Goal: Task Accomplishment & Management: Manage account settings

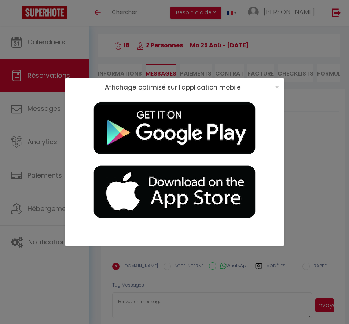
click at [280, 87] on div "×" at bounding box center [274, 87] width 18 height 7
click at [276, 88] on span "×" at bounding box center [277, 87] width 4 height 9
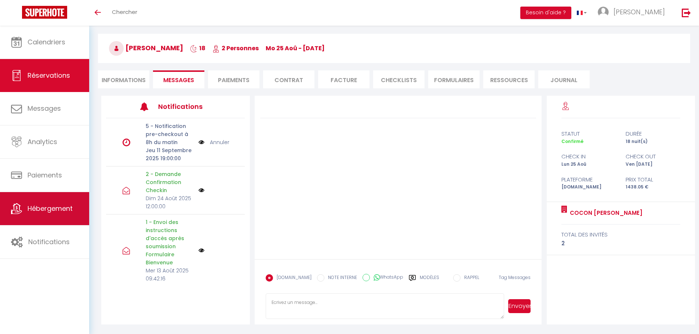
click at [41, 219] on link "Hébergement" at bounding box center [44, 208] width 89 height 33
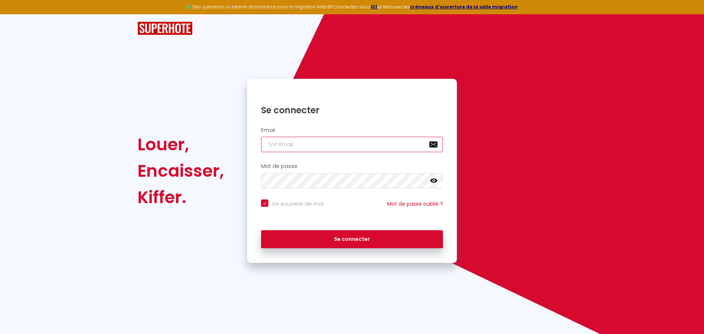
type input "[EMAIL_ADDRESS][DOMAIN_NAME]"
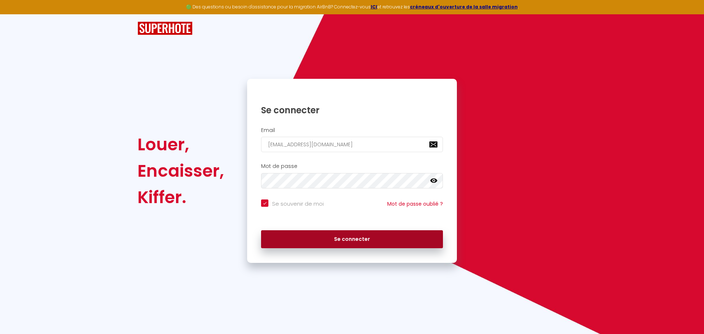
click at [328, 240] on button "Se connecter" at bounding box center [352, 239] width 182 height 18
checkbox input "true"
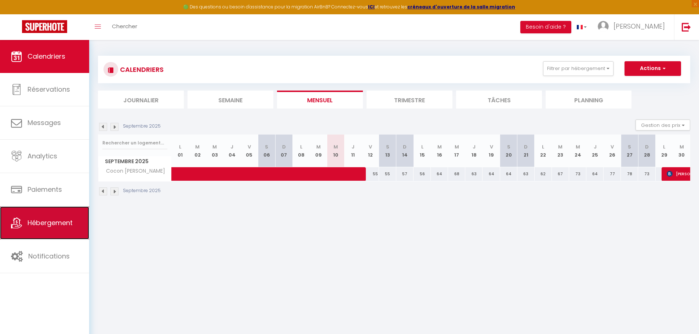
click at [54, 227] on span "Hébergement" at bounding box center [50, 222] width 45 height 9
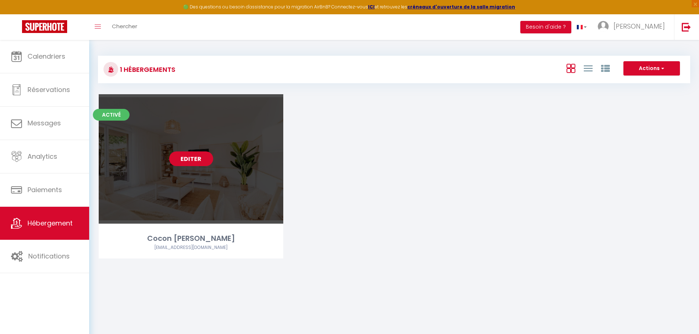
click at [192, 163] on link "Editer" at bounding box center [191, 158] width 44 height 15
select select "3"
select select "2"
select select "1"
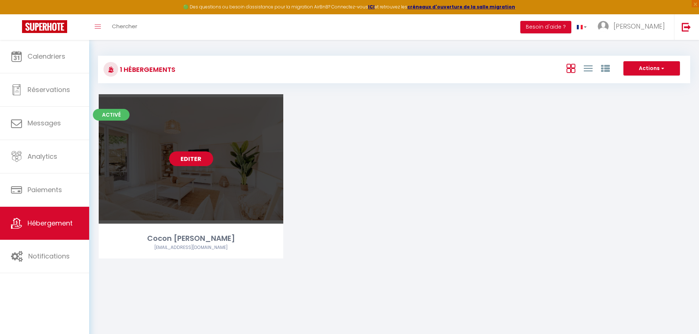
select select
select select "28"
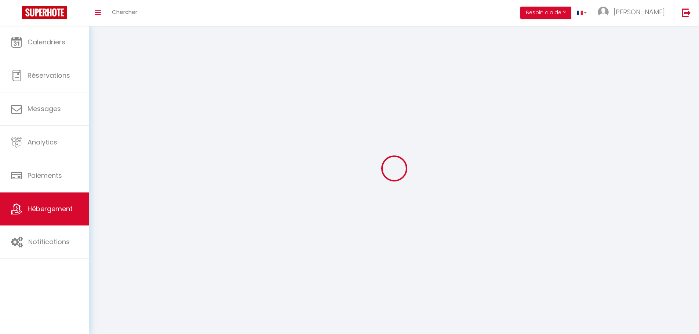
select select
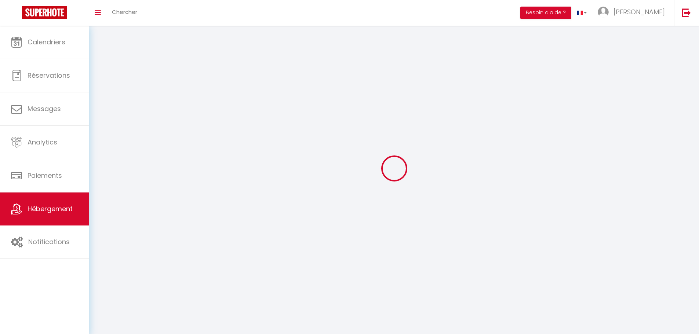
select select
checkbox input "false"
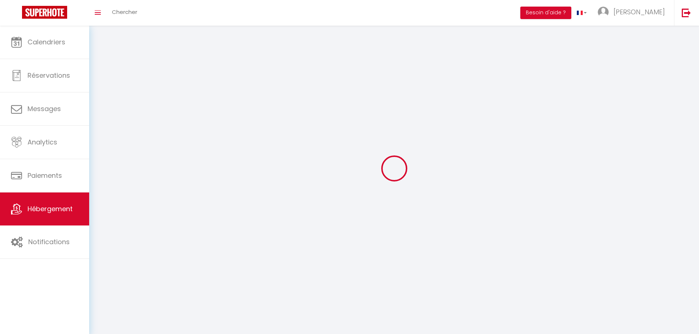
select select
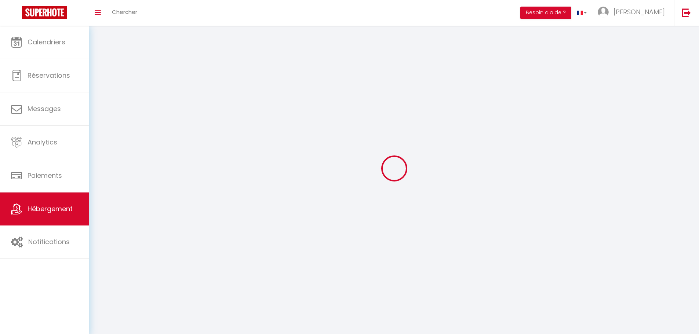
select select
checkbox input "false"
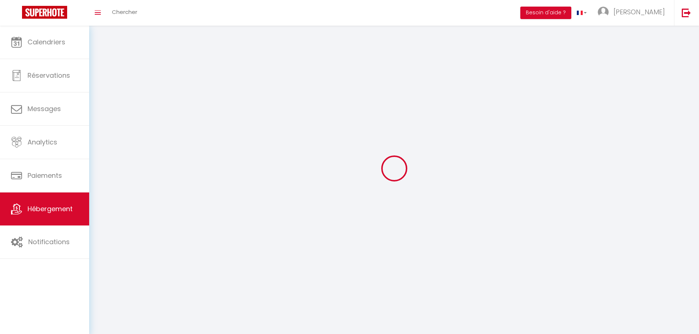
checkbox input "false"
select select
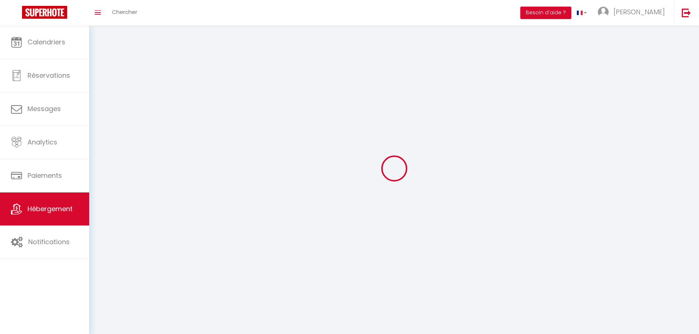
select select
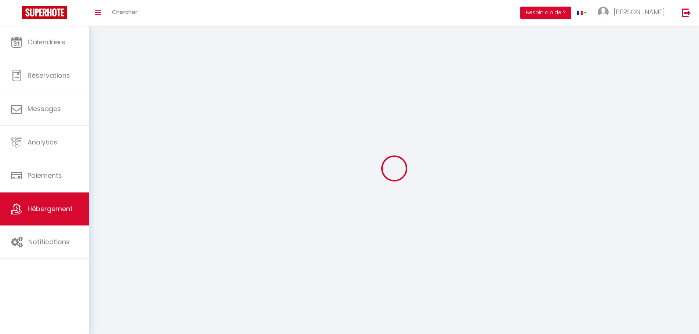
checkbox input "false"
select select
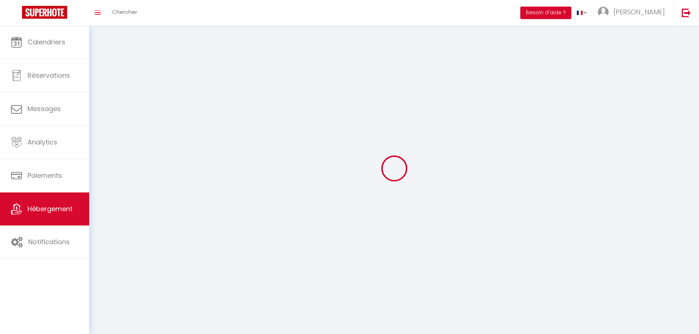
select select
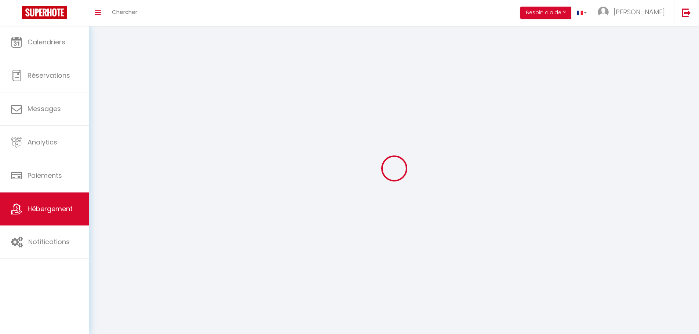
select select
checkbox input "false"
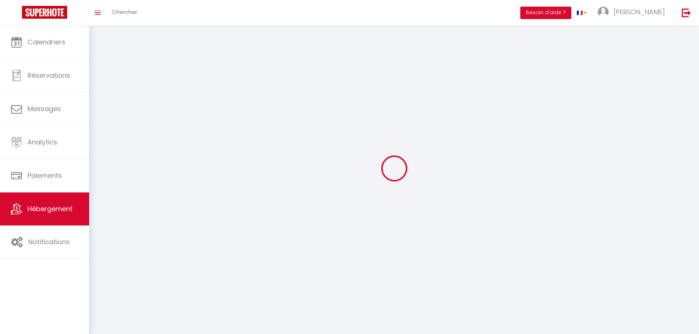
checkbox input "false"
select select
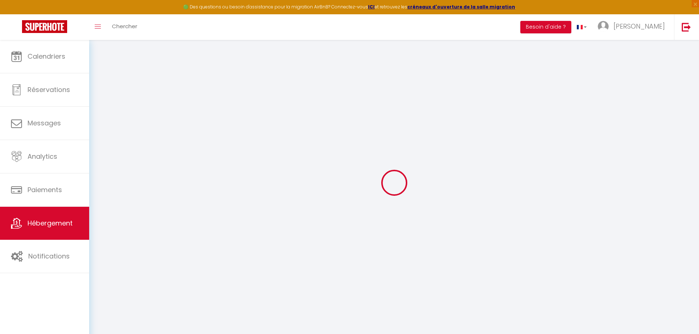
select select
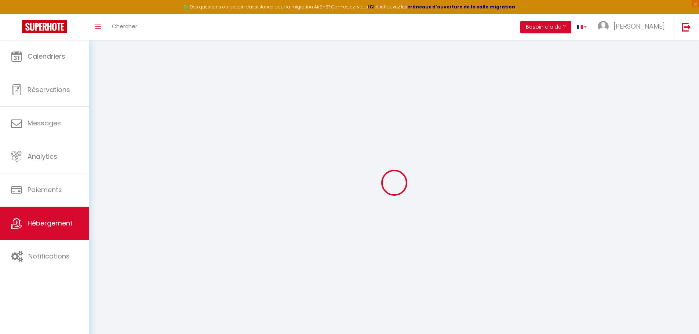
select select
checkbox input "false"
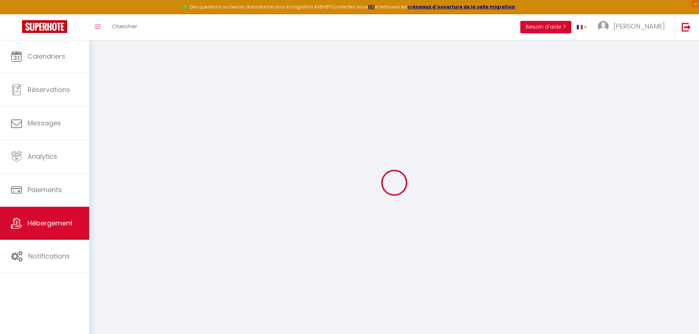
select select
type input "Cocon de Lespinasse"
select select "6"
select select "2"
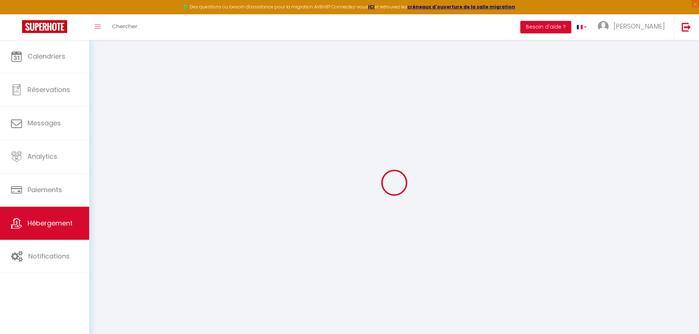
type input "64"
type input "10"
type input "70"
type input "8"
type input "4.61"
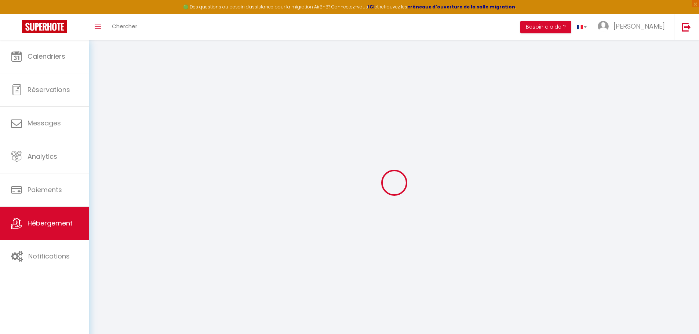
type input "200"
select select
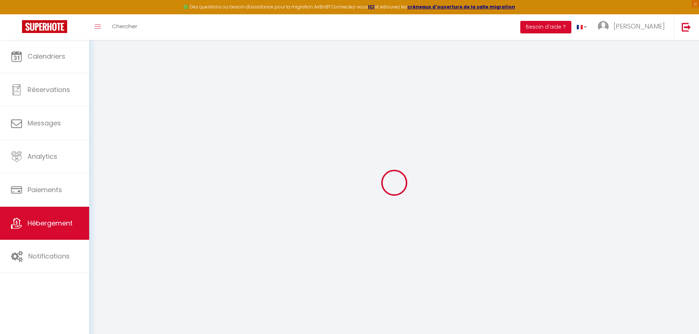
select select
type input "[STREET_ADDRESS]"
type input "31150"
type input "Lespinasse"
type input "[EMAIL_ADDRESS][DOMAIN_NAME]"
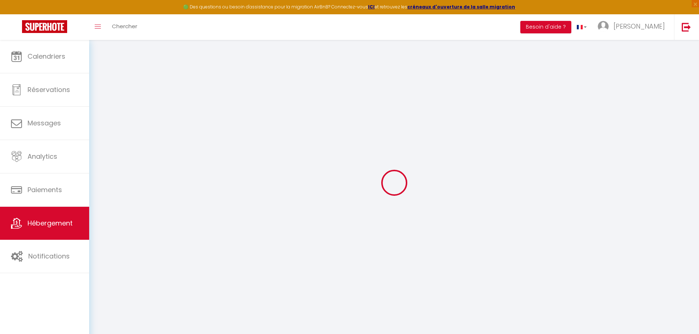
select select "10017"
checkbox input "false"
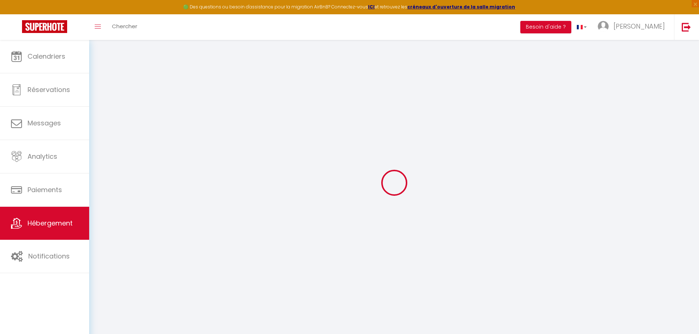
radio input "true"
type input "0"
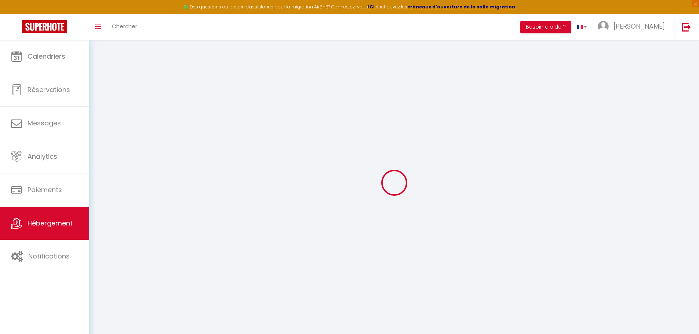
select select
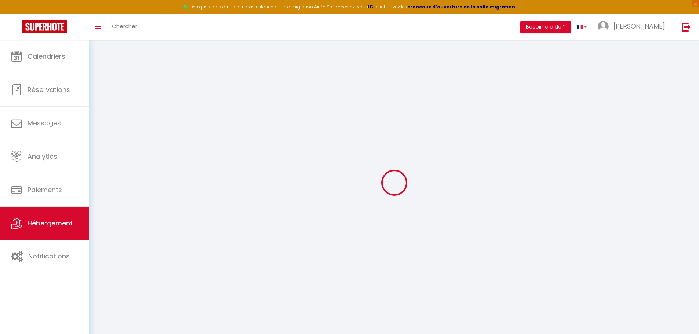
checkbox input "false"
select select
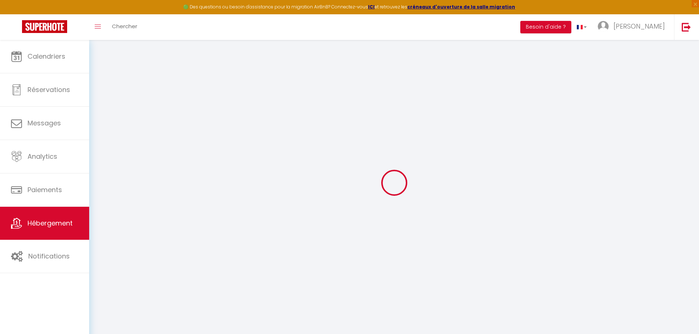
select select
checkbox input "false"
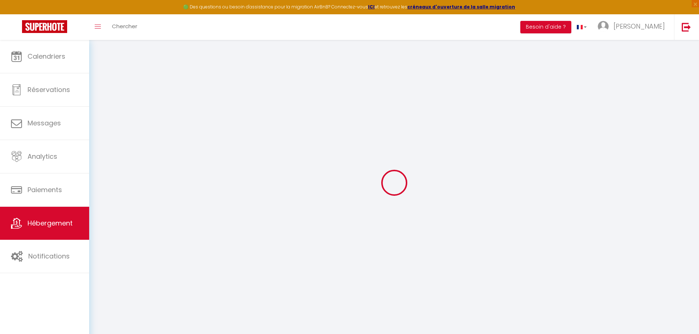
checkbox input "false"
select select
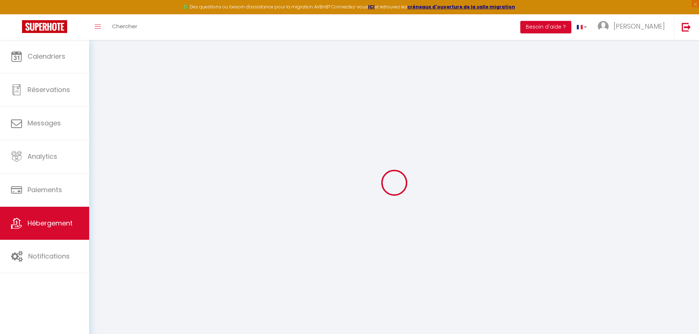
select select
checkbox input "false"
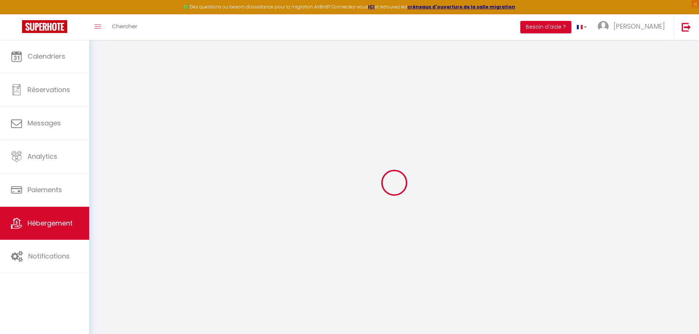
checkbox input "false"
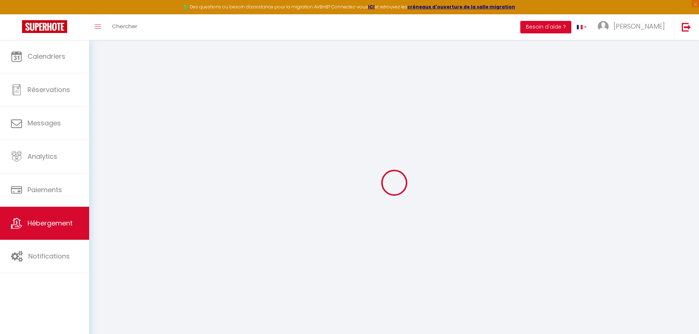
checkbox input "false"
select select "2"
select select
checkbox input "false"
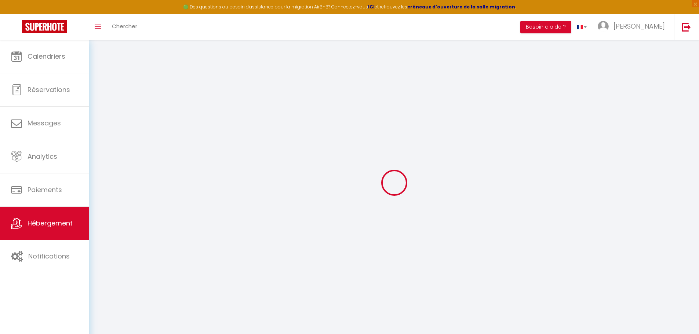
checkbox input "false"
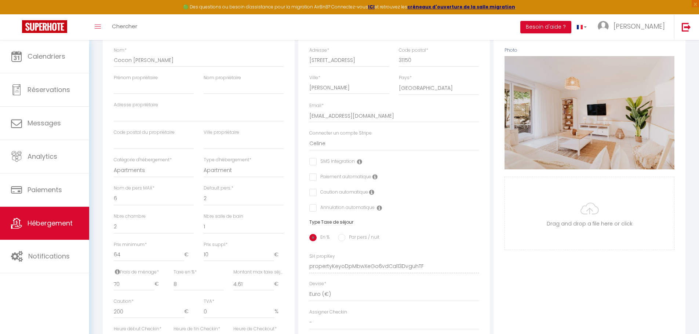
scroll to position [24, 0]
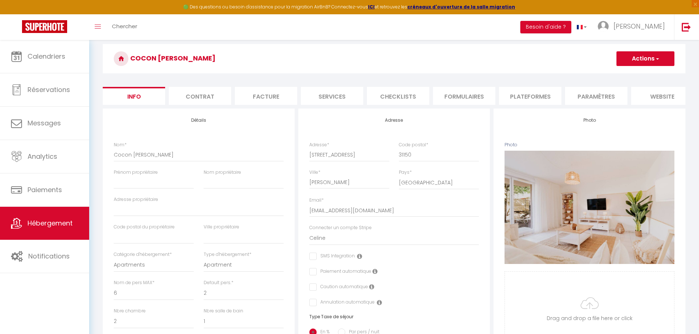
click at [349, 95] on li "Paramètres" at bounding box center [596, 96] width 62 height 18
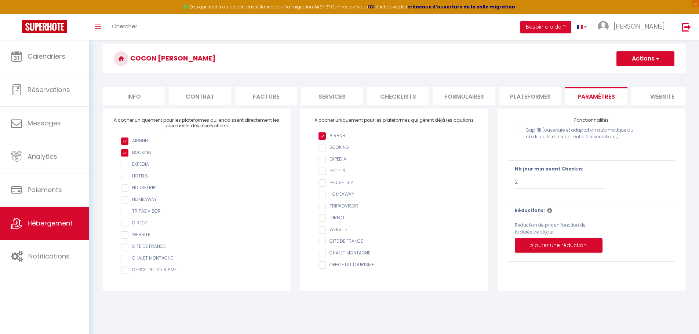
click at [349, 95] on li "website" at bounding box center [662, 96] width 62 height 18
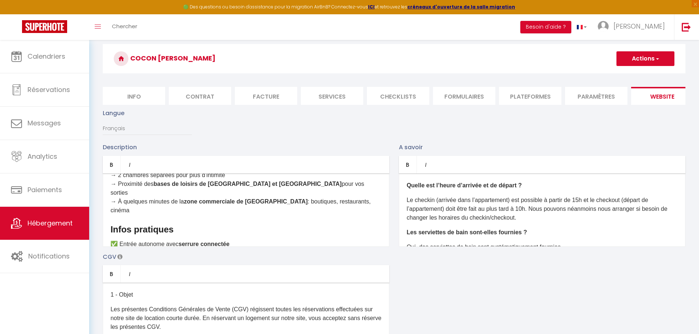
scroll to position [367, 0]
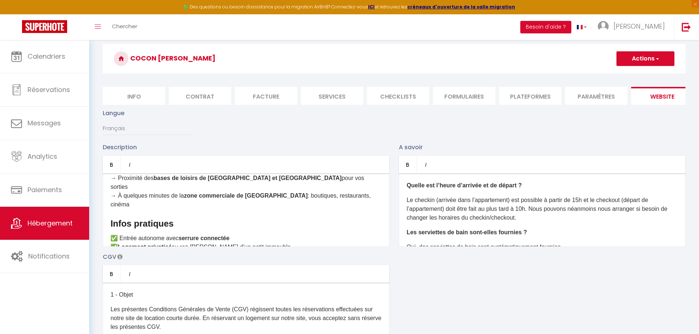
click at [134, 94] on li "Info" at bounding box center [134, 96] width 62 height 18
select select
checkbox input "false"
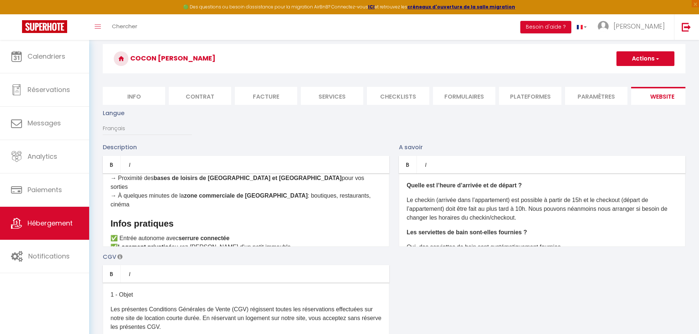
checkbox input "false"
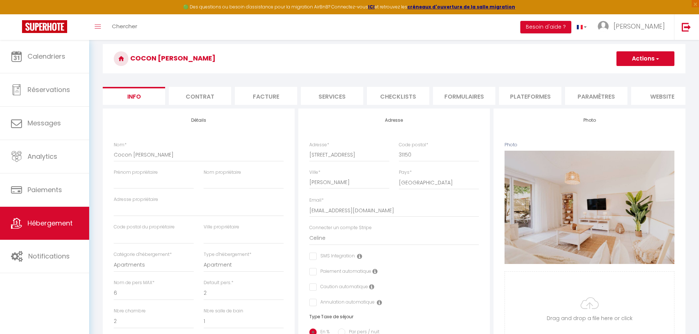
click at [201, 97] on li "Contrat" at bounding box center [200, 96] width 62 height 18
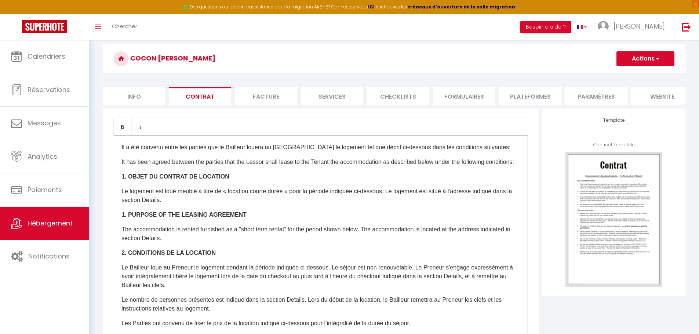
click at [257, 94] on li "Facture" at bounding box center [266, 96] width 62 height 18
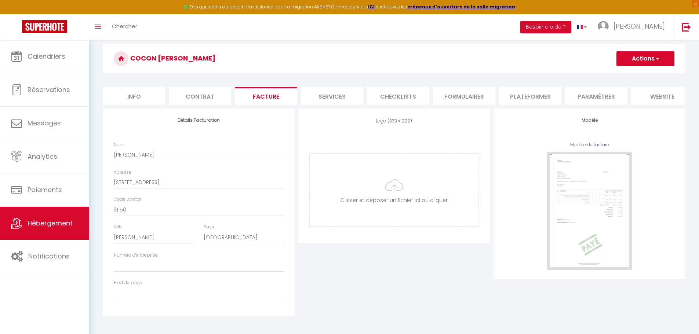
click at [336, 95] on li "Services" at bounding box center [332, 96] width 62 height 18
checkbox input "true"
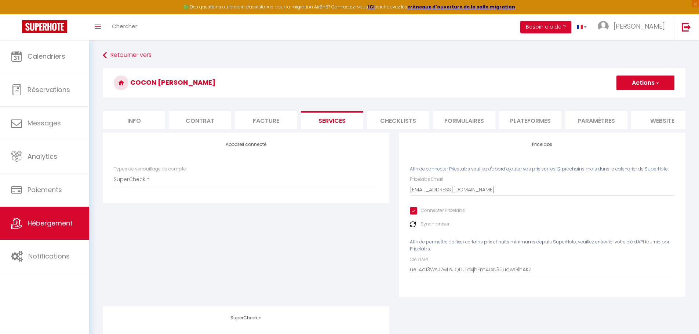
click at [349, 122] on li "Checklists" at bounding box center [398, 120] width 62 height 18
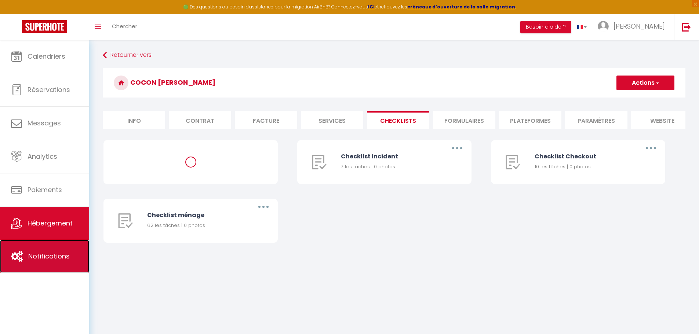
click at [43, 251] on link "Notifications" at bounding box center [44, 256] width 89 height 33
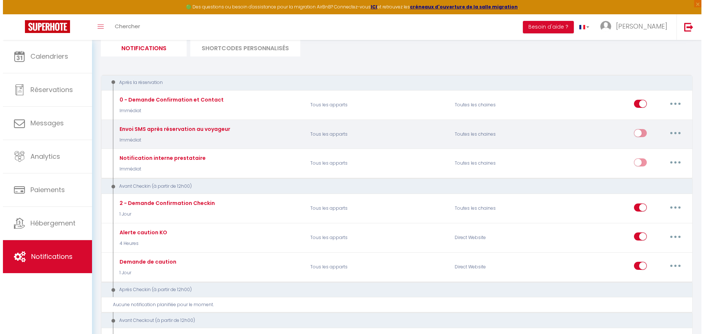
scroll to position [73, 0]
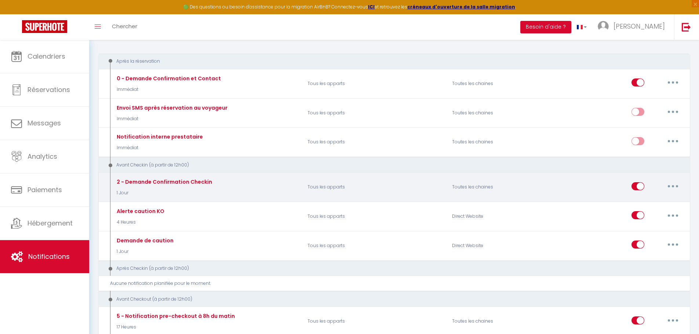
click at [212, 193] on div "2 - Demande Confirmation Checkin 1 Jour" at bounding box center [206, 187] width 193 height 21
click at [349, 185] on button "button" at bounding box center [672, 186] width 21 height 12
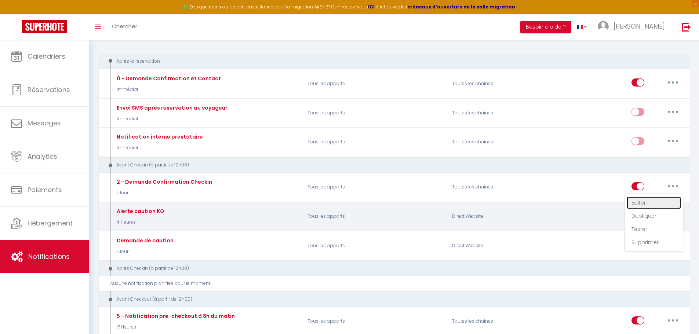
click at [349, 204] on link "Editer" at bounding box center [653, 203] width 54 height 12
type input "2 - Demande Confirmation Checkin"
select select "1 Jour"
select select "if_booking_is_paid"
checkbox input "true"
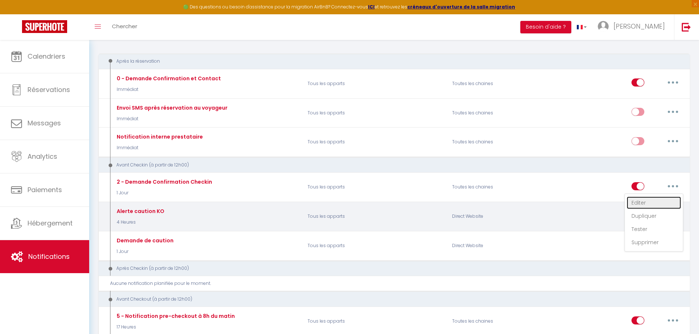
checkbox input "false"
radio input "true"
type input "Procédure pour le checkin - [RENTAL:NAME]"
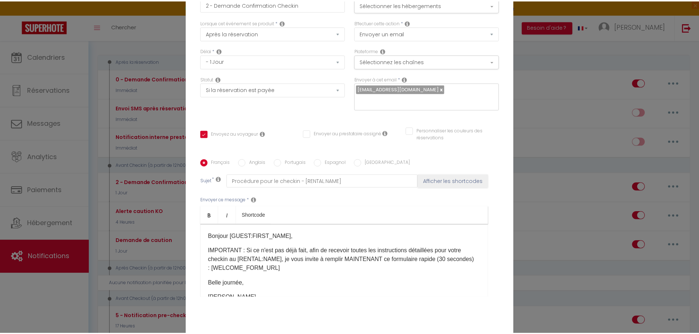
scroll to position [63, 0]
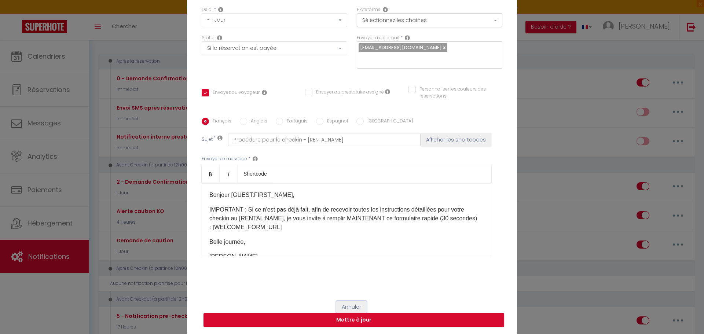
click at [349, 305] on button "Annuler" at bounding box center [351, 307] width 30 height 12
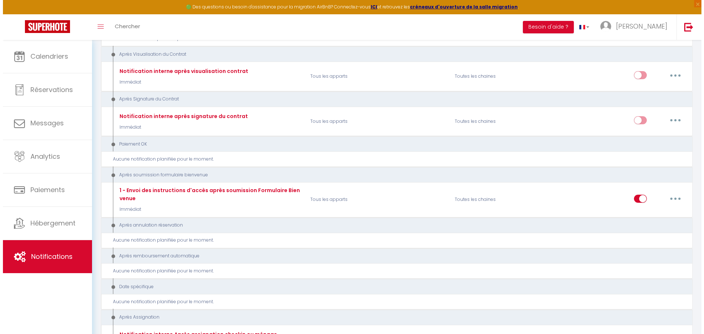
scroll to position [807, 0]
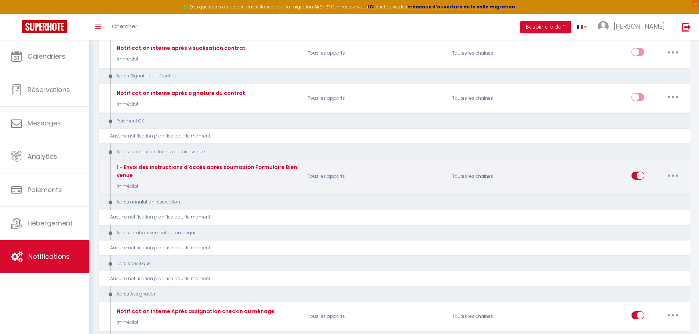
click at [349, 175] on button "button" at bounding box center [672, 176] width 21 height 12
click at [349, 191] on link "Editer" at bounding box center [653, 192] width 54 height 12
type input "1 - Envoi des instructions d'accès après soumission Formulaire Bienvenue"
select select "17"
select select "Immédiat"
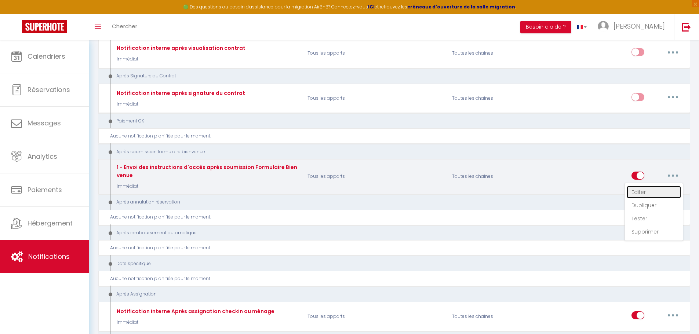
checkbox input "true"
checkbox input "false"
type input "Confirmation de votre réservation - [BOOKING:ID] - [GUEST:FIRST_NAME] [GUEST:LA…"
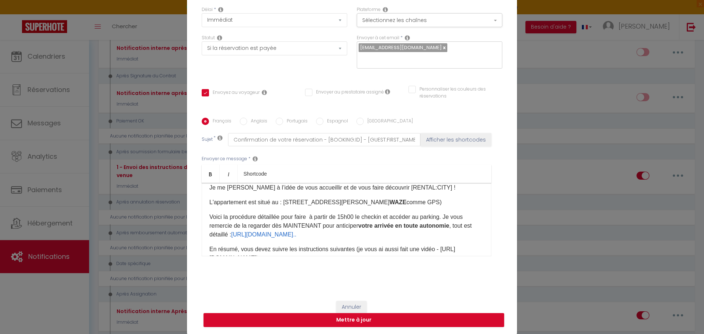
scroll to position [73, 0]
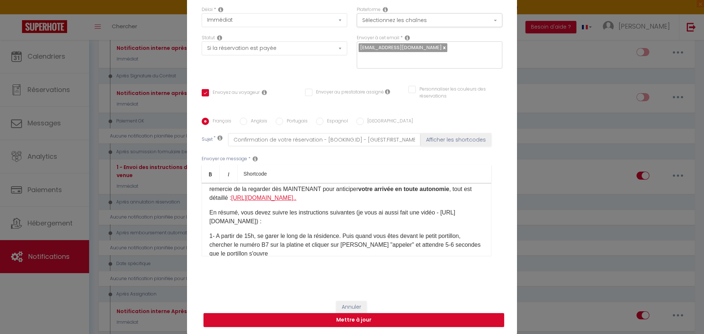
click at [288, 198] on link "https://lecocondelespinasse.co..." at bounding box center [263, 198] width 65 height 6
click at [234, 198] on link "https://lecocondelespinasse.co..." at bounding box center [263, 198] width 65 height 6
drag, startPoint x: 232, startPoint y: 198, endPoint x: 368, endPoint y: 197, distance: 135.3
click at [349, 197] on p "Voici la procédure détaillée pour faire à partir de 15h00 le checkin et accéder…" at bounding box center [346, 189] width 274 height 26
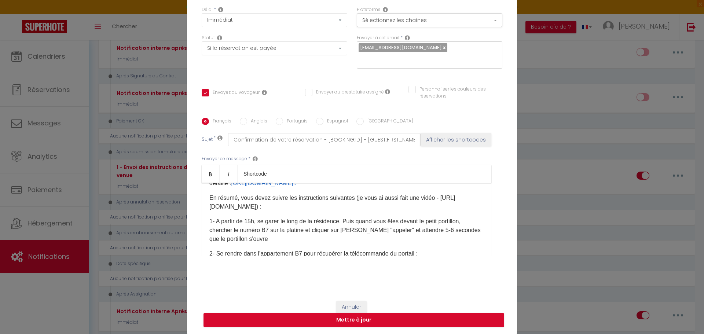
click at [349, 255] on div "Bonjour [GUEST:FIRST_NAME]​, Je suis Céline du [RENTAL:NAME]. Je me réjouis à l…" at bounding box center [347, 219] width 290 height 73
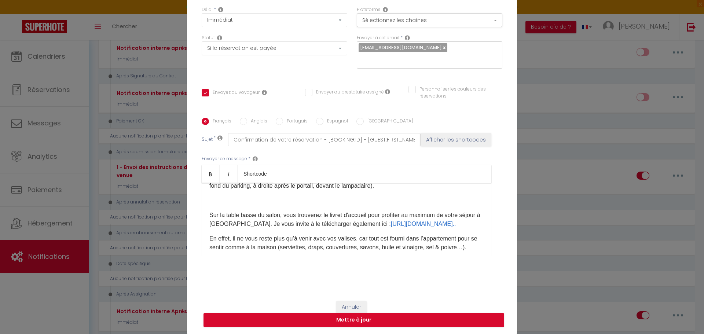
scroll to position [235, 0]
click at [349, 227] on link "https://lecocondelespinasse.co..." at bounding box center [423, 224] width 65 height 6
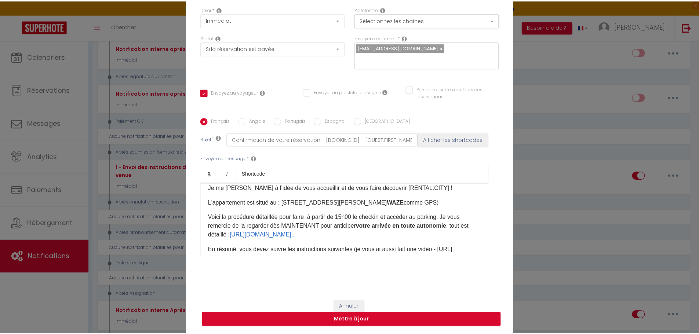
scroll to position [37, 0]
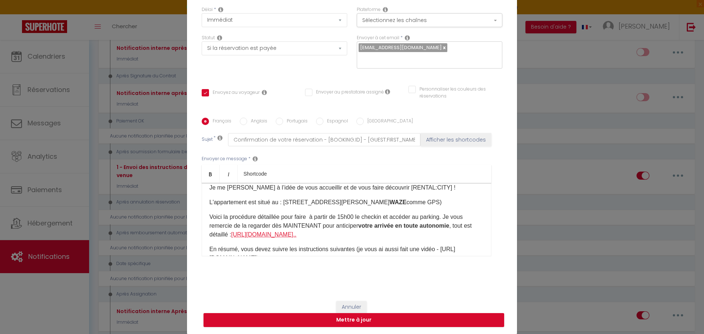
click at [260, 234] on link "https://lecocondelespinasse.co..." at bounding box center [263, 234] width 65 height 6
drag, startPoint x: 232, startPoint y: 234, endPoint x: 348, endPoint y: 232, distance: 116.6
click at [348, 232] on p "Voici la procédure détaillée pour faire à partir de 15h00 le checkin et accéder…" at bounding box center [346, 226] width 274 height 26
copy link "https://lecocondelespinasse.co..."
click at [349, 96] on div "Modifier la notification × Titre * 1 - Envoi des instructions d'accès après sou…" at bounding box center [352, 167] width 704 height 334
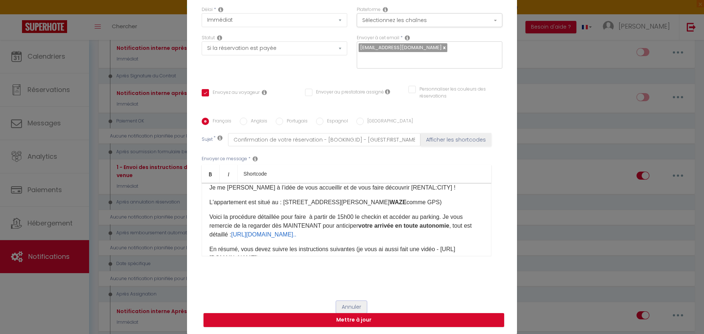
click at [349, 304] on button "Annuler" at bounding box center [351, 307] width 30 height 12
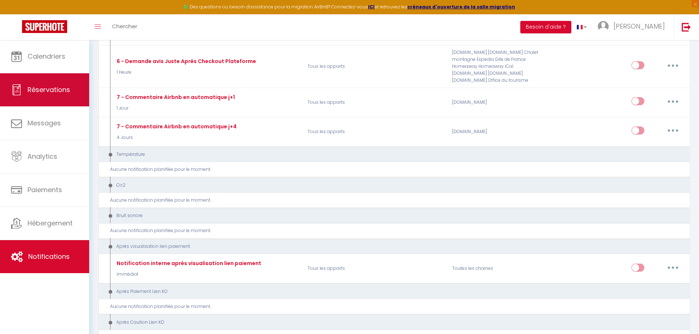
scroll to position [403, 0]
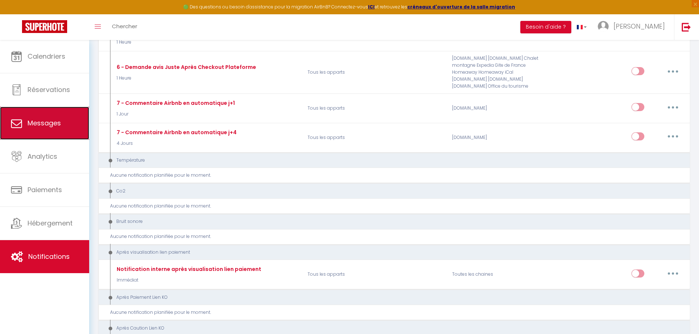
click at [47, 124] on span "Messages" at bounding box center [44, 122] width 33 height 9
select select "message"
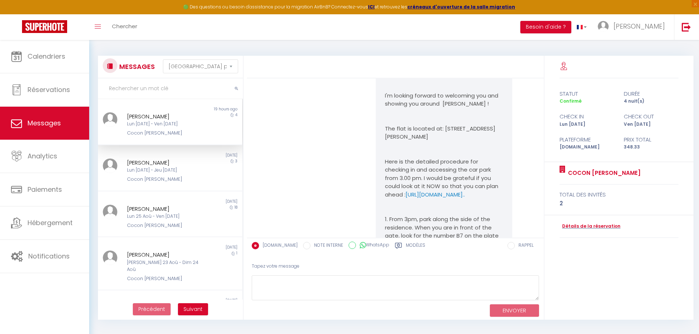
scroll to position [279, 0]
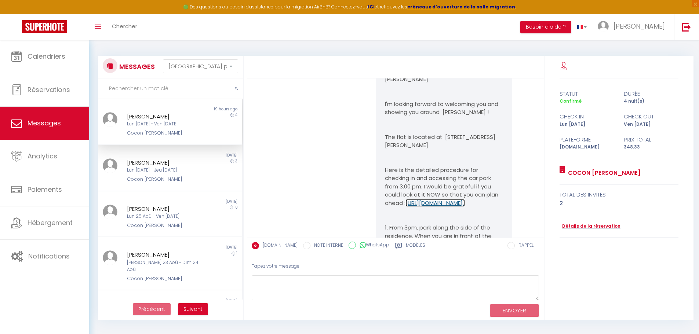
click at [349, 202] on link "https://lecoconlespinasse.com/..." at bounding box center [434, 203] width 59 height 8
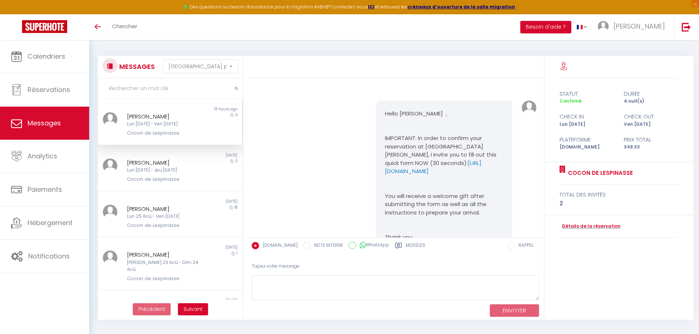
select select "message"
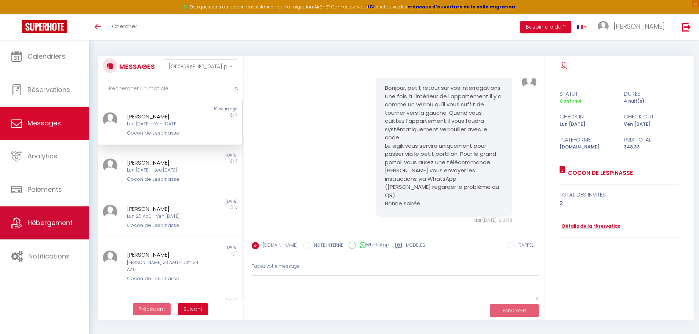
click at [55, 235] on link "Hébergement" at bounding box center [44, 222] width 89 height 33
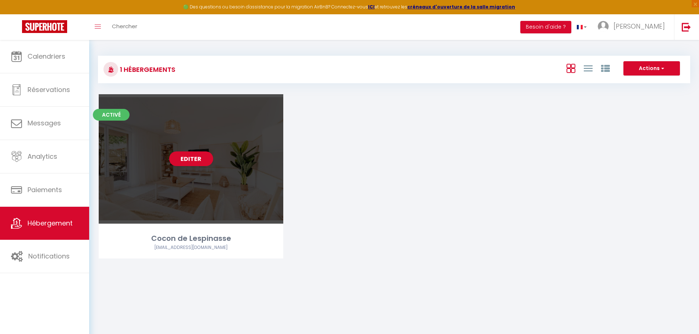
click at [202, 179] on div "Editer" at bounding box center [191, 158] width 184 height 129
click at [187, 164] on link "Editer" at bounding box center [191, 158] width 44 height 15
select select "3"
select select "2"
select select "1"
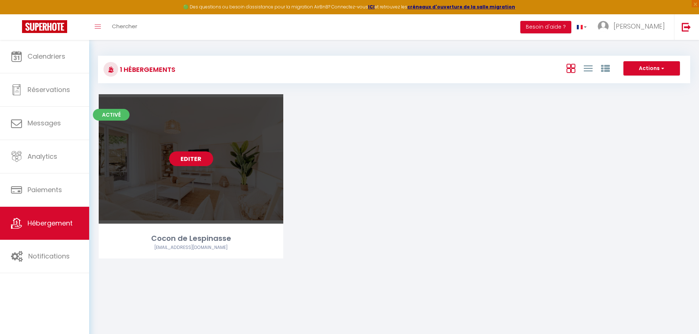
select select "1"
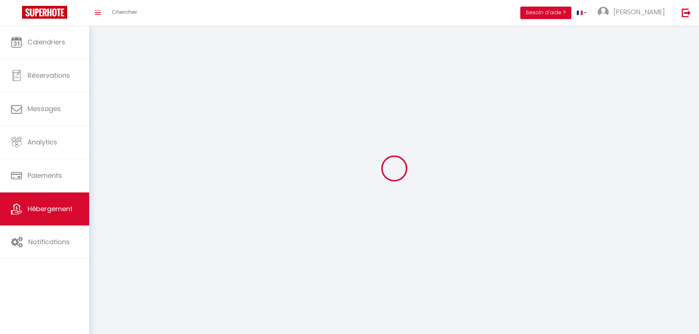
select select
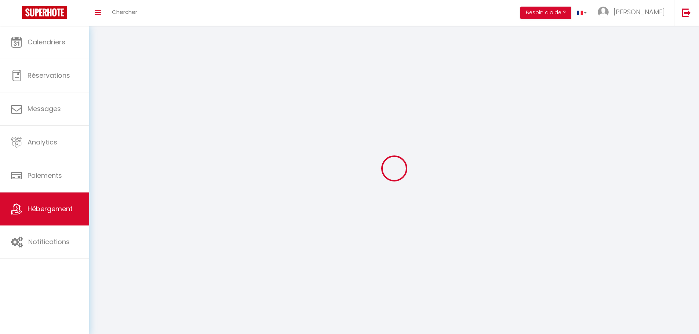
checkbox input "false"
select select
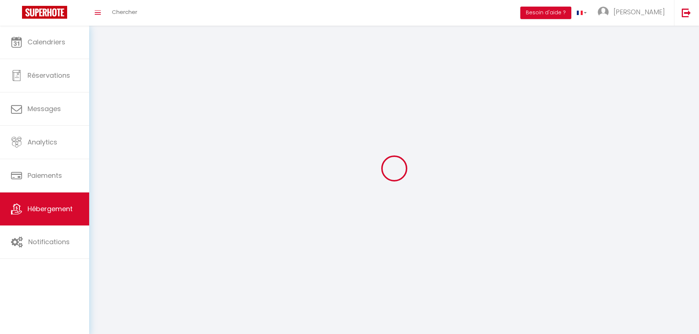
select select
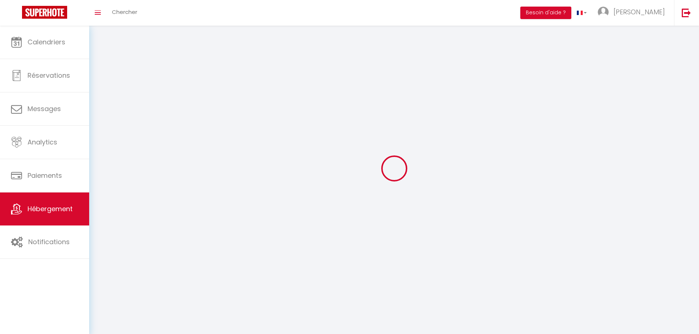
select select
checkbox input "false"
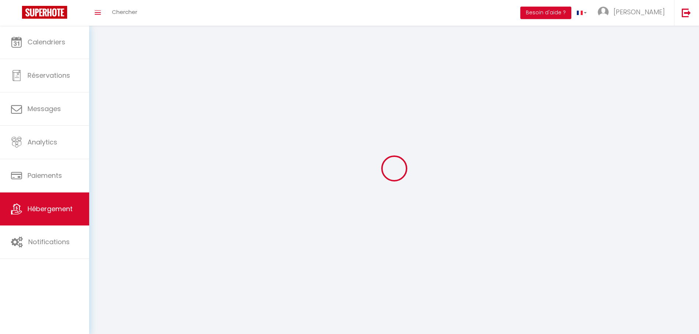
checkbox input "false"
select select
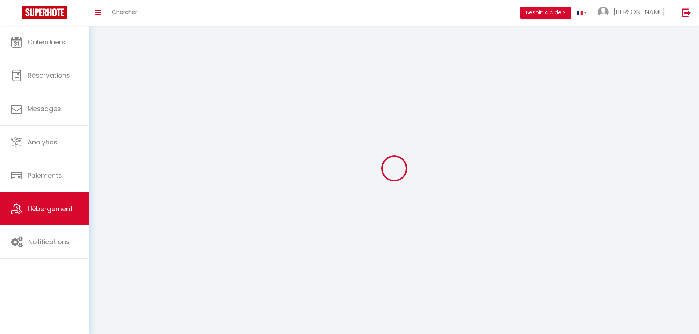
select select
checkbox input "false"
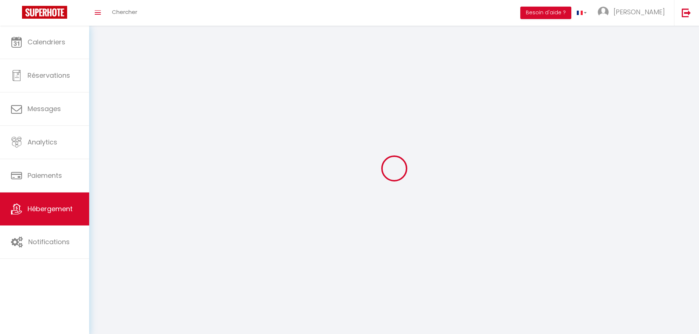
checkbox input "false"
select select
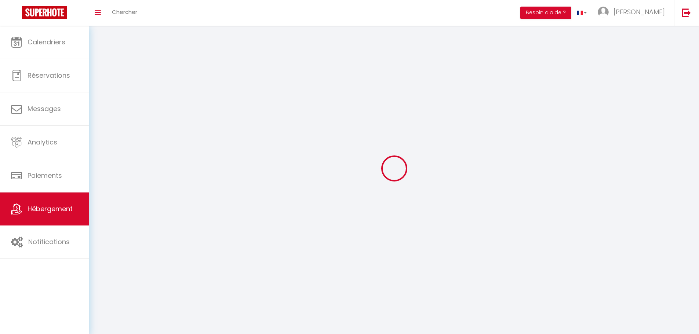
select select
checkbox input "false"
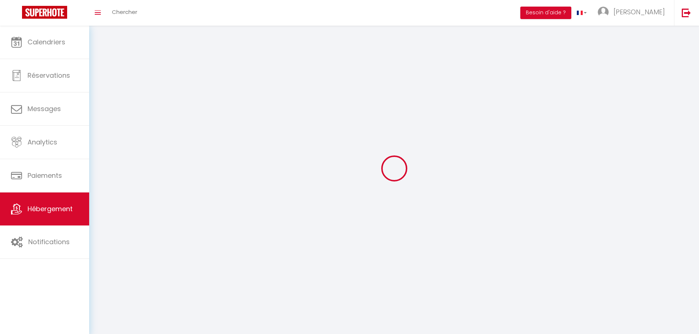
checkbox input "false"
select select
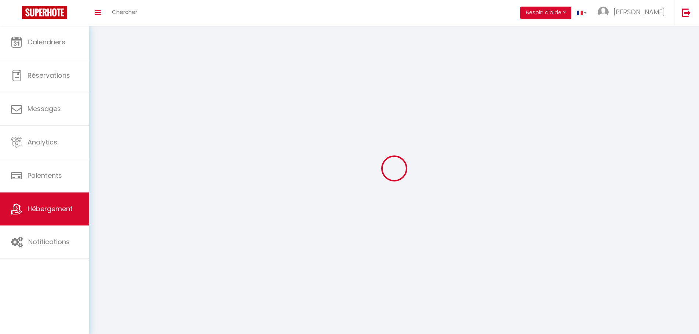
select select
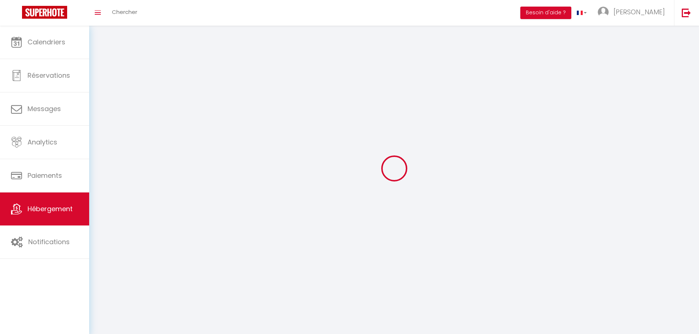
checkbox input "false"
select select
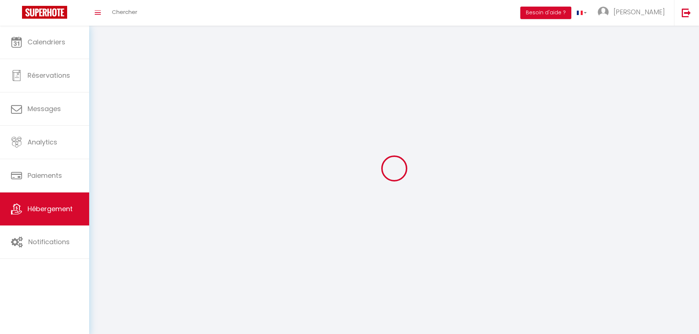
select select
select select "1"
select select
select select "28"
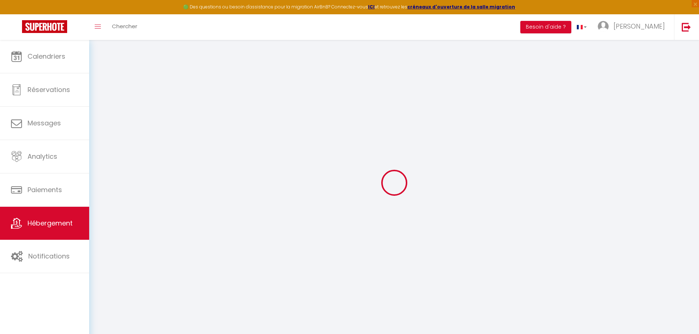
select select
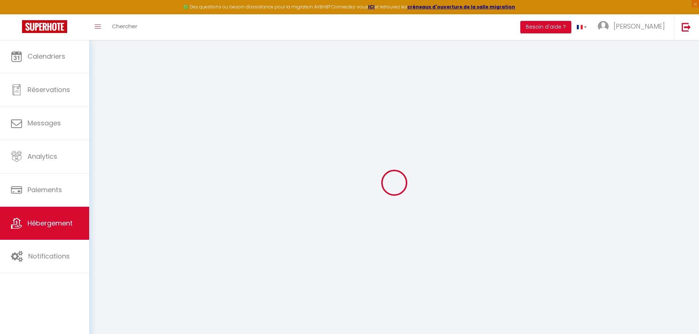
select select
checkbox input "false"
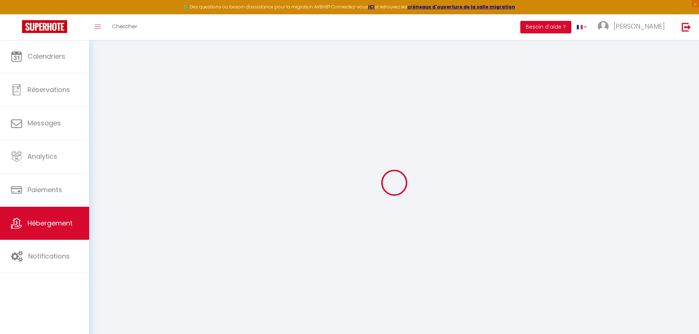
select select
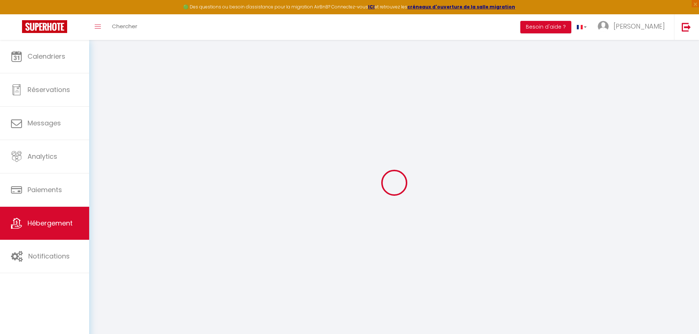
select select
type input "Oups ! Les dates sélectionnées sont indisponibles."
type textarea "Malheureusement les dates sélectionnées sont indisponibles. Nous vous invitons …"
type input "43.7159389"
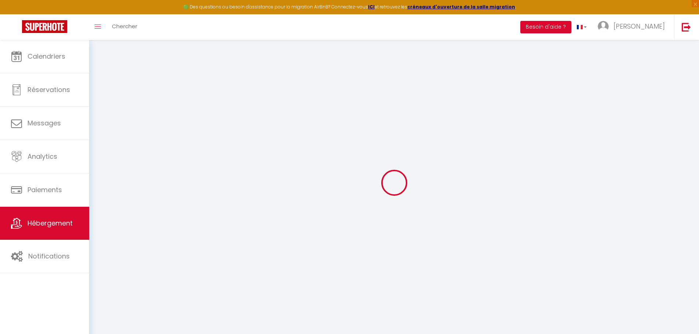
type input "1.3888357"
checkbox input "true"
checkbox input "false"
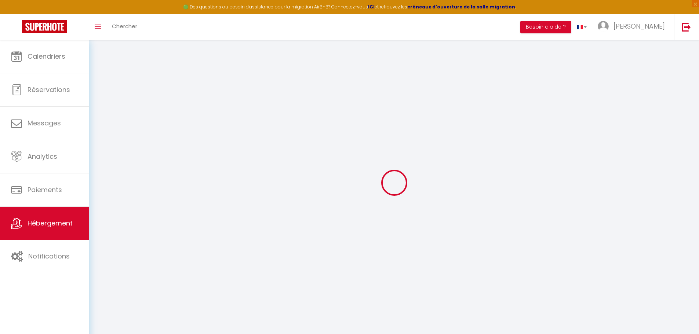
checkbox input "false"
select select "15:00"
select select
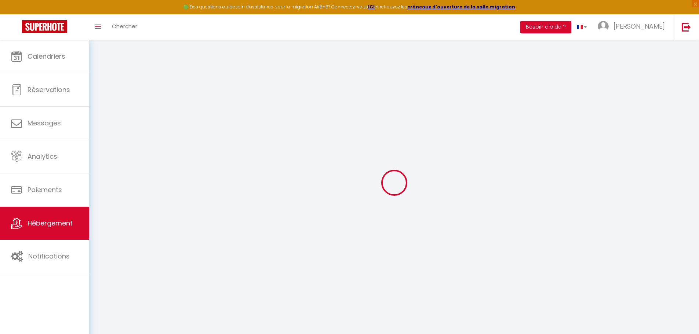
select select "10:00"
select select "30"
select select "120"
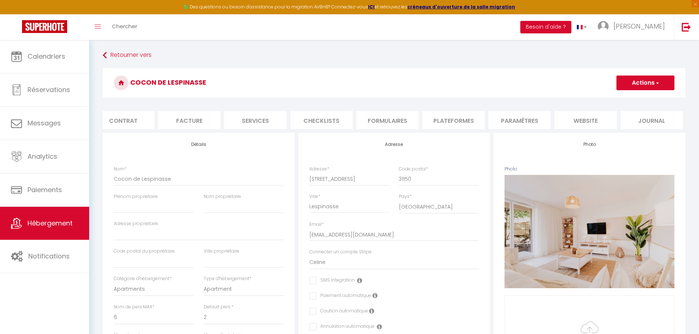
scroll to position [0, 78]
click at [592, 120] on li "website" at bounding box center [584, 120] width 62 height 18
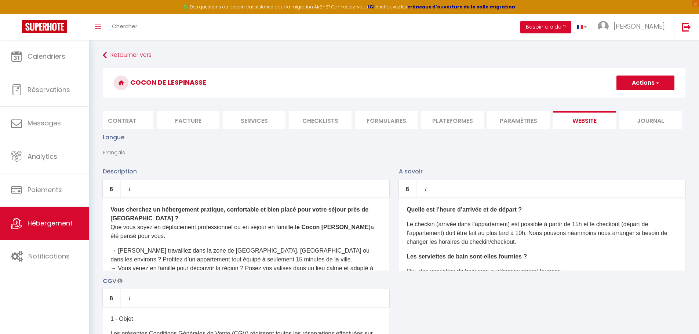
click at [514, 118] on li "Paramètres" at bounding box center [518, 120] width 62 height 18
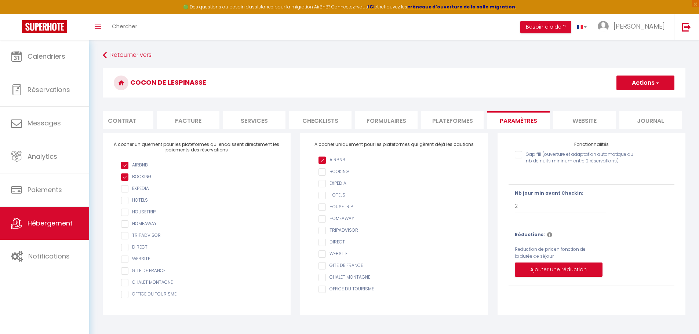
click at [460, 123] on li "Plateformes" at bounding box center [452, 120] width 62 height 18
select select
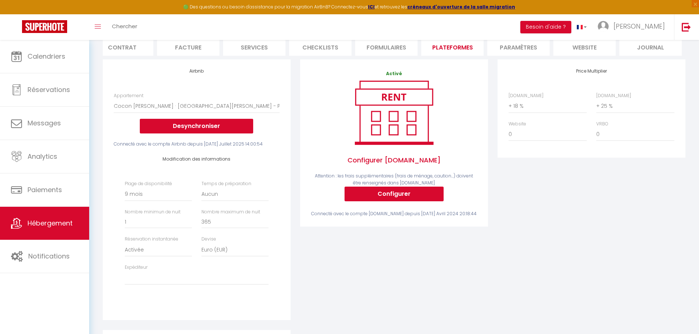
scroll to position [37, 0]
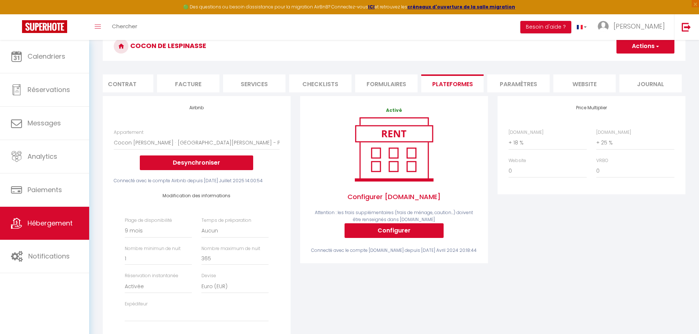
click at [388, 80] on li "Formulaires" at bounding box center [386, 83] width 62 height 18
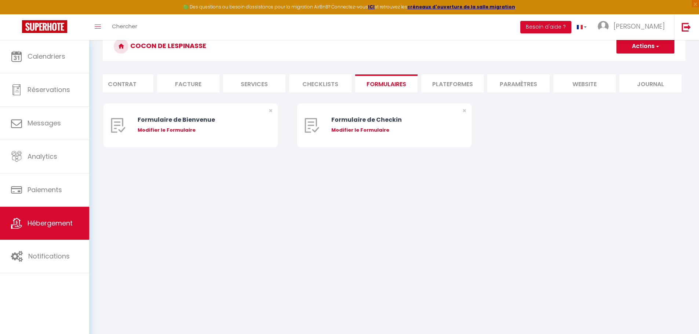
click at [322, 87] on li "Checklists" at bounding box center [320, 83] width 62 height 18
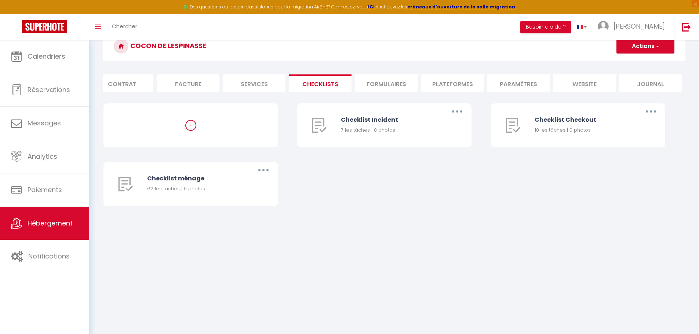
click at [257, 88] on li "Services" at bounding box center [254, 83] width 62 height 18
checkbox input "true"
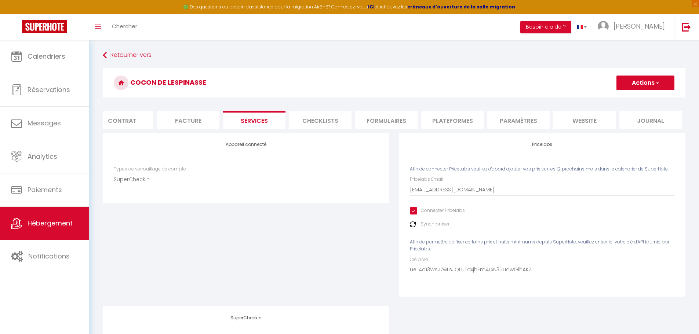
click at [186, 117] on li "Facture" at bounding box center [188, 120] width 62 height 18
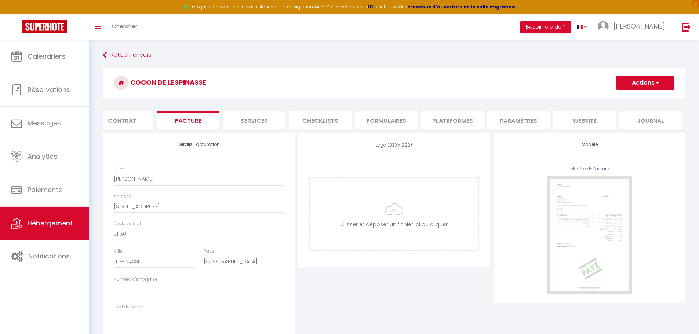
click at [134, 121] on li "Contrat" at bounding box center [122, 120] width 62 height 18
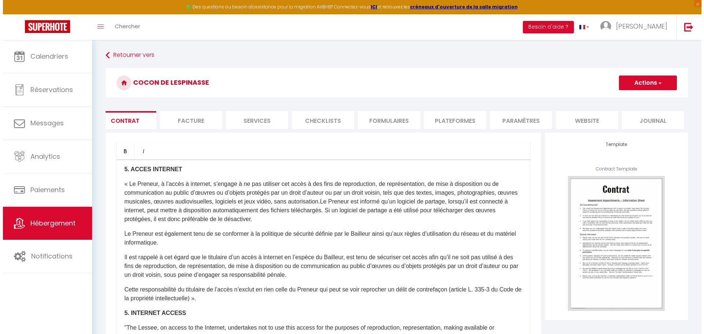
scroll to position [621, 0]
click at [571, 25] on button "Besoin d'aide ?" at bounding box center [545, 27] width 51 height 12
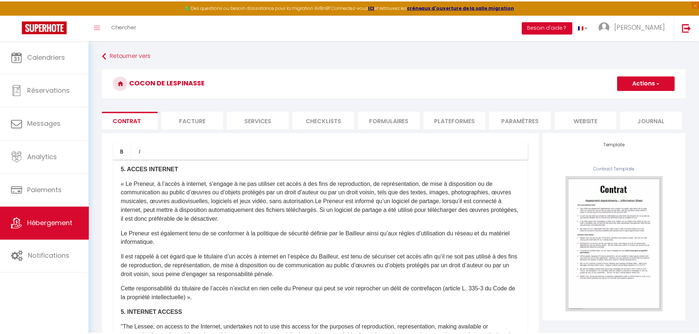
scroll to position [0, 72]
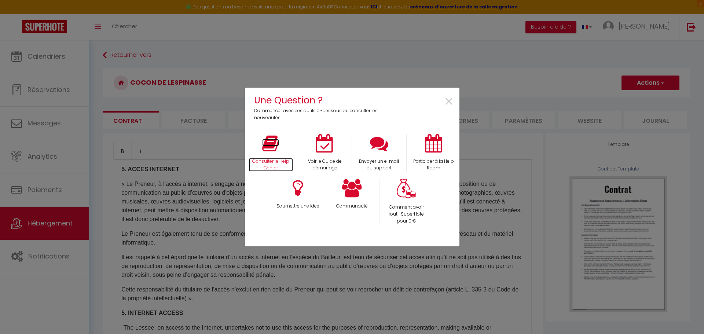
click at [269, 140] on icon at bounding box center [270, 143] width 17 height 18
click at [450, 101] on span "×" at bounding box center [449, 101] width 10 height 23
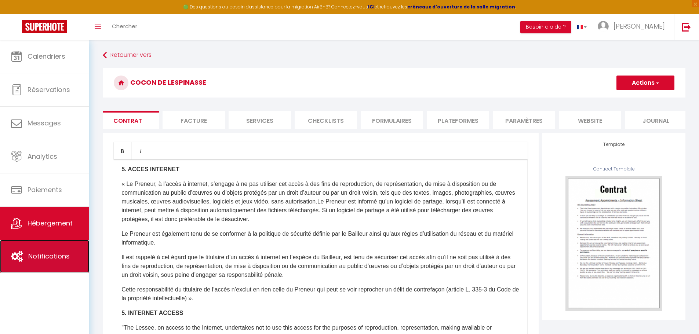
click at [56, 256] on span "Notifications" at bounding box center [48, 256] width 41 height 9
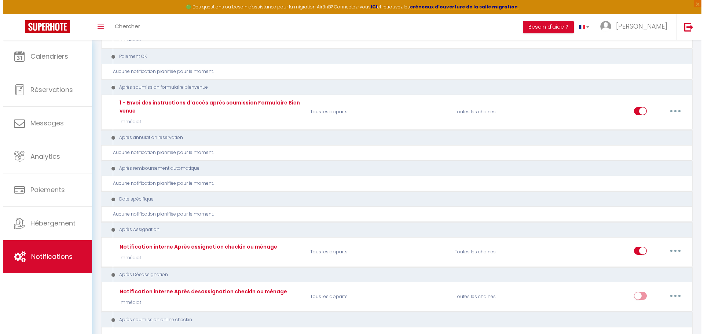
scroll to position [880, 0]
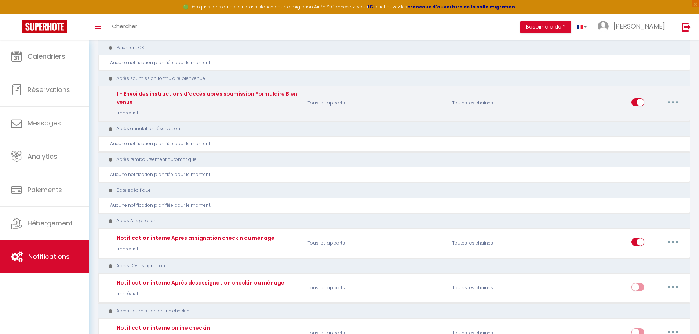
click at [672, 106] on button "button" at bounding box center [672, 102] width 21 height 12
click at [647, 118] on link "Editer" at bounding box center [653, 119] width 54 height 12
type input "1 - Envoi des instructions d'accès après soumission Formulaire Bienvenue"
select select "17"
select select "Immédiat"
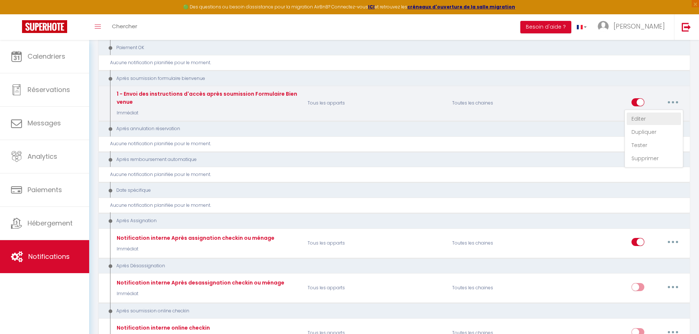
select select "if_booking_is_paid"
checkbox input "true"
checkbox input "false"
radio input "true"
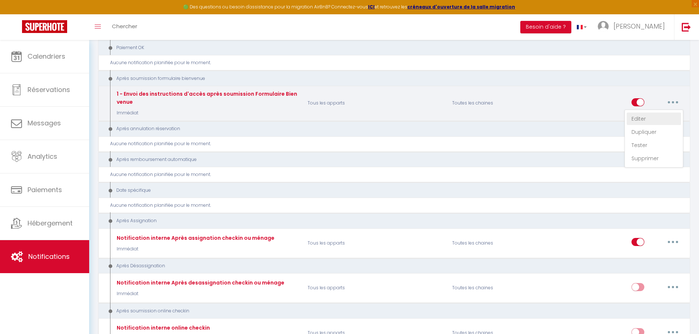
type input "Confirmation de votre réservation - [BOOKING:ID] - [GUEST:FIRST_NAME] [GUEST:LA…"
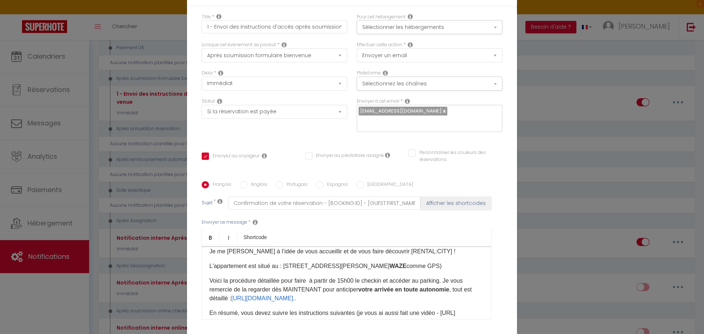
scroll to position [37, 0]
drag, startPoint x: 233, startPoint y: 298, endPoint x: 342, endPoint y: 299, distance: 108.5
click at [342, 299] on p "Voici la procédure détaillée pour faire à partir de 15h00 le checkin et accéder…" at bounding box center [346, 289] width 274 height 26
drag, startPoint x: 237, startPoint y: 299, endPoint x: 348, endPoint y: 298, distance: 111.1
click at [355, 301] on p "Voici la procédure détaillée pour faire à partir de 15h00 le checkin et accéder…" at bounding box center [346, 289] width 274 height 26
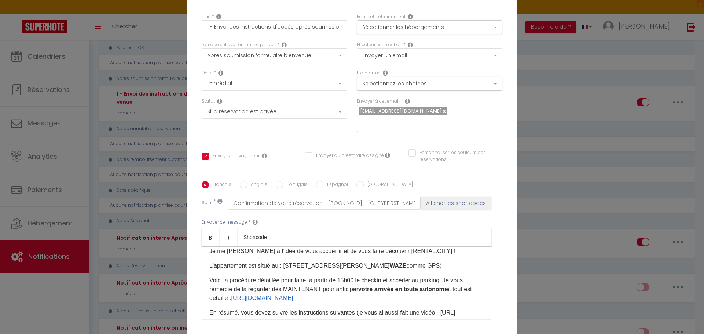
drag, startPoint x: 232, startPoint y: 298, endPoint x: 249, endPoint y: 304, distance: 17.7
click at [249, 303] on p "Voici la procédure détaillée pour faire à partir de 15h00 le checkin et accéder…" at bounding box center [346, 289] width 274 height 26
drag, startPoint x: 251, startPoint y: 299, endPoint x: 245, endPoint y: 303, distance: 6.4
drag, startPoint x: 245, startPoint y: 303, endPoint x: 238, endPoint y: 298, distance: 8.1
click at [276, 303] on p "Voici la procédure détaillée pour faire à partir de 15h00 le checkin et accéder…" at bounding box center [346, 289] width 274 height 26
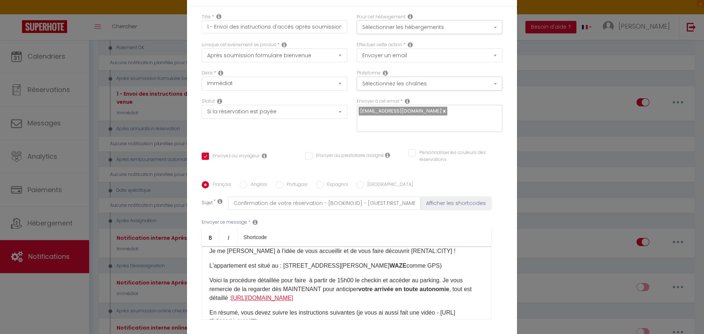
drag, startPoint x: 252, startPoint y: 307, endPoint x: 232, endPoint y: 301, distance: 20.4
click at [232, 301] on p "Voici la procédure détaillée pour faire à partir de 15h00 le checkin et accéder…" at bounding box center [346, 289] width 274 height 26
drag, startPoint x: 245, startPoint y: 307, endPoint x: 233, endPoint y: 300, distance: 13.6
click at [233, 300] on p "Voici la procédure détaillée pour faire à partir de 15h00 le checkin et accéder…" at bounding box center [346, 289] width 274 height 26
drag, startPoint x: 233, startPoint y: 300, endPoint x: 278, endPoint y: 314, distance: 47.0
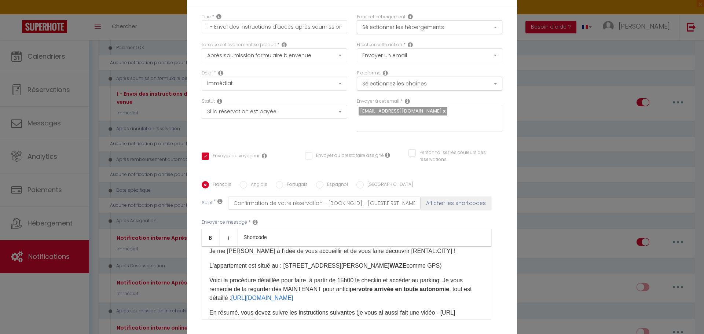
click at [278, 314] on div "Bonjour [GUEST:FIRST_NAME]​, Je suis Céline du [RENTAL:NAME]. Je me réjouis à l…" at bounding box center [347, 282] width 290 height 73
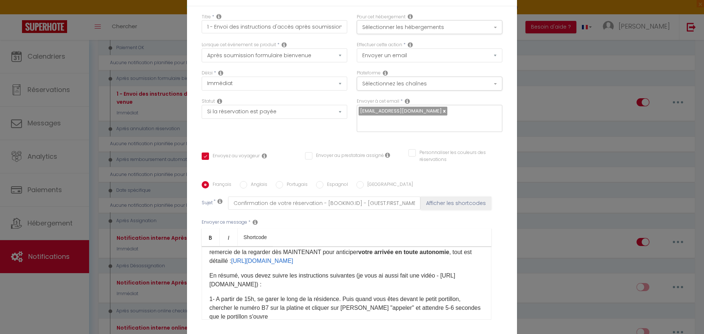
scroll to position [73, 0]
drag, startPoint x: 318, startPoint y: 294, endPoint x: 202, endPoint y: 295, distance: 115.1
click at [202, 295] on div "Bonjour [GUEST:FIRST_NAME]​, Je suis Céline du [RENTAL:NAME]. Je me réjouis à l…" at bounding box center [347, 282] width 290 height 73
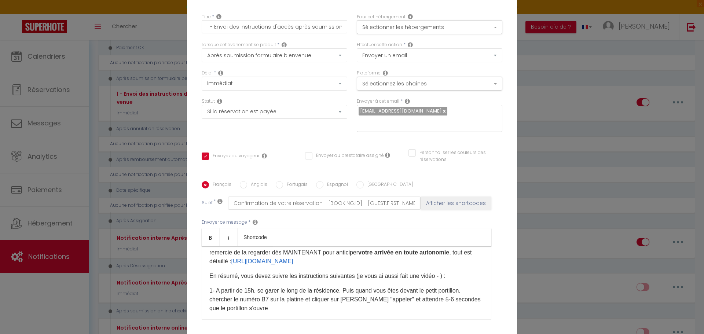
click at [439, 281] on p "En résumé, vous devez suivre les instructions suivantes (je vous ai aussi fait …" at bounding box center [346, 276] width 274 height 9
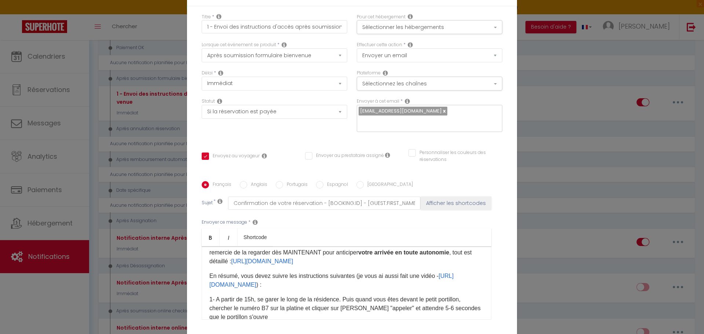
drag, startPoint x: 445, startPoint y: 294, endPoint x: 395, endPoint y: 223, distance: 87.4
click at [395, 223] on div "Envoyer ce message * Bold Italic Shortcode Rich text editor Bonjour [GUEST:FIRS…" at bounding box center [352, 269] width 301 height 119
drag, startPoint x: 231, startPoint y: 261, endPoint x: 253, endPoint y: 270, distance: 23.8
click at [253, 266] on p "Voici la procédure détaillée pour faire à partir de 15h00 le checkin et accéder…" at bounding box center [346, 252] width 274 height 26
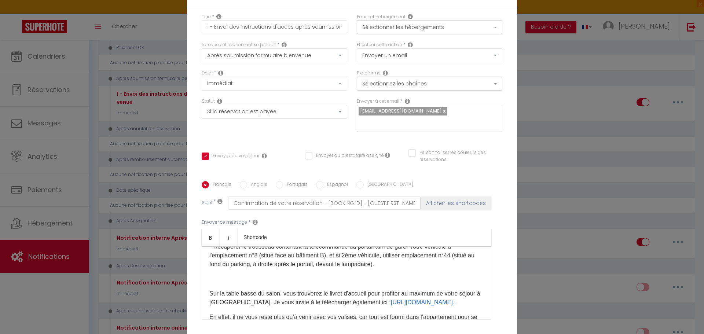
scroll to position [257, 0]
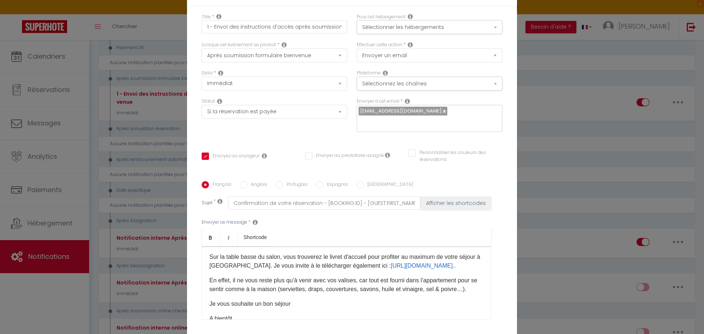
drag, startPoint x: 211, startPoint y: 285, endPoint x: 326, endPoint y: 284, distance: 115.1
click at [326, 270] on p "Sur la table basse du salon, vous trouverez le livret d'accueil pour profiter a…" at bounding box center [346, 262] width 274 height 18
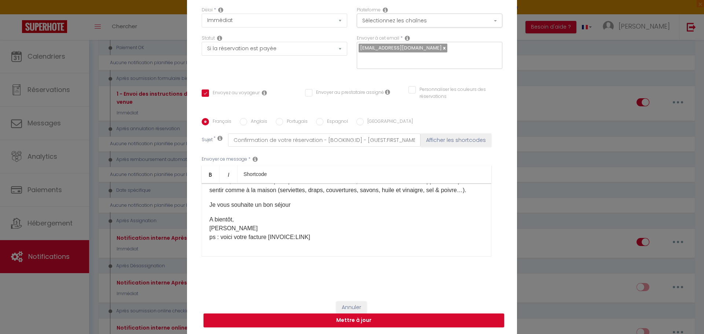
scroll to position [63, 0]
click at [354, 319] on button "Mettre à jour" at bounding box center [354, 320] width 301 height 14
checkbox input "true"
checkbox input "false"
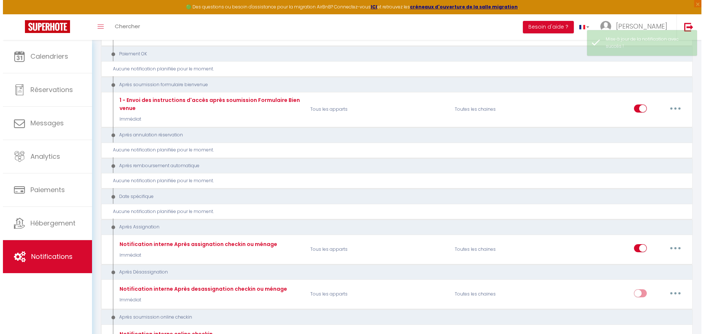
scroll to position [854, 0]
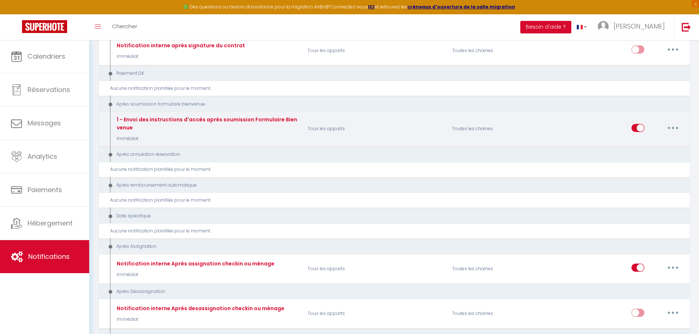
click at [674, 132] on button "button" at bounding box center [672, 128] width 21 height 12
click at [649, 142] on link "Editer" at bounding box center [653, 144] width 54 height 12
type input "1 - Envoi des instructions d'accès après soumission Formulaire Bienvenue"
select select "17"
select select "Immédiat"
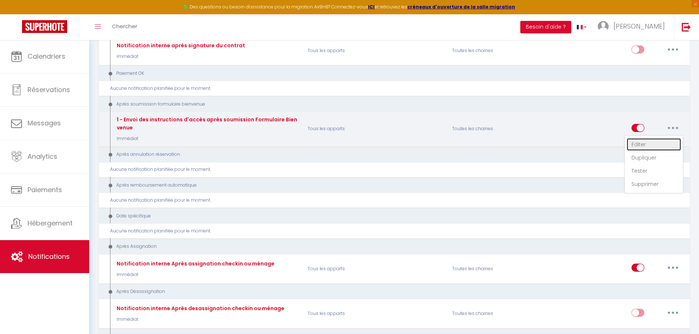
select select "if_booking_is_paid"
checkbox input "true"
checkbox input "false"
radio input "true"
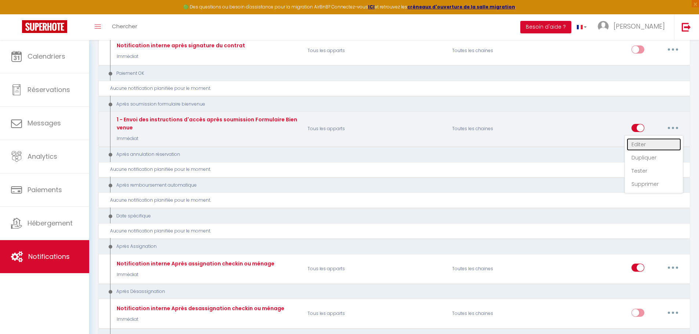
type input "Confirmation de votre réservation - [BOOKING:ID] - [GUEST:FIRST_NAME] [GUEST:LA…"
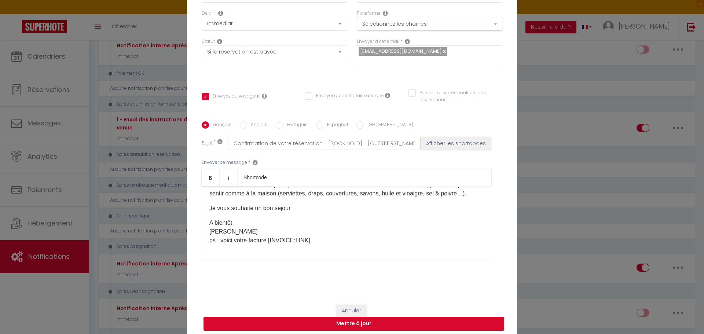
click at [253, 124] on label "Anglais" at bounding box center [257, 125] width 20 height 8
click at [247, 124] on input "Anglais" at bounding box center [243, 124] width 7 height 7
radio input "true"
checkbox input "true"
checkbox input "false"
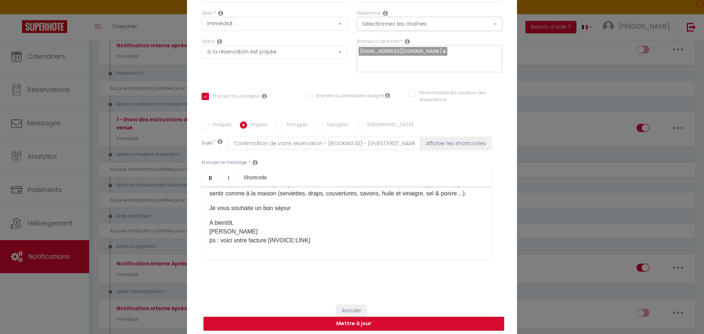
checkbox input "false"
type input "Booking confirmation - [BOOKING:ID] - [GUEST:FIRST_NAME]"
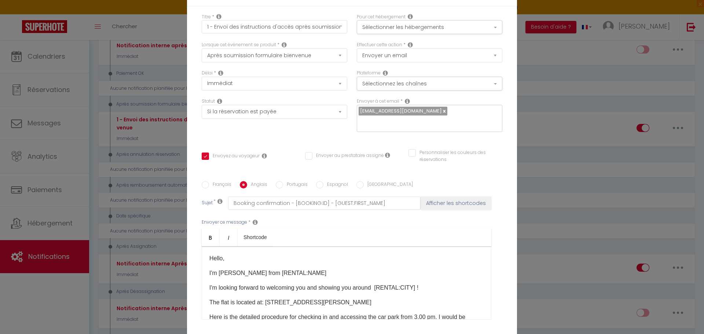
scroll to position [37, 0]
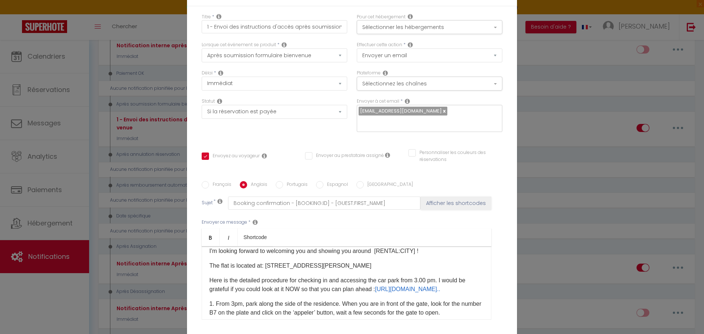
drag, startPoint x: 379, startPoint y: 290, endPoint x: 478, endPoint y: 290, distance: 99.0
click at [478, 290] on div "Hello, I'm Céline from [RENTAL:NAME]​ I'm looking forward to welcoming you and …" at bounding box center [347, 282] width 290 height 73
click at [385, 290] on p "Here is the detailed procedure for checking in and accessing the car park from …" at bounding box center [346, 285] width 274 height 18
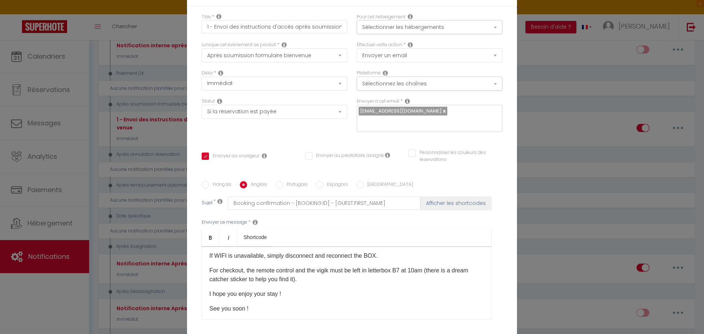
scroll to position [147, 0]
click at [433, 278] on p "For checkout, the remote control and the vigik must be left in letterbox B7 at …" at bounding box center [346, 275] width 274 height 18
click at [430, 278] on p "For checkout, the remote control and the vigik must be left in letterbox B7 at …" at bounding box center [346, 275] width 274 height 18
drag, startPoint x: 433, startPoint y: 278, endPoint x: 314, endPoint y: 287, distance: 119.9
click at [314, 283] on p "For checkout, the remote control and the vigik must be left in letterbox B7 at …" at bounding box center [346, 275] width 274 height 18
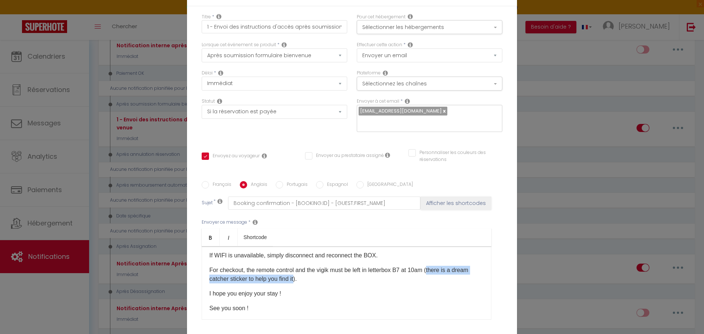
scroll to position [178, 0]
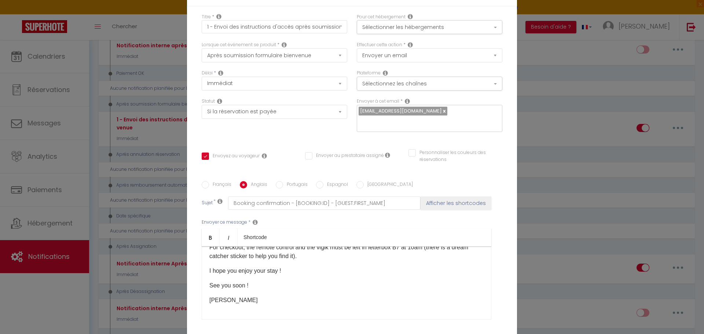
click at [216, 183] on label "Français" at bounding box center [220, 185] width 22 height 8
click at [209, 183] on input "Français" at bounding box center [205, 184] width 7 height 7
radio input "true"
checkbox input "true"
checkbox input "false"
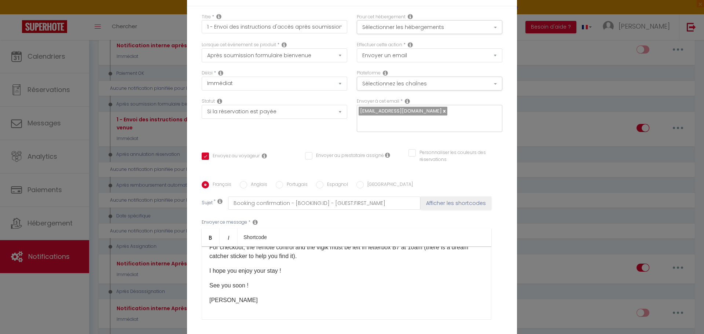
checkbox input "false"
type input "Confirmation de votre réservation - [BOOKING:ID] - [GUEST:FIRST_NAME] [GUEST:LA…"
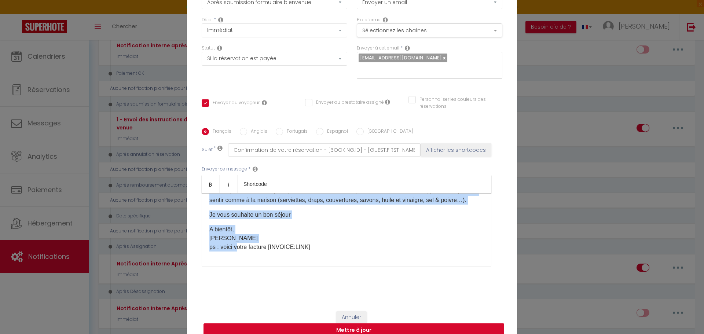
scroll to position [63, 0]
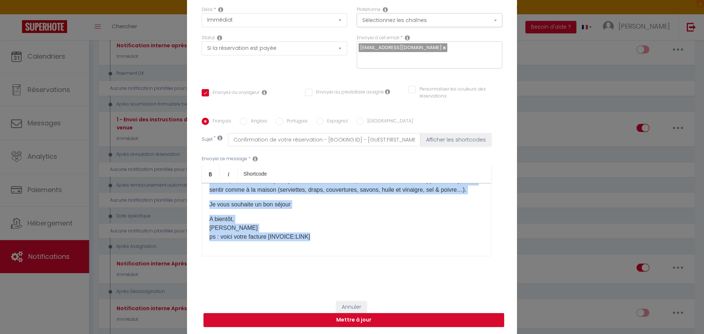
drag, startPoint x: 207, startPoint y: 257, endPoint x: 348, endPoint y: 236, distance: 142.4
click at [348, 236] on div "Bonjour [GUEST:FIRST_NAME]​, Je suis Céline du [RENTAL:NAME]. Je me réjouis à l…" at bounding box center [347, 219] width 290 height 73
copy div "Bonjour [GUEST:FIRST_NAME]​, Je suis Céline du [RENTAL:NAME]. Je me réjouis à l…"
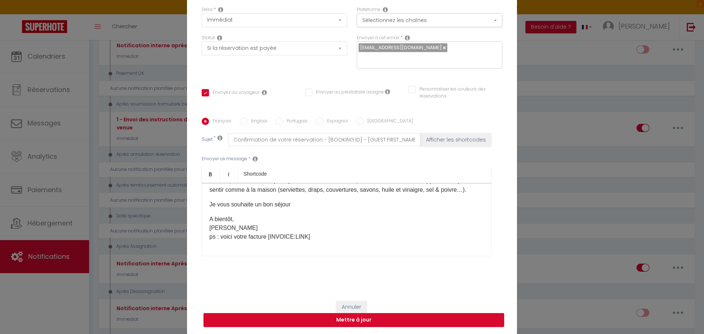
click at [254, 120] on label "Anglais" at bounding box center [257, 122] width 20 height 8
click at [247, 120] on input "Anglais" at bounding box center [243, 121] width 7 height 7
radio input "true"
checkbox input "true"
checkbox input "false"
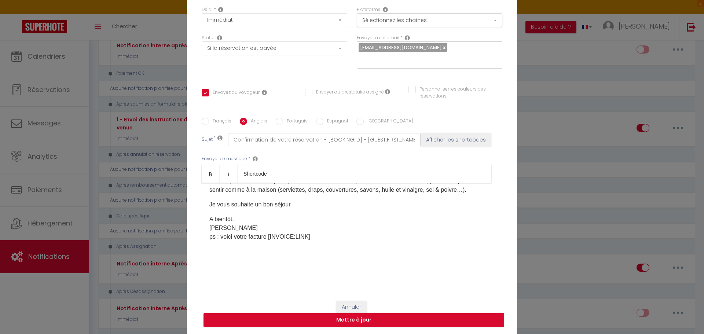
checkbox input "false"
type input "Booking confirmation - [BOOKING:ID] - [GUEST:FIRST_NAME]"
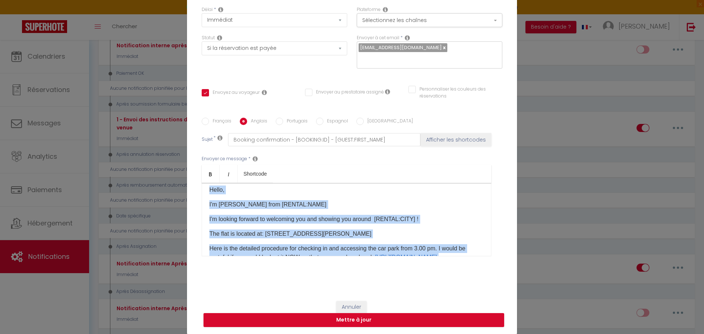
scroll to position [0, 0]
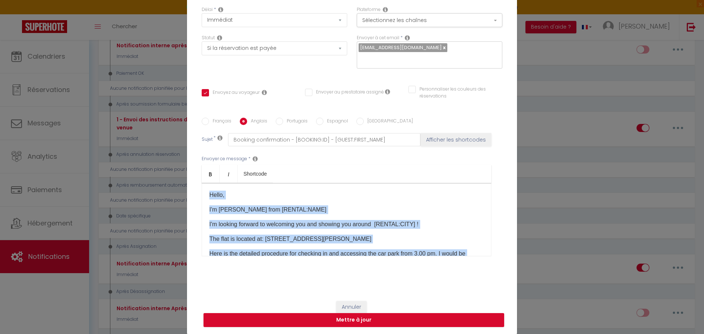
drag, startPoint x: 248, startPoint y: 235, endPoint x: 198, endPoint y: 186, distance: 70.3
click at [200, 186] on div "Français Anglais Portugais Espagnol Italien Sujet * Booking confirmation - [BOO…" at bounding box center [352, 192] width 304 height 148
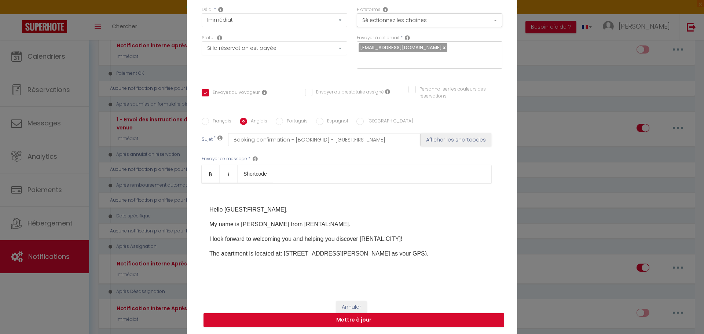
click at [209, 209] on p "Hello [GUEST:FIRST_NAME]," at bounding box center [346, 209] width 274 height 9
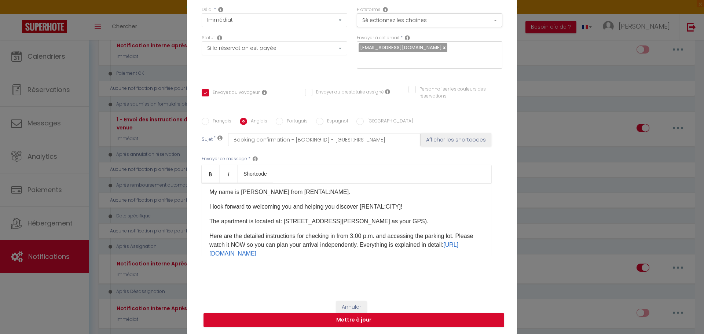
scroll to position [37, 0]
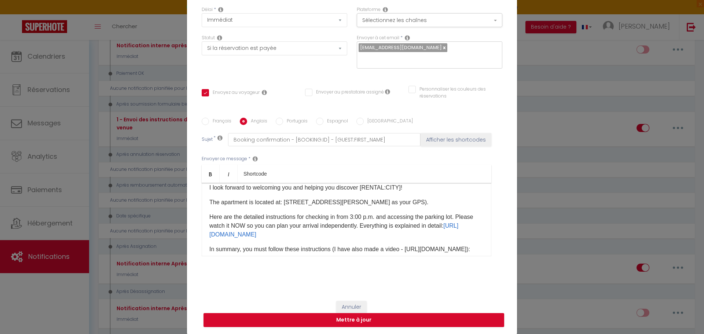
drag, startPoint x: 459, startPoint y: 235, endPoint x: 198, endPoint y: 234, distance: 260.4
click at [200, 234] on div "Français Anglais Portugais Espagnol Italien Sujet * Booking confirmation - [BOO…" at bounding box center [352, 192] width 304 height 148
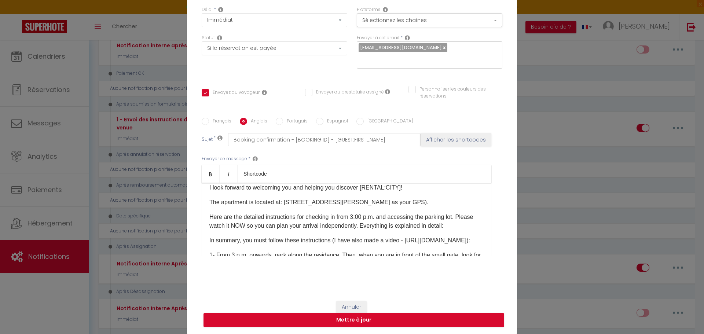
click at [468, 226] on p "Here are the detailed instructions for checking in from 3:00 p.m. and accessing…" at bounding box center [346, 222] width 274 height 18
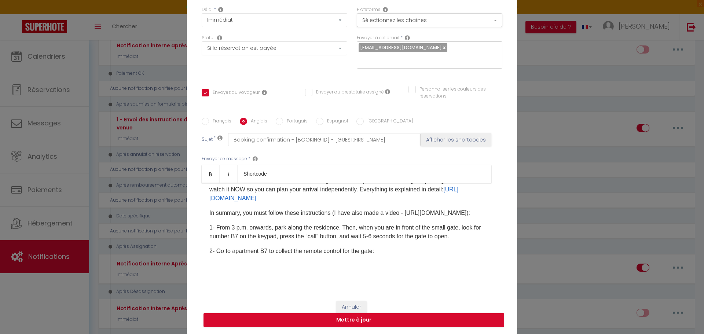
scroll to position [73, 0]
drag, startPoint x: 206, startPoint y: 221, endPoint x: 463, endPoint y: 219, distance: 256.3
click at [463, 217] on p "In summary, you must follow these instructions (I have also made a video - http…" at bounding box center [346, 212] width 274 height 9
drag, startPoint x: 422, startPoint y: 223, endPoint x: 421, endPoint y: 230, distance: 7.4
click at [421, 230] on div "Hello [GUEST:FIRST_NAME], My name is Céline from [RENTAL:NAME]. I look forward …" at bounding box center [347, 219] width 290 height 73
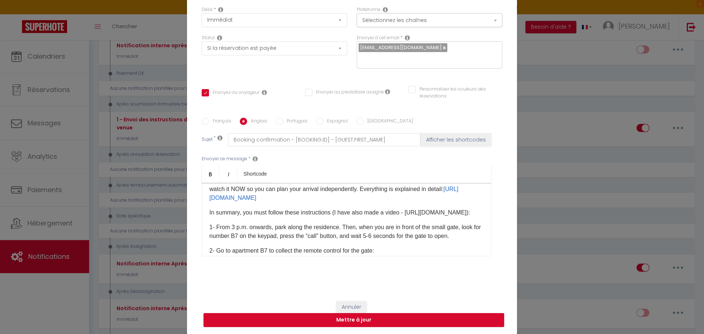
drag, startPoint x: 461, startPoint y: 221, endPoint x: 207, endPoint y: 219, distance: 254.1
click at [209, 217] on p "In summary, you must follow these instructions (I have also made a video - http…" at bounding box center [346, 212] width 274 height 9
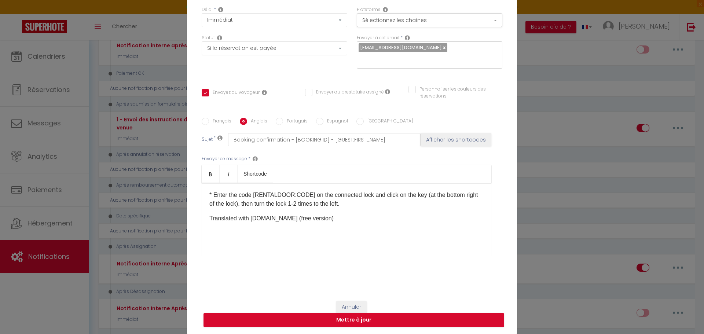
scroll to position [183, 0]
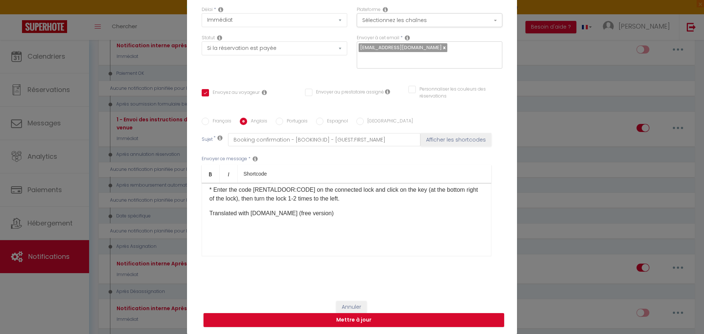
click at [364, 203] on p "* Enter the code [RENTALDOOR:CODE] on the connected lock and click on the key (…" at bounding box center [346, 195] width 274 height 18
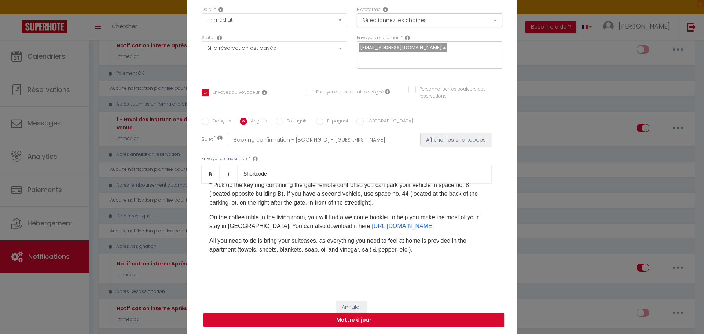
scroll to position [220, 0]
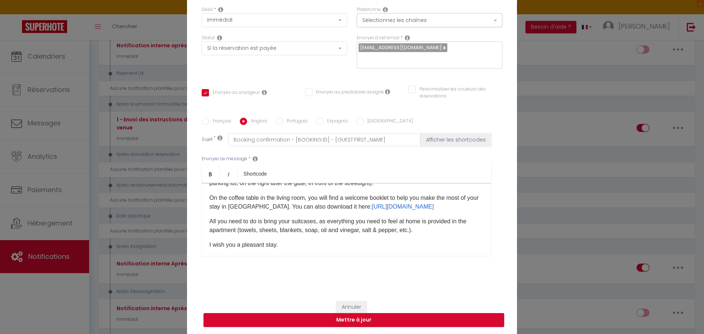
drag, startPoint x: 464, startPoint y: 234, endPoint x: 205, endPoint y: 232, distance: 258.2
click at [205, 232] on div "Hello [GUEST:FIRST_NAME], My name is Céline from [RENTAL:NAME]. I look forward …" at bounding box center [347, 219] width 290 height 73
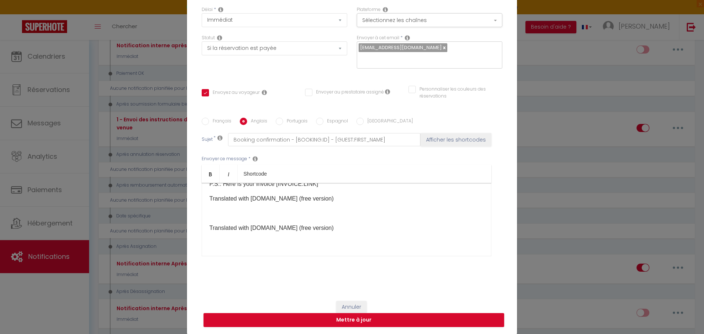
scroll to position [340, 0]
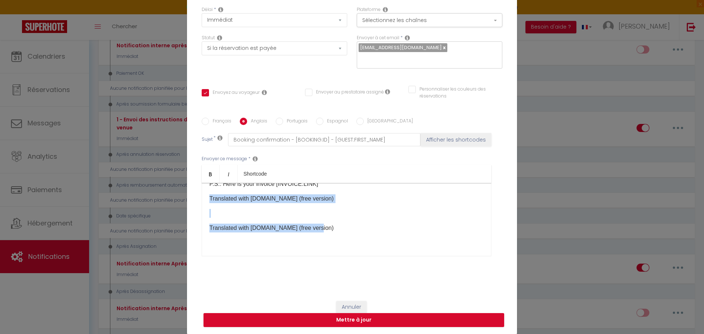
drag, startPoint x: 322, startPoint y: 228, endPoint x: 193, endPoint y: 198, distance: 132.5
click at [193, 198] on div "Titre * 1 - Envoi des instructions d'accès après soumission Formulaire Bienvenu…" at bounding box center [352, 118] width 330 height 351
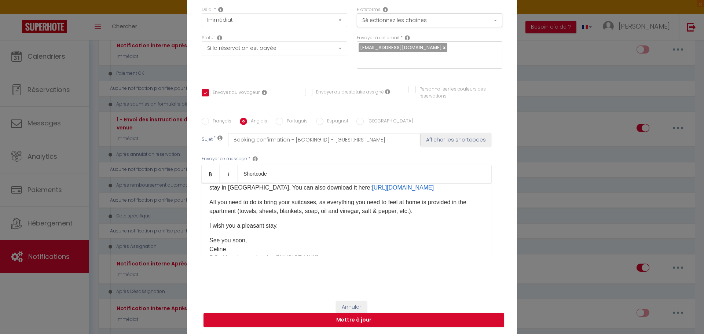
scroll to position [237, 0]
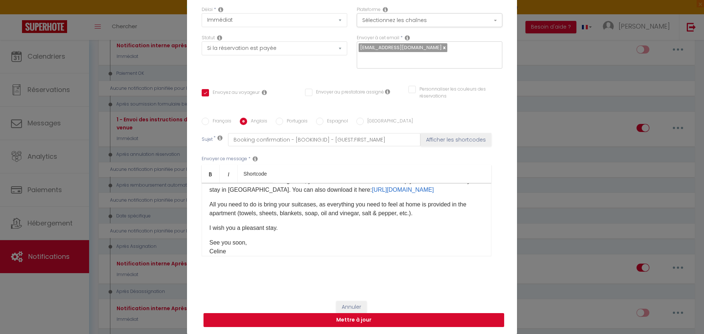
click at [351, 320] on button "Mettre à jour" at bounding box center [354, 320] width 301 height 14
checkbox input "true"
checkbox input "false"
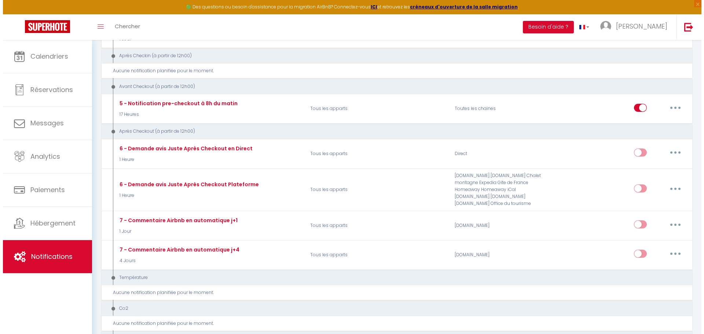
scroll to position [268, 0]
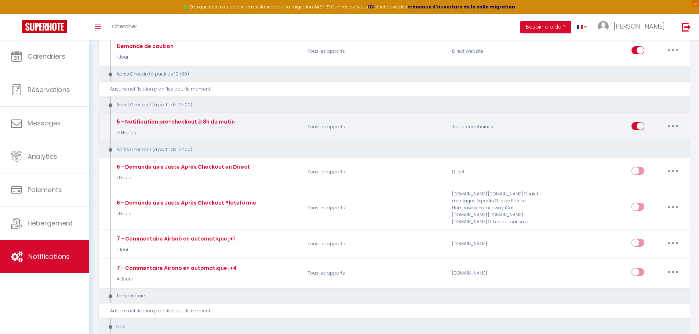
click at [509, 132] on div "Toutes les chaines" at bounding box center [495, 127] width 96 height 21
click at [671, 128] on button "button" at bounding box center [672, 126] width 21 height 12
click at [653, 140] on link "Editer" at bounding box center [653, 142] width 54 height 12
type input "5 - Notification pre-checkout à 8h du matin"
select select "4"
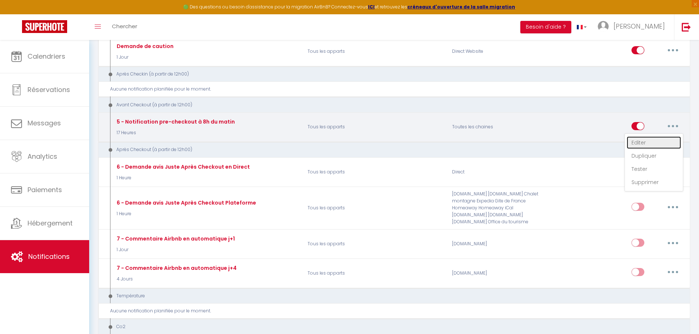
select select "17 Heures"
select select "if_booking_is_paid"
checkbox input "true"
checkbox input "false"
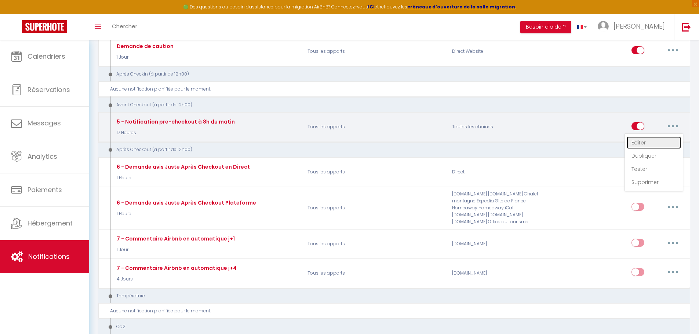
radio input "true"
type input "Procédure pour votre départ - [RENTAL:NAME] - [GUEST:FIRST_NAME] [GUEST:NAME]"
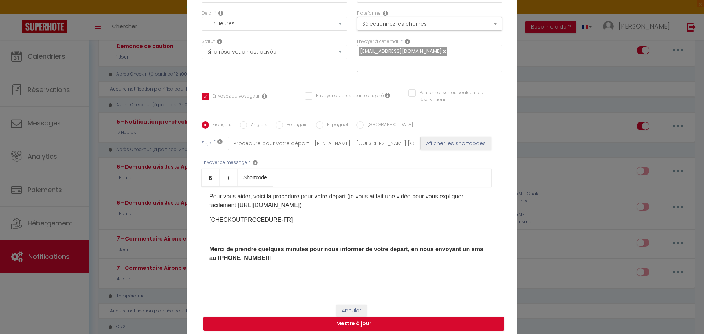
scroll to position [34, 0]
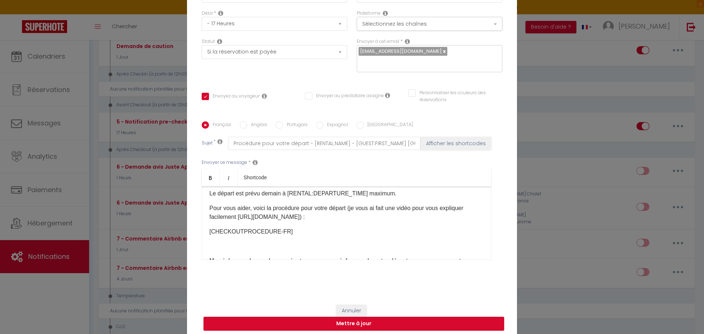
drag, startPoint x: 237, startPoint y: 216, endPoint x: 352, endPoint y: 219, distance: 115.5
click at [352, 219] on p "Pour vous aider, voici la procédure pour votre départ (je vous ai fait une vidé…" at bounding box center [346, 213] width 274 height 18
copy p "​https://lecocondelespinasse.com/checkout"
click at [264, 231] on p "[CHECKOUTPROCEDURE-FR]" at bounding box center [346, 231] width 274 height 9
click at [261, 217] on p "Pour vous aider, voici la procédure pour votre départ (je vous ai fait une vidé…" at bounding box center [346, 213] width 274 height 18
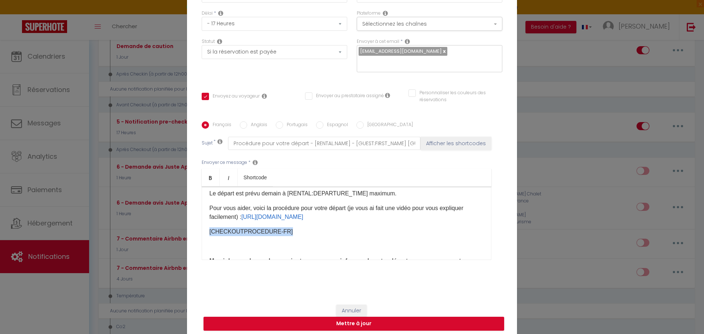
drag, startPoint x: 284, startPoint y: 240, endPoint x: 206, endPoint y: 239, distance: 78.5
click at [206, 239] on div "Bonsoir [GUEST:FIRST_NAME], J'espère que votre séjour au [RENTAL:NAME] s'est bi…" at bounding box center [347, 223] width 290 height 73
click at [311, 233] on div "Bonsoir [GUEST:FIRST_NAME], J'espère que votre séjour au [RENTAL:NAME] s'est bi…" at bounding box center [347, 223] width 290 height 73
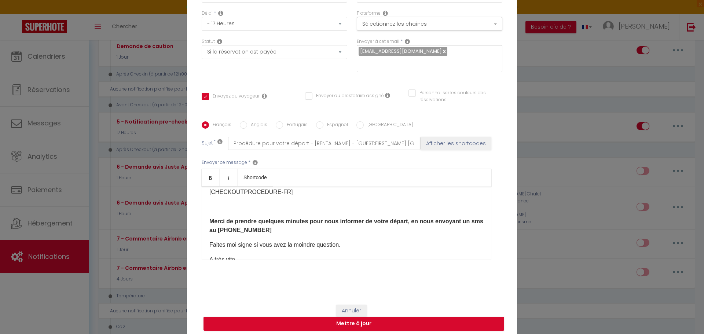
scroll to position [71, 0]
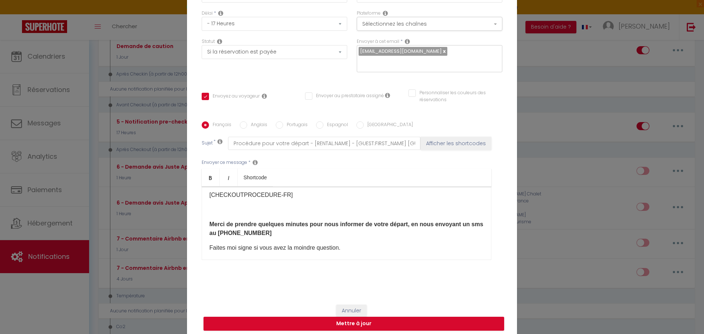
click at [276, 214] on p at bounding box center [346, 209] width 274 height 9
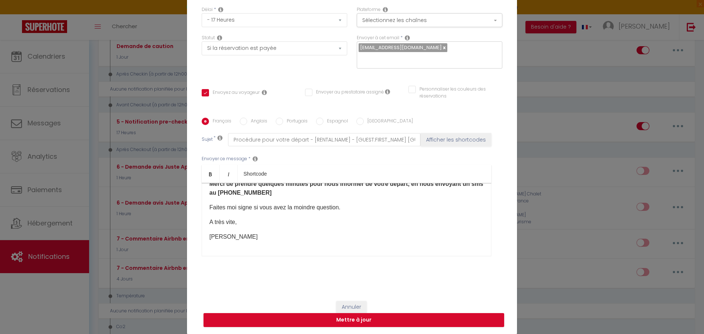
scroll to position [102, 0]
click at [352, 318] on button "Mettre à jour" at bounding box center [354, 320] width 301 height 14
checkbox input "true"
checkbox input "false"
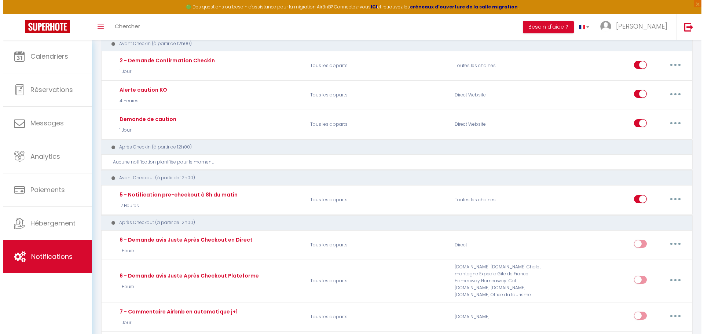
scroll to position [194, 0]
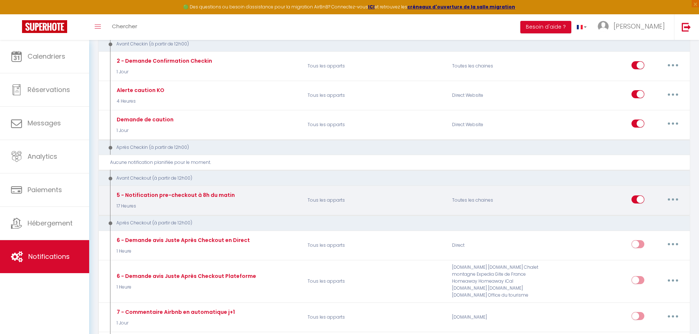
click at [673, 201] on button "button" at bounding box center [672, 200] width 21 height 12
click at [652, 215] on link "Editer" at bounding box center [653, 216] width 54 height 12
type input "5 - Notification pre-checkout à 8h du matin"
select select "4"
select select "17 Heures"
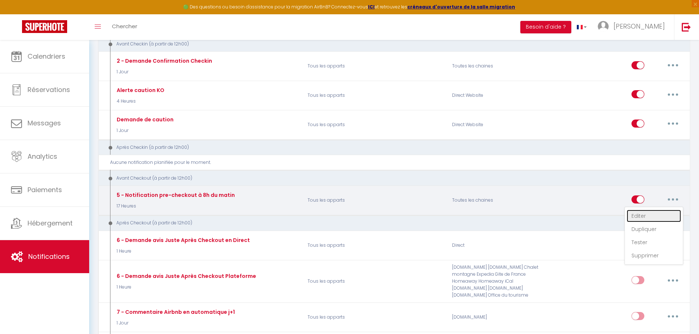
select select "if_booking_is_paid"
checkbox input "true"
checkbox input "false"
radio input "true"
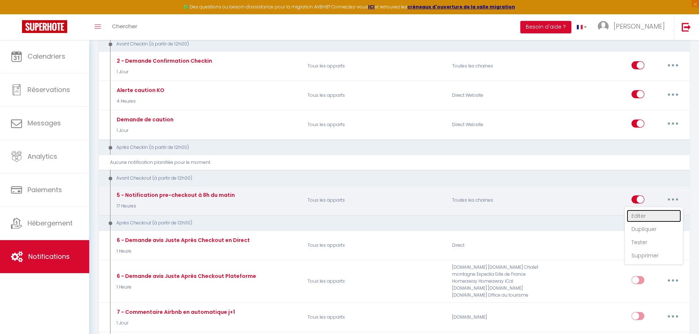
type input "Procédure pour votre départ - [RENTAL:NAME] - [GUEST:FIRST_NAME] [GUEST:NAME]"
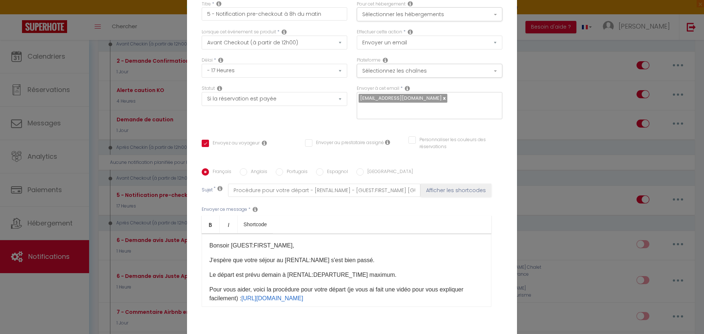
scroll to position [0, 0]
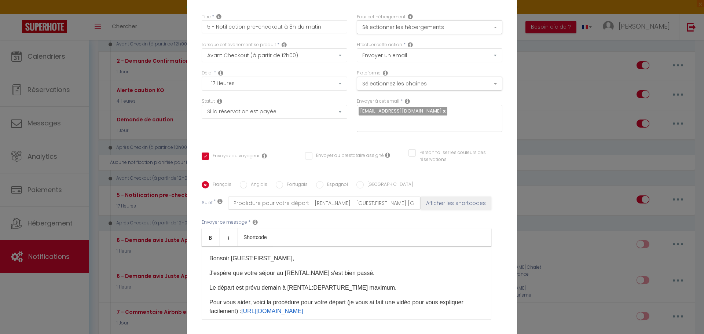
click at [252, 182] on label "Anglais" at bounding box center [257, 185] width 20 height 8
click at [247, 182] on input "Anglais" at bounding box center [243, 184] width 7 height 7
radio input "true"
checkbox input "true"
checkbox input "false"
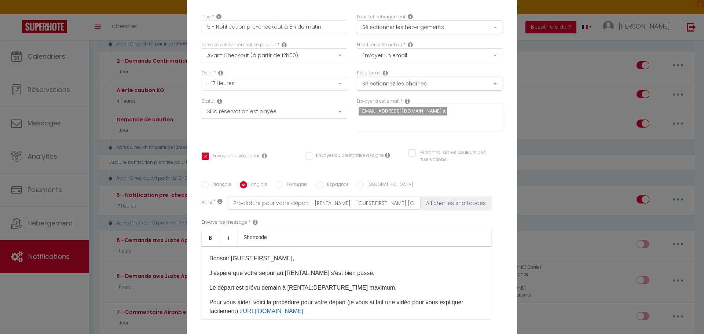
checkbox input "false"
click at [209, 184] on label "Français" at bounding box center [220, 185] width 22 height 8
click at [208, 184] on input "Français" at bounding box center [205, 184] width 7 height 7
radio input "true"
checkbox input "true"
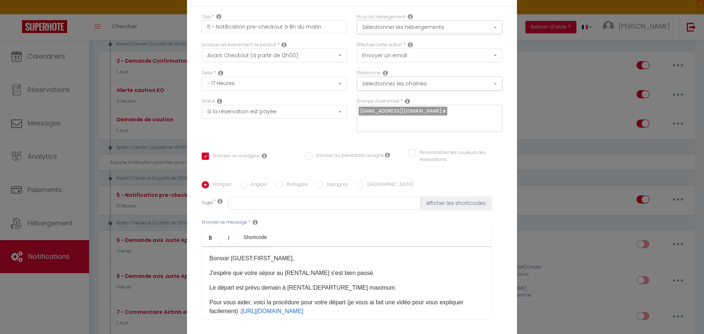
checkbox input "false"
type input "Procédure pour votre départ - [RENTAL:NAME] - [GUEST:FIRST_NAME] [GUEST:NAME]"
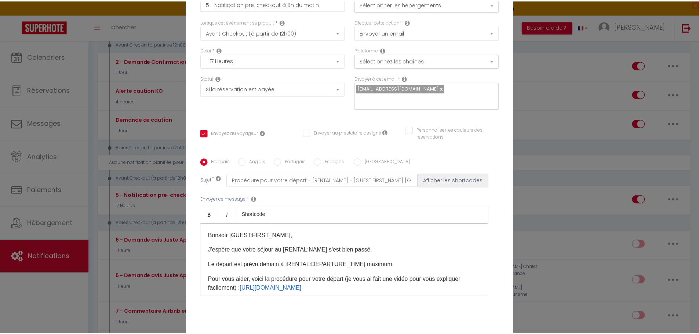
scroll to position [63, 0]
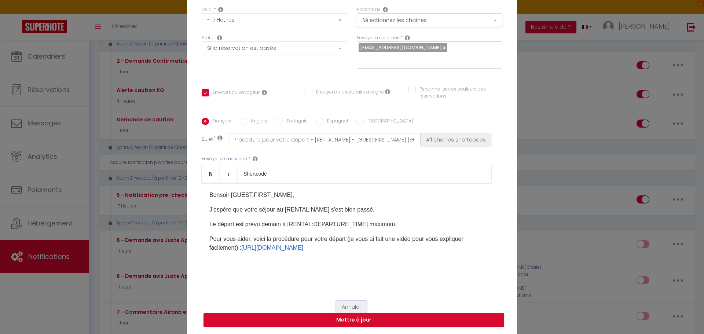
click at [351, 305] on button "Annuler" at bounding box center [351, 307] width 30 height 12
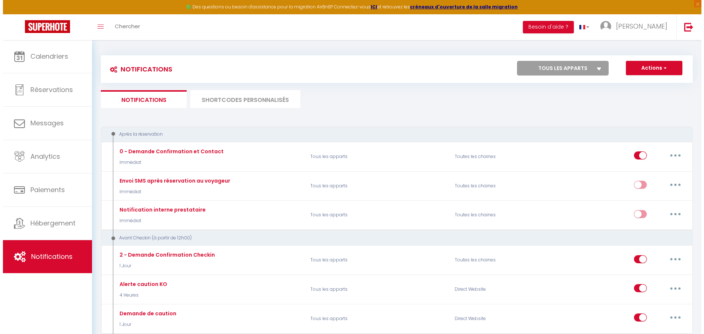
scroll to position [0, 0]
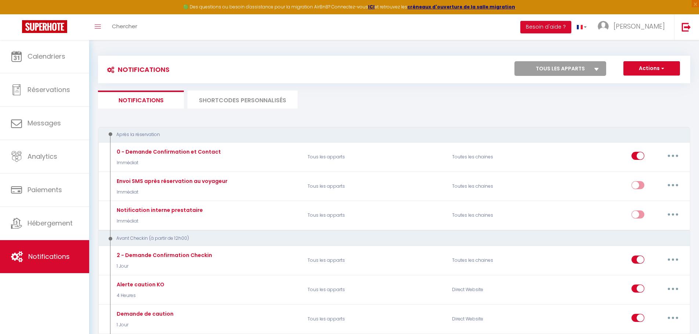
click at [259, 99] on li "SHORTCODES PERSONNALISÉS" at bounding box center [242, 100] width 110 height 18
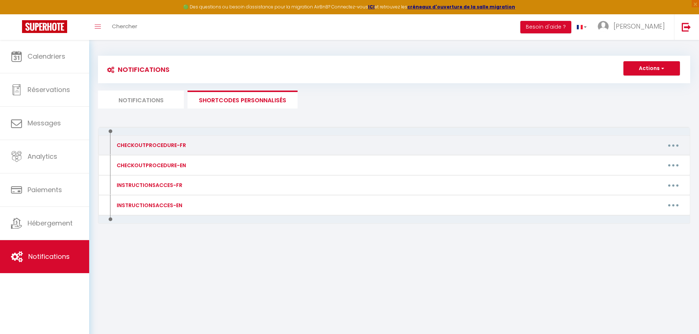
click at [672, 149] on button "button" at bounding box center [673, 145] width 21 height 12
click at [643, 161] on link "Editer" at bounding box center [654, 162] width 54 height 12
type input "CHECKOUTPROCEDURE-FR"
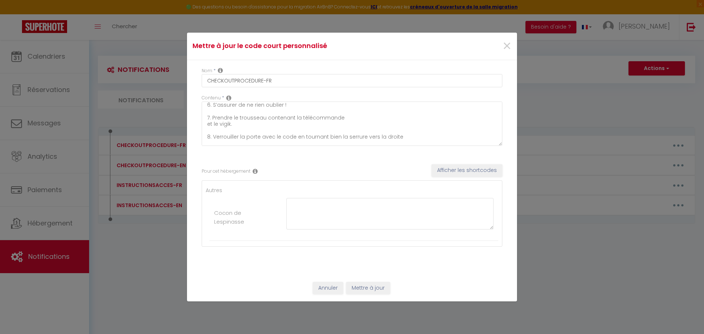
scroll to position [103, 0]
click at [402, 133] on textarea "1. Laver et ranger la vaisselle utilisée 2. Jeter tous les aliments périssables…" at bounding box center [352, 124] width 301 height 44
drag, startPoint x: 404, startPoint y: 133, endPoint x: 348, endPoint y: 133, distance: 56.1
click at [348, 133] on textarea "1. Laver et ranger la vaisselle utilisée 2. Jeter tous les aliments périssables…" at bounding box center [352, 124] width 301 height 44
type textarea "1. Laver et ranger la vaisselle utilisée 2. Jeter tous les aliments périssables…"
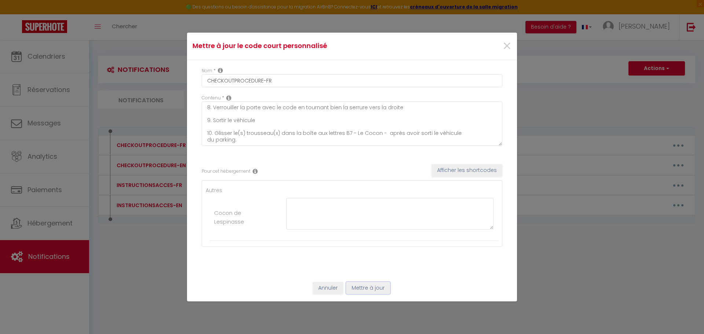
click at [378, 289] on button "Mettre à jour" at bounding box center [368, 288] width 44 height 12
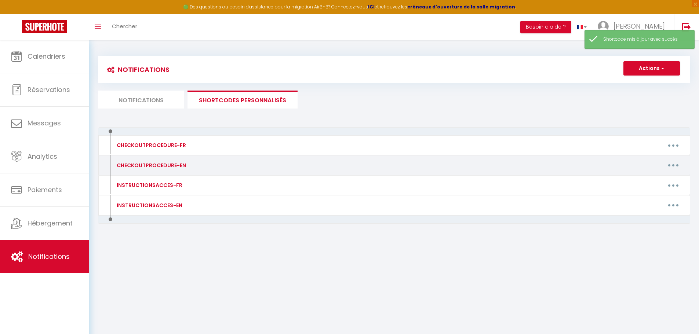
click at [671, 165] on button "button" at bounding box center [673, 166] width 21 height 12
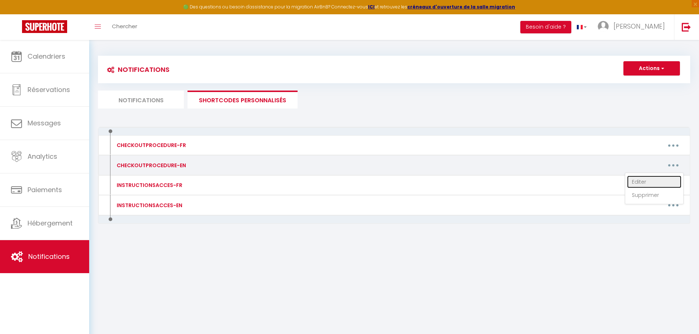
click at [643, 183] on link "Editer" at bounding box center [654, 182] width 54 height 12
type input "CHECKOUTPROCEDURE-EN"
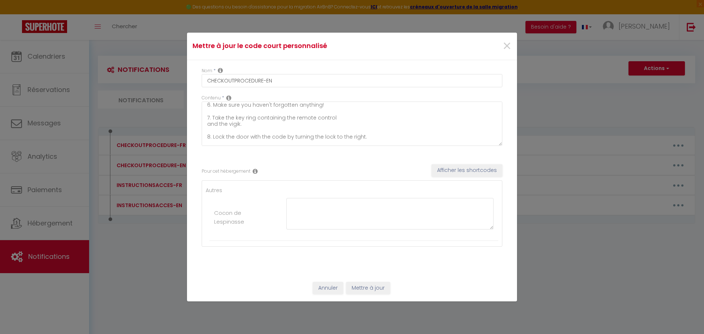
scroll to position [96, 0]
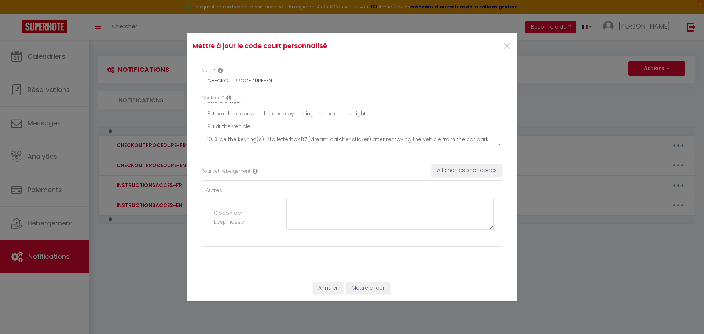
drag, startPoint x: 365, startPoint y: 138, endPoint x: 305, endPoint y: 139, distance: 60.1
click at [305, 139] on textarea "1. Wash and put away used crockery 2. Throw away all perishable food 3. Take ou…" at bounding box center [352, 124] width 301 height 44
type textarea "1. Wash and put away used crockery 2. Throw away all perishable food 3. Take ou…"
click at [371, 288] on button "Mettre à jour" at bounding box center [368, 288] width 44 height 12
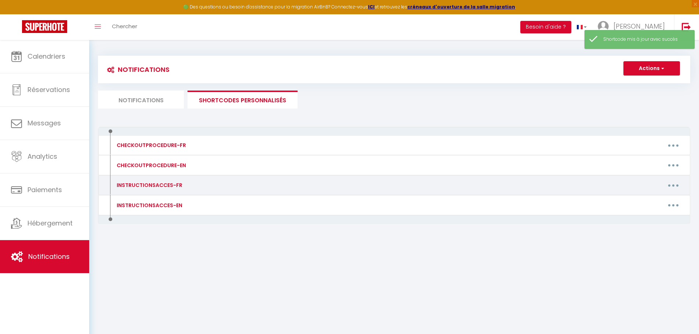
click at [679, 184] on button "button" at bounding box center [673, 185] width 21 height 12
click at [659, 201] on link "Editer" at bounding box center [654, 202] width 54 height 12
type input "INSTRUCTIONSACCES-FR"
type textarea "Il ne vous reste plus qu’à venir avec vos valises, en effet tout est fourni dan…"
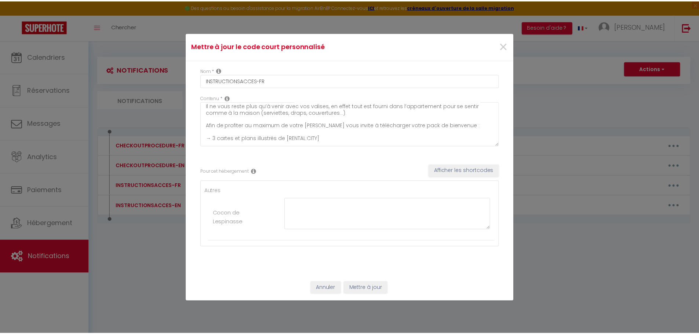
scroll to position [0, 0]
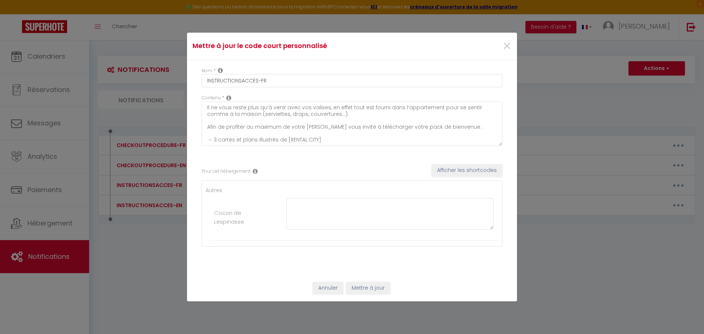
click at [582, 267] on div "Mettre à jour le code court personnalisé × Nom * INSTRUCTIONSACCES-FR Contenu *…" at bounding box center [352, 167] width 704 height 334
click at [336, 287] on button "Annuler" at bounding box center [328, 288] width 30 height 12
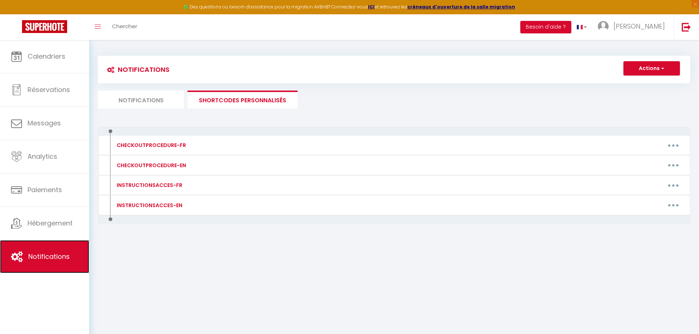
click at [56, 255] on span "Notifications" at bounding box center [48, 256] width 41 height 9
click at [135, 103] on li "Notifications" at bounding box center [141, 100] width 86 height 18
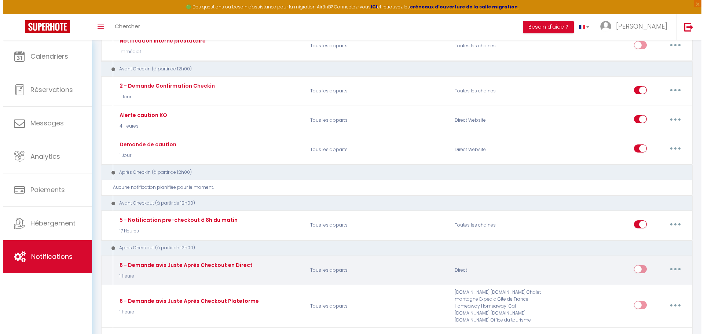
scroll to position [183, 0]
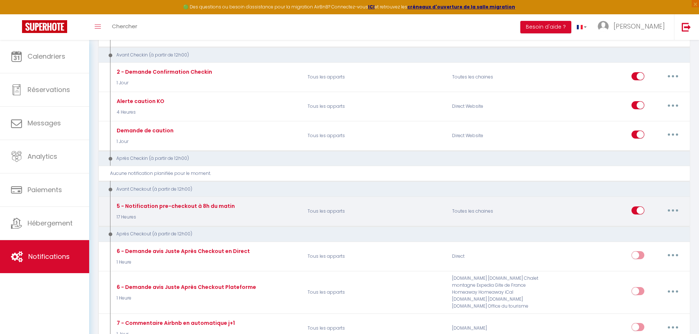
click at [675, 210] on button "button" at bounding box center [672, 211] width 21 height 12
click at [648, 230] on link "Editer" at bounding box center [653, 227] width 54 height 12
checkbox input "true"
checkbox input "false"
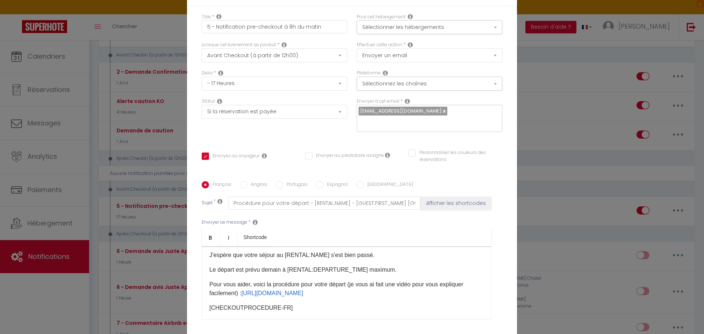
scroll to position [37, 0]
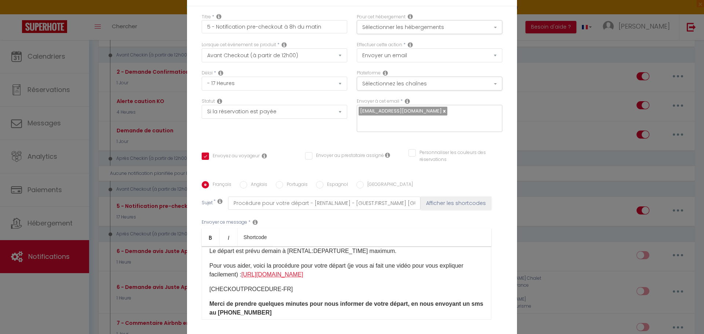
drag, startPoint x: 245, startPoint y: 280, endPoint x: 243, endPoint y: 276, distance: 4.8
click at [243, 276] on p "Pour vous aider, voici la procédure pour votre départ (je vous ai fait une vidé…" at bounding box center [346, 270] width 274 height 18
copy link "https://drive.google.com/file/d/1uwmLplkqhH2-kxi21ZWp1GlQvq_s-fRk/view?usp=driv…"
click at [252, 186] on label "Anglais" at bounding box center [257, 185] width 20 height 8
click at [247, 186] on input "Anglais" at bounding box center [243, 184] width 7 height 7
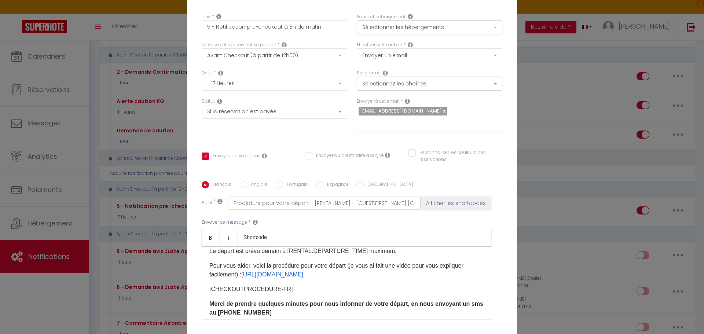
radio input "true"
checkbox input "true"
checkbox input "false"
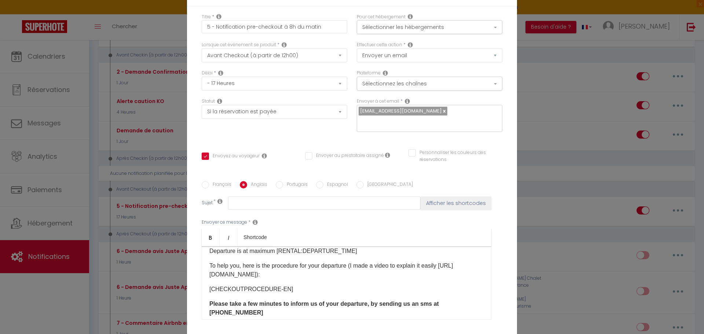
drag, startPoint x: 323, startPoint y: 274, endPoint x: 208, endPoint y: 274, distance: 114.8
click at [209, 274] on p "To help you, here is the procedure for your departure (I made a video to explai…" at bounding box center [346, 270] width 274 height 18
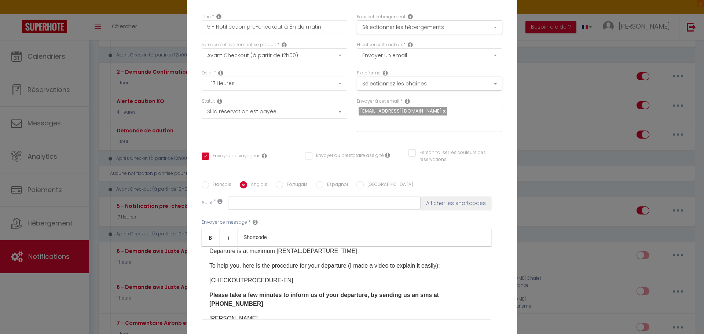
click at [459, 267] on p "To help you, here is the procedure for your departure (I made a video to explai…" at bounding box center [346, 265] width 274 height 9
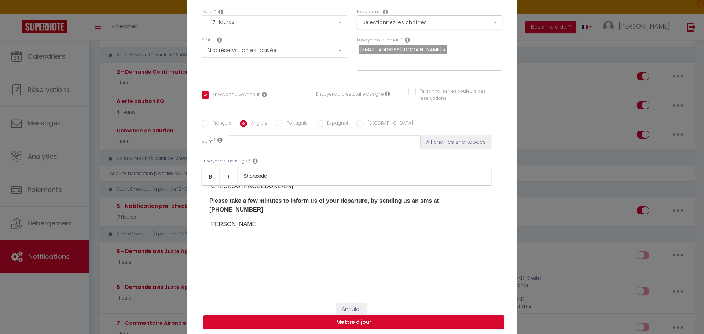
scroll to position [63, 0]
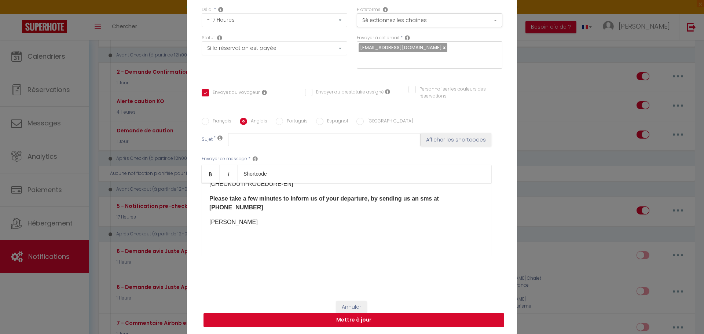
click at [364, 319] on button "Mettre à jour" at bounding box center [354, 320] width 301 height 14
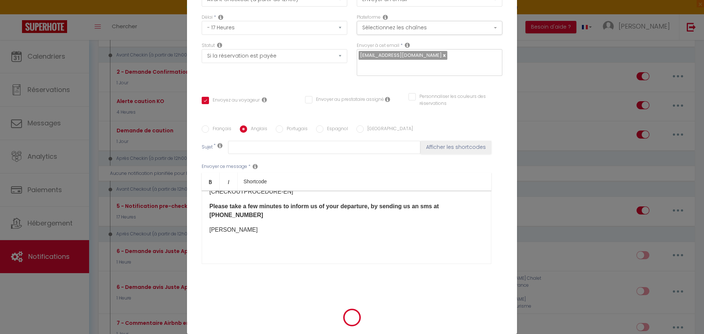
checkbox input "true"
checkbox input "false"
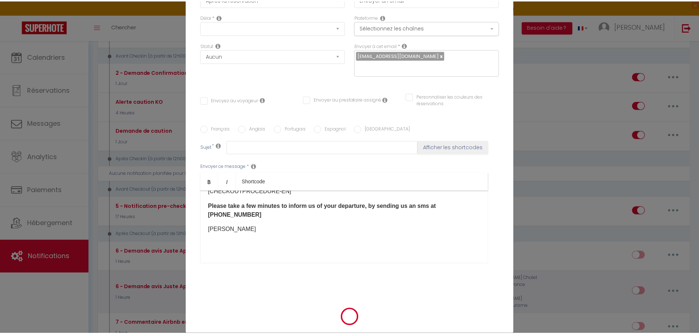
scroll to position [0, 0]
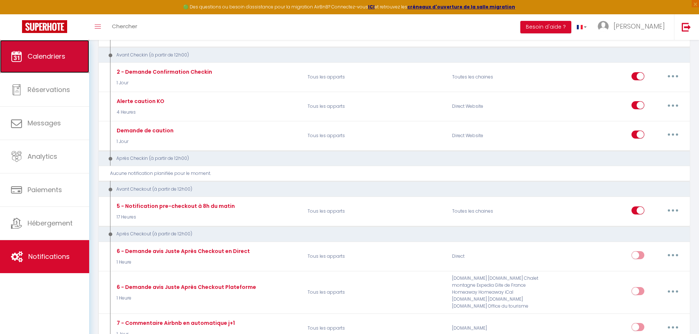
click at [60, 61] on link "Calendriers" at bounding box center [44, 56] width 89 height 33
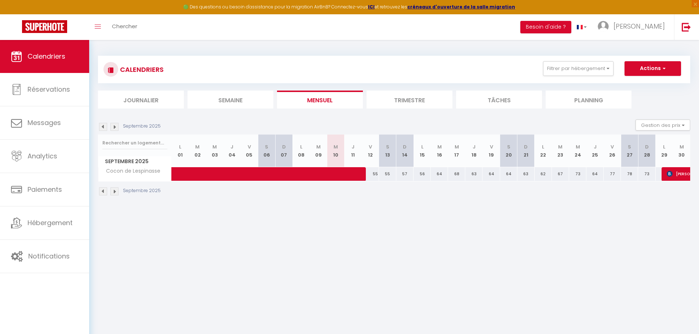
click at [113, 126] on img at bounding box center [114, 127] width 8 height 8
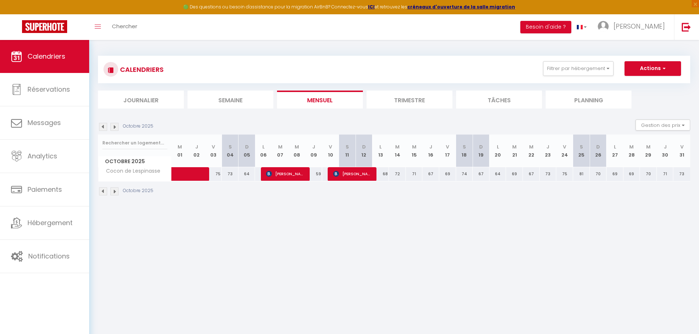
click at [113, 126] on img at bounding box center [114, 127] width 8 height 8
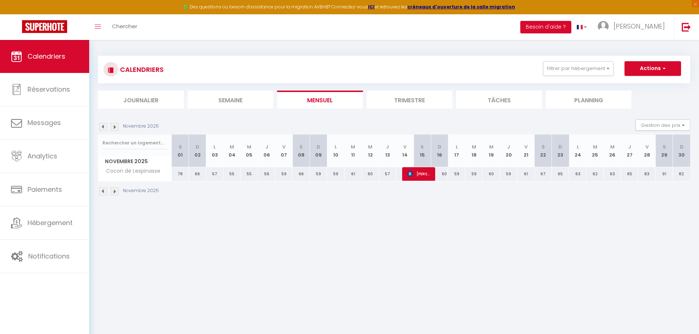
click at [102, 127] on img at bounding box center [103, 127] width 8 height 8
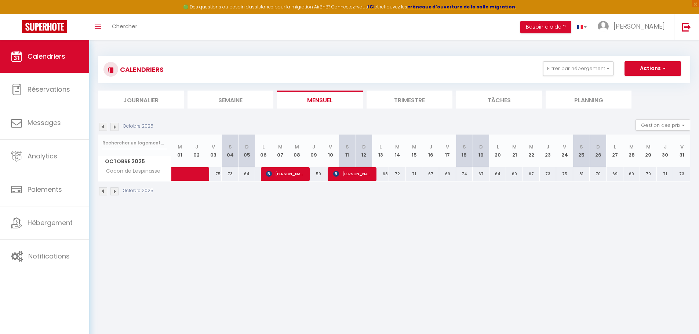
click at [103, 126] on img at bounding box center [103, 127] width 8 height 8
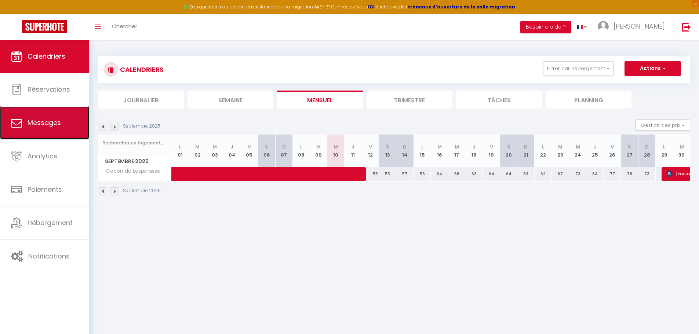
click at [58, 127] on span "Messages" at bounding box center [44, 122] width 33 height 9
select select "message"
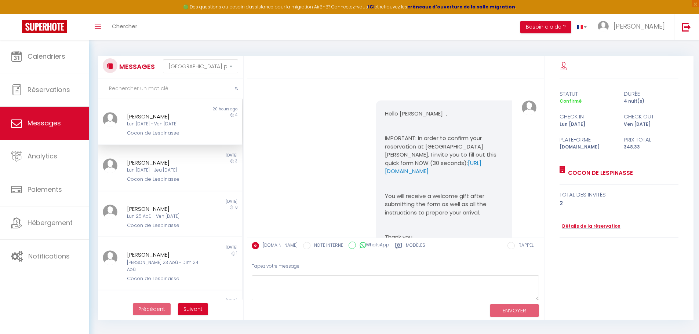
scroll to position [1085, 0]
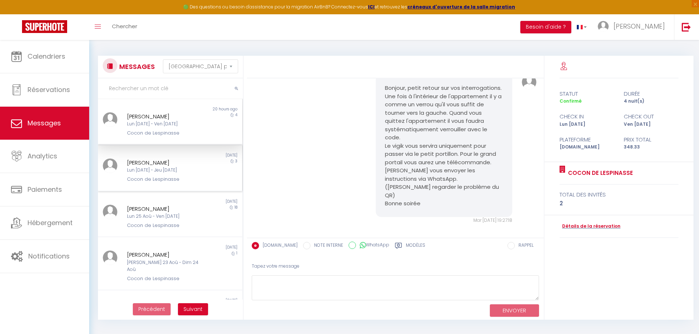
click at [160, 169] on div "Lun 06 Oct - Jeu 09 Oct" at bounding box center [164, 170] width 74 height 7
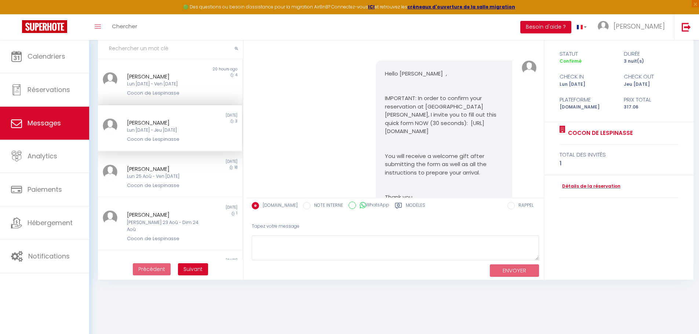
click at [160, 123] on div "[PERSON_NAME]" at bounding box center [164, 122] width 74 height 9
click at [584, 184] on link "Détails de la réservation" at bounding box center [589, 186] width 61 height 7
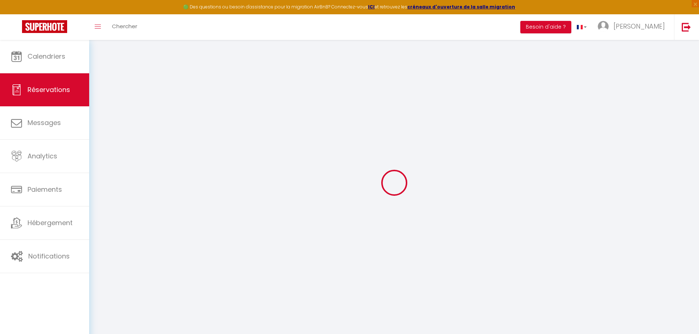
select select
checkbox input "false"
type textarea "** THIS RESERVATION HAS BEEN PRE-PAID ** BOOKING NOTE : Payment charge is EUR 4…"
type input "85"
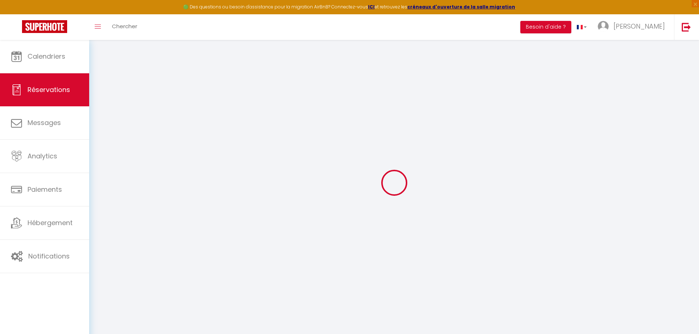
type input "14.26"
select select
checkbox input "false"
select select "19:00"
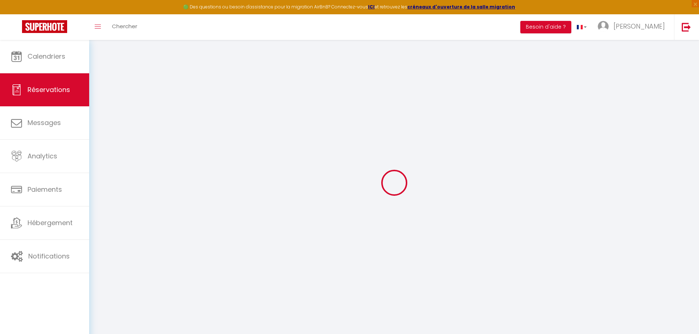
select select "07:30"
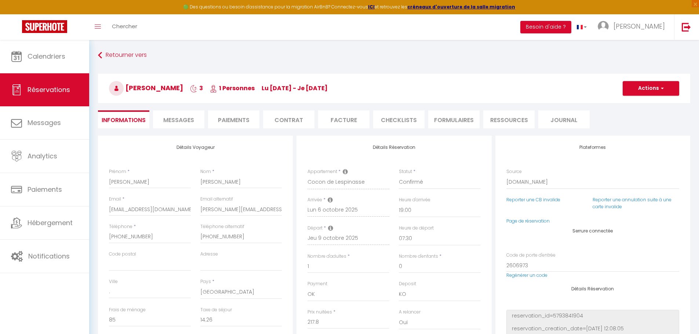
click at [342, 121] on li "Facture" at bounding box center [343, 119] width 51 height 18
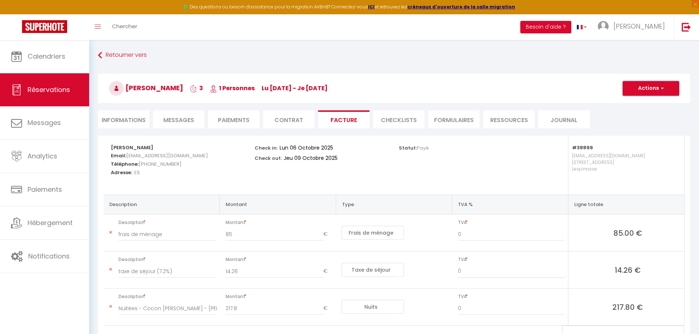
click at [664, 89] on button "Actions" at bounding box center [650, 88] width 56 height 15
click at [658, 114] on link "Aperçu et éditer" at bounding box center [645, 114] width 62 height 10
click at [124, 120] on li "Informations" at bounding box center [123, 119] width 51 height 18
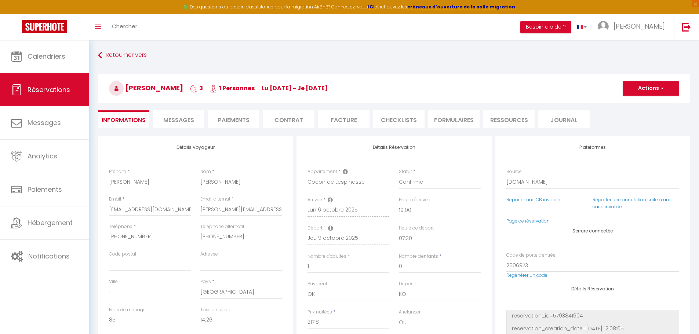
click at [233, 117] on li "Paiements" at bounding box center [233, 119] width 51 height 18
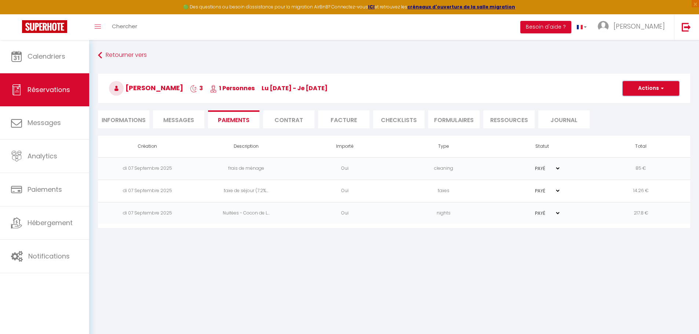
click at [655, 89] on button "Actions" at bounding box center [650, 88] width 56 height 15
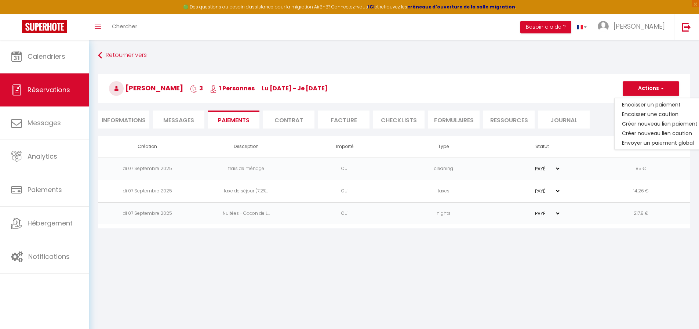
click at [348, 122] on li "Facture" at bounding box center [343, 119] width 51 height 18
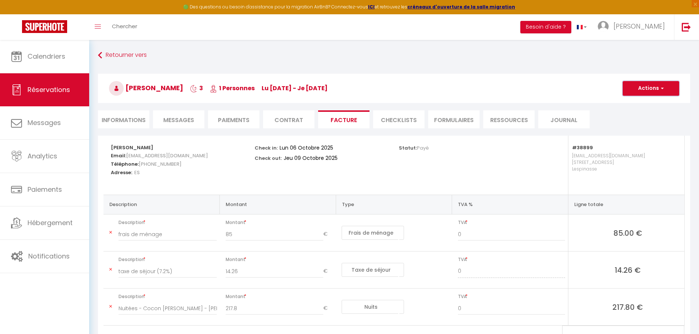
click at [664, 88] on button "Actions" at bounding box center [650, 88] width 56 height 15
click at [654, 114] on link "Aperçu et éditer" at bounding box center [645, 114] width 62 height 10
click at [126, 119] on li "Informations" at bounding box center [123, 119] width 51 height 18
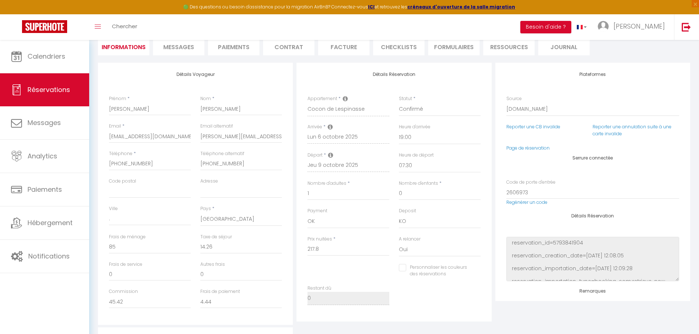
scroll to position [73, 0]
drag, startPoint x: 200, startPoint y: 136, endPoint x: 291, endPoint y: 138, distance: 90.6
click at [291, 138] on div "Détails Voyageur Prénom * Alejandro Nom * Buitrago Email * abuitr.574072@guest.…" at bounding box center [195, 193] width 195 height 262
click at [686, 26] on img at bounding box center [685, 26] width 9 height 9
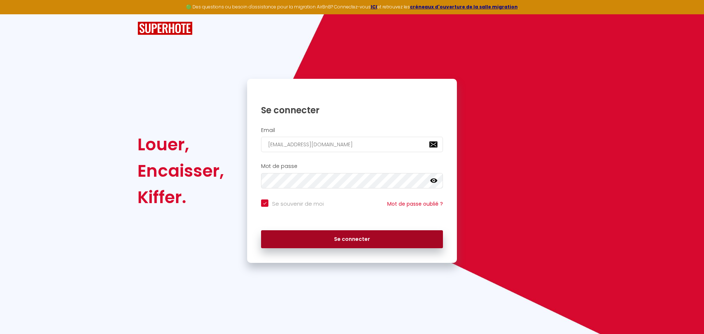
click at [323, 239] on button "Se connecter" at bounding box center [352, 239] width 182 height 18
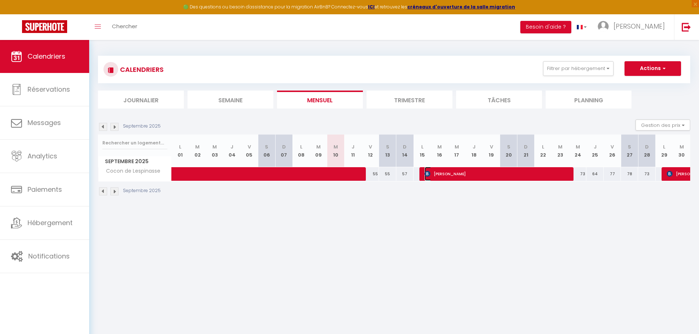
click at [504, 174] on span "[PERSON_NAME]" at bounding box center [496, 174] width 144 height 14
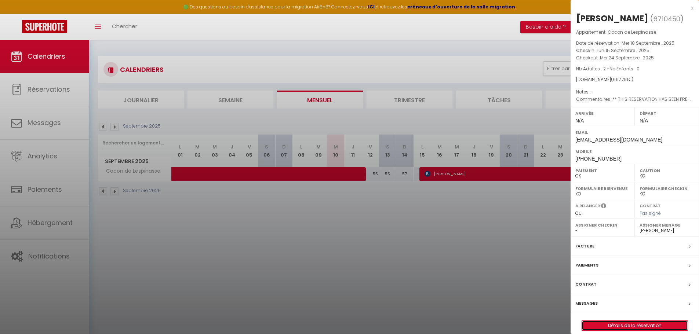
click at [637, 325] on link "Détails de la réservation" at bounding box center [635, 326] width 106 height 10
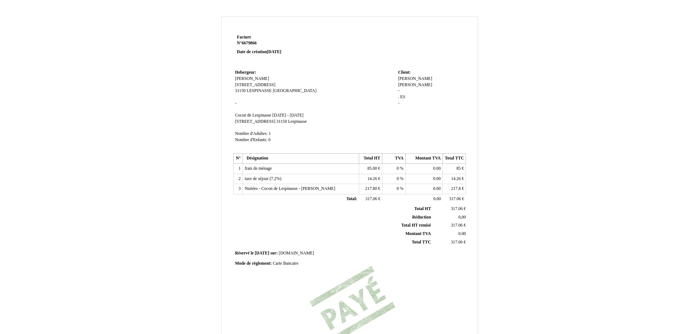
click at [433, 78] on div "Alejandro Alejandro Buitrago Buitrago - . . ES ES -" at bounding box center [431, 94] width 66 height 37
click at [435, 80] on div "Alejandro Alejandro Buitrago Buitrago - . . ES ES -" at bounding box center [431, 94] width 66 height 37
click at [426, 83] on span "[PERSON_NAME]" at bounding box center [415, 85] width 34 height 5
click at [415, 77] on span "[PERSON_NAME]" at bounding box center [415, 78] width 34 height 5
drag, startPoint x: 420, startPoint y: 78, endPoint x: 374, endPoint y: 83, distance: 45.3
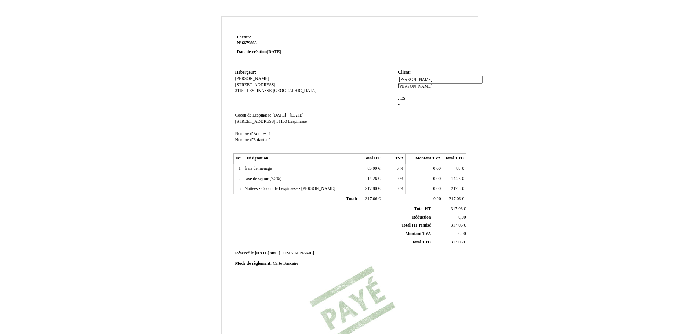
click at [374, 83] on tr "Hebergeur: Hebergeur: Del Col Céline Del Col Céline 9 allée des mûriers 9 allée…" at bounding box center [349, 110] width 233 height 84
type input "MACH10"
click at [409, 89] on div "Alejandro Alejandro Buitrago Buitrago - . . ES ES -" at bounding box center [431, 94] width 66 height 37
click at [426, 79] on span "[PERSON_NAME]" at bounding box center [433, 78] width 34 height 5
type input "B"
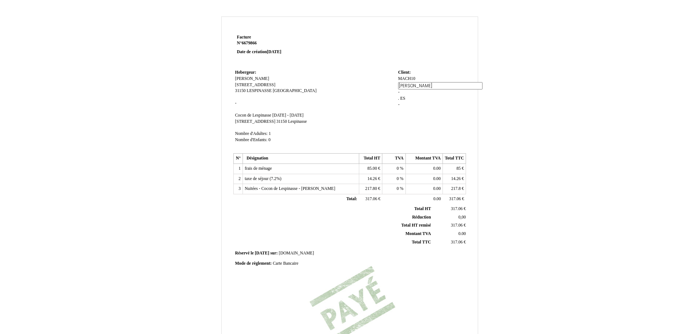
click at [428, 91] on div "MACH10 MACH10 Buitrago Buitrago - . . ES ES -" at bounding box center [431, 95] width 66 height 38
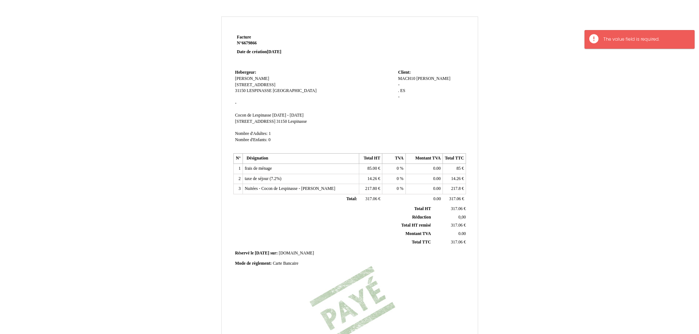
click at [405, 85] on div "MACH10 MACH10 Buitrago Buitrago - . . ES ES -" at bounding box center [431, 91] width 66 height 31
click at [397, 85] on td "Client: Client: MACH10 MACH10 Buitrago Buitrago - . . ES ES -" at bounding box center [431, 110] width 70 height 84
click at [401, 86] on div "MACH10 MACH10 Buitrago Buitrago - . . ES ES -" at bounding box center [431, 91] width 66 height 31
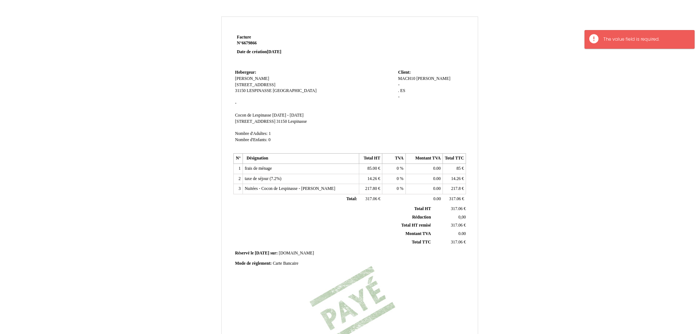
click at [402, 85] on div "MACH10 MACH10 Buitrago Buitrago - . . ES ES -" at bounding box center [431, 91] width 66 height 31
click at [424, 80] on span "Buitrago" at bounding box center [433, 78] width 34 height 5
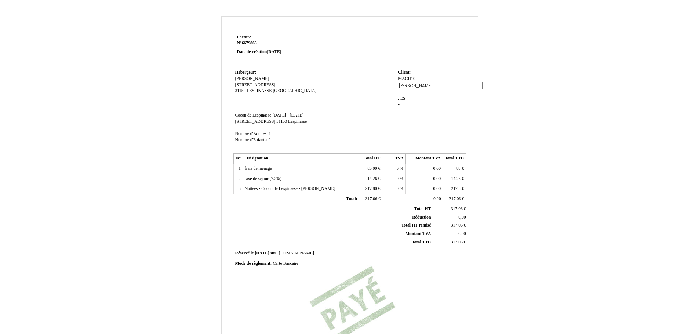
drag, startPoint x: 423, startPoint y: 84, endPoint x: 383, endPoint y: 85, distance: 40.3
click at [383, 85] on tr "Hebergeur: Hebergeur: Del Col Céline Del Col Céline 9 allée des mûriers 9 allée…" at bounding box center [349, 110] width 233 height 84
type input "-"
click at [420, 94] on div "MACH10 MACH10 Buitrago Buitrago - . . ES ES -" at bounding box center [431, 95] width 66 height 38
click at [403, 87] on div "MACH10 MACH10 - - - . . ES ES -" at bounding box center [431, 91] width 66 height 31
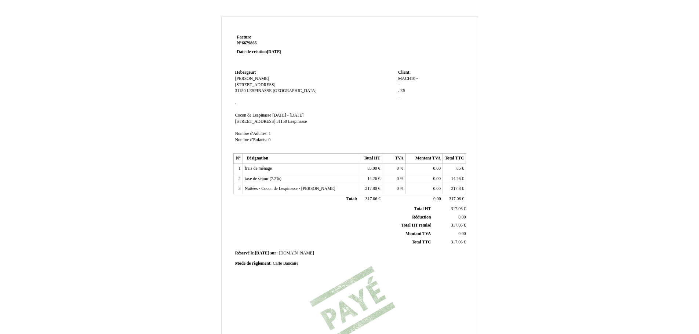
click at [401, 85] on div "MACH10 MACH10 - - - . . ES ES -" at bounding box center [431, 91] width 66 height 31
click at [398, 85] on div "MACH10 MACH10 - - - . . ES ES -" at bounding box center [431, 91] width 66 height 31
click at [398, 85] on span "-" at bounding box center [398, 85] width 1 height 5
type input "1 chemin de la Gravière"
click at [410, 90] on div "MACH10 MACH10 - - 1 chemin de la Gravière 1 chemin de la Gravière . . ES ES -" at bounding box center [431, 91] width 66 height 31
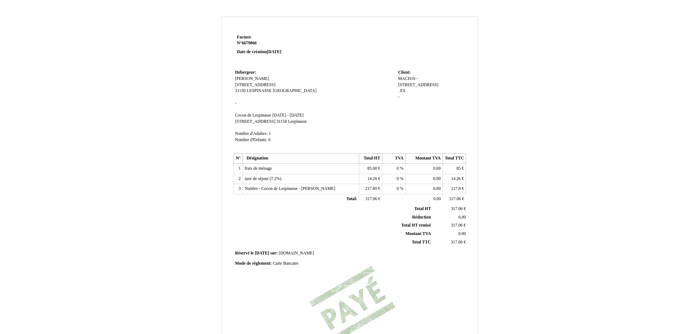
click at [404, 90] on span "ES" at bounding box center [402, 90] width 5 height 5
click at [404, 94] on input "ES" at bounding box center [440, 98] width 84 height 8
click at [415, 99] on div "MACH10 MACH10 - - 1 chemin de la Gravière 1 chemin de la Gravière . . ES ES -" at bounding box center [431, 95] width 66 height 38
click at [400, 92] on span "ES" at bounding box center [402, 90] width 5 height 5
click at [398, 91] on span "." at bounding box center [398, 90] width 1 height 5
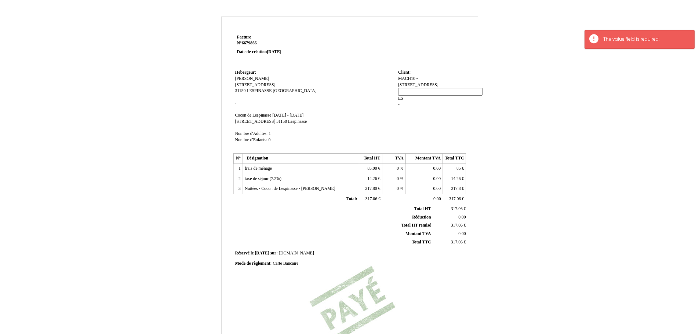
click at [398, 91] on input "." at bounding box center [440, 92] width 84 height 8
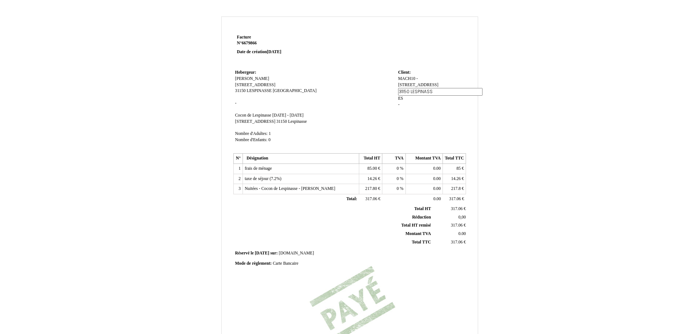
type input "31150 LESPINASSE"
click at [420, 105] on div "MACH10 MACH10 - - 1 chemin de la Gravière 1 chemin de la Gravière . . ES ES -" at bounding box center [431, 91] width 66 height 31
click at [438, 92] on span "ES" at bounding box center [438, 90] width 5 height 5
type input "E"
type input "f"
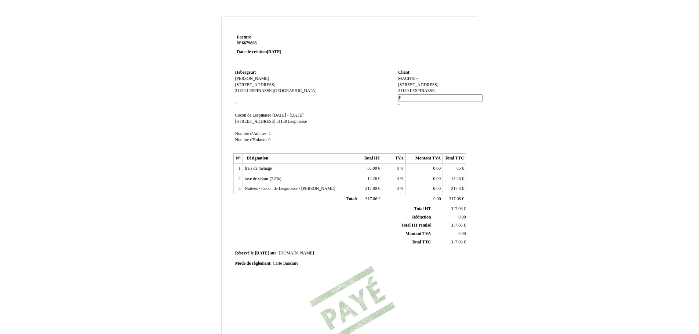
type input "FR"
click at [404, 105] on div "MACH10 MACH10 - - 1 chemin de la Gravière 1 chemin de la Gravière 31150 LESPINA…" at bounding box center [431, 95] width 66 height 38
click at [403, 98] on div "MACH10 MACH10 - - 1 chemin de la Gravière 1 chemin de la Gravière 31150 LESPINA…" at bounding box center [431, 91] width 66 height 31
click at [398, 98] on span "-" at bounding box center [398, 97] width 1 height 5
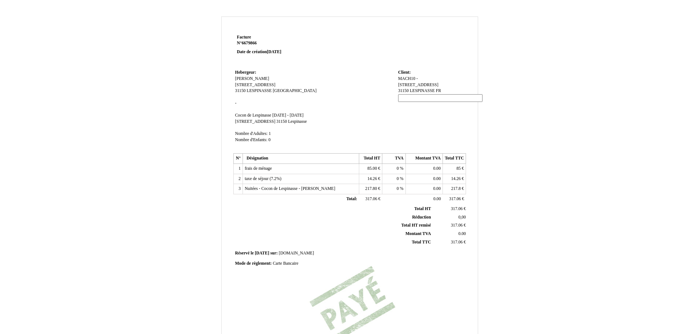
click at [398, 97] on input at bounding box center [440, 98] width 84 height 8
type input "f"
type input "FR90520579335"
click at [409, 125] on td "Client: Client: MACH10 MACH10 - - 1 chemin de la Gravière 1 chemin de la Graviè…" at bounding box center [431, 110] width 70 height 84
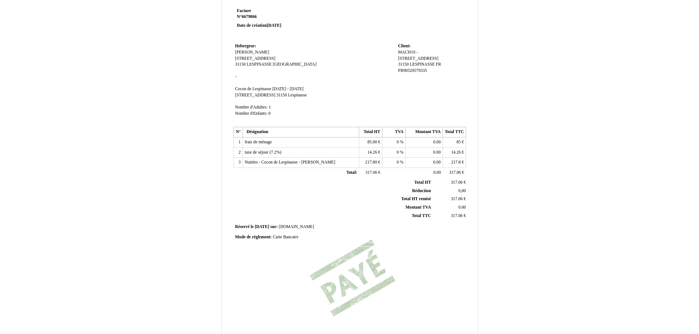
scroll to position [109, 0]
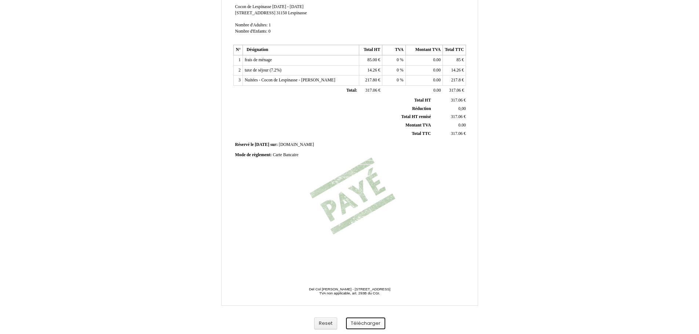
click at [359, 324] on button "Télécharger" at bounding box center [365, 324] width 39 height 12
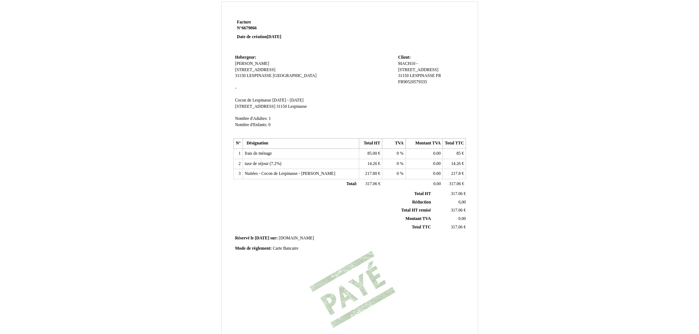
scroll to position [0, 0]
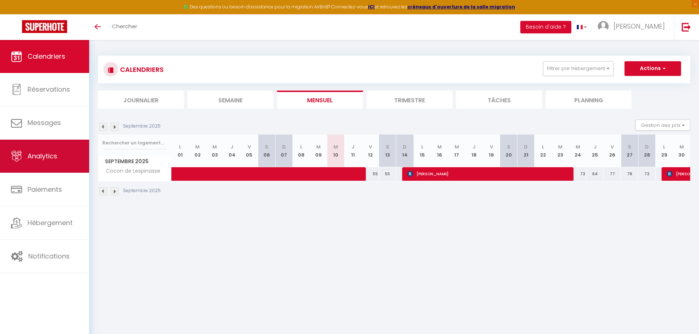
click at [51, 156] on span "Analytics" at bounding box center [43, 155] width 30 height 9
select select "2025"
select select "9"
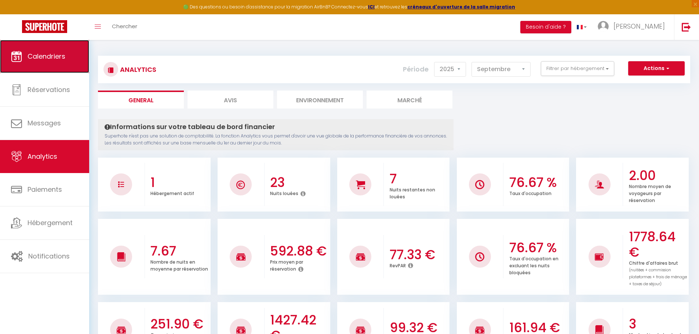
click at [61, 59] on span "Calendriers" at bounding box center [47, 56] width 38 height 9
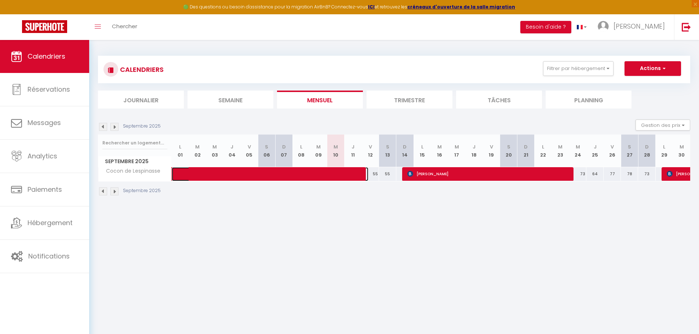
click at [256, 174] on span at bounding box center [276, 174] width 186 height 14
select select "OK"
select select "KO"
select select "1"
select select "0"
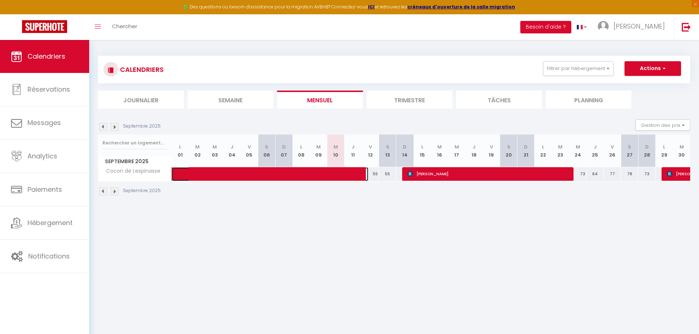
select select "1"
select select
select select "47467"
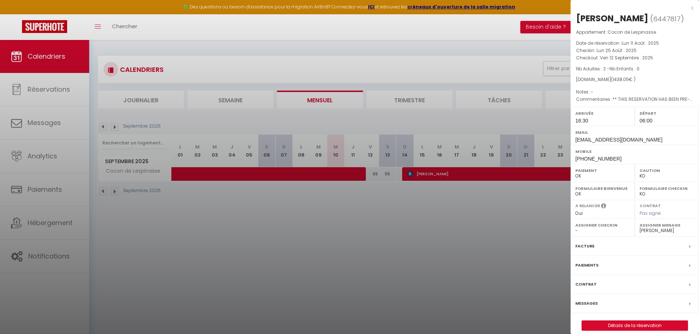
click at [481, 174] on div at bounding box center [349, 167] width 699 height 334
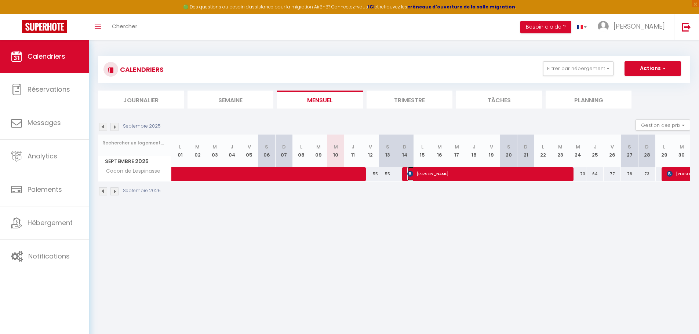
click at [481, 174] on span "[PERSON_NAME]" at bounding box center [487, 174] width 161 height 14
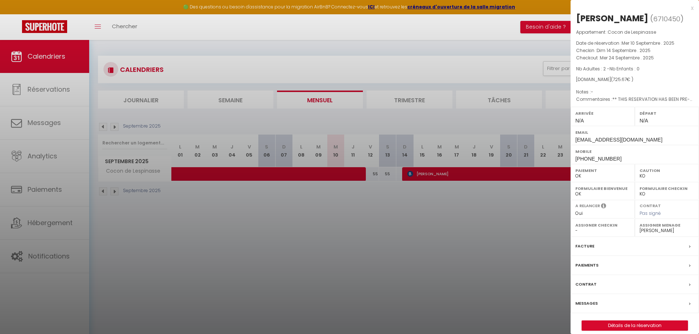
click at [473, 224] on div at bounding box center [349, 167] width 699 height 334
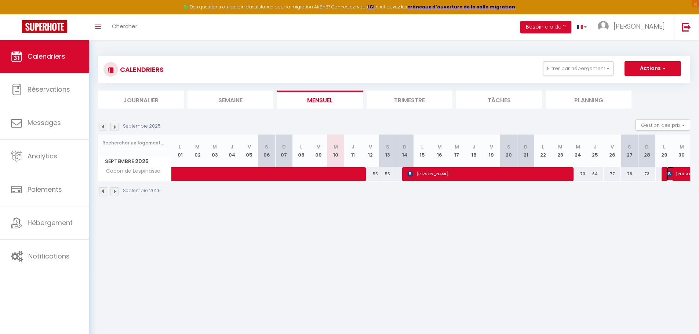
click at [680, 175] on span "[PERSON_NAME]" at bounding box center [699, 174] width 67 height 14
select select "1"
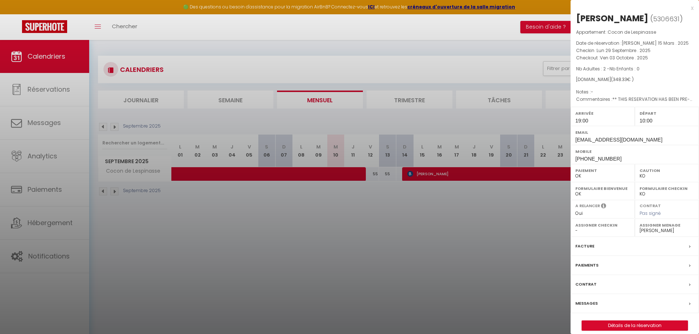
click at [447, 233] on div at bounding box center [349, 167] width 699 height 334
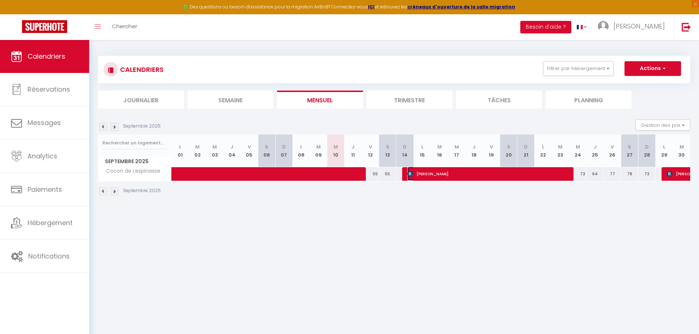
click at [449, 173] on span "[PERSON_NAME]" at bounding box center [487, 174] width 161 height 14
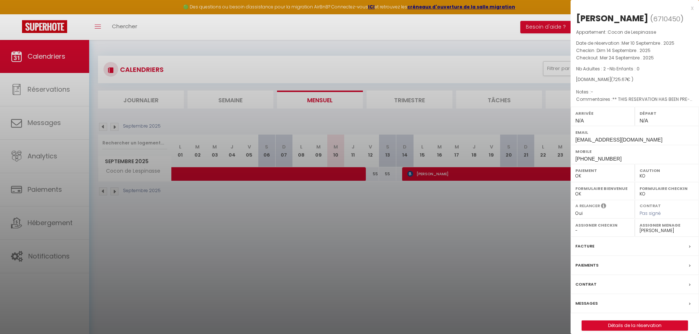
click at [299, 232] on div at bounding box center [349, 167] width 699 height 334
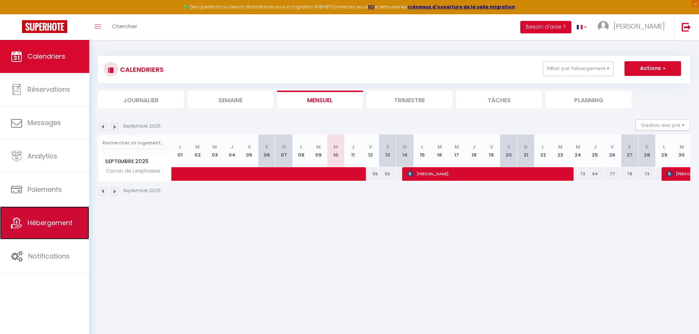
click at [37, 220] on span "Hébergement" at bounding box center [50, 222] width 45 height 9
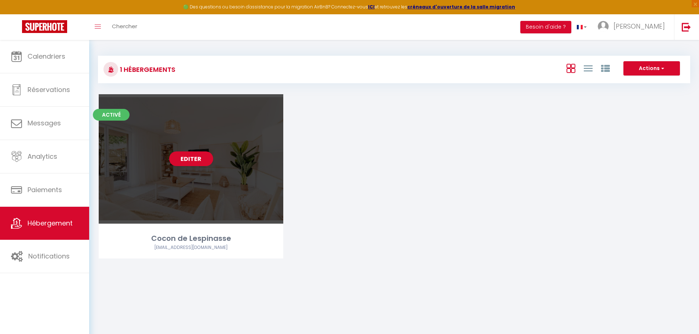
click at [214, 183] on div "Editer" at bounding box center [191, 158] width 184 height 129
click at [198, 156] on link "Editer" at bounding box center [191, 158] width 44 height 15
select select "3"
select select "2"
select select "1"
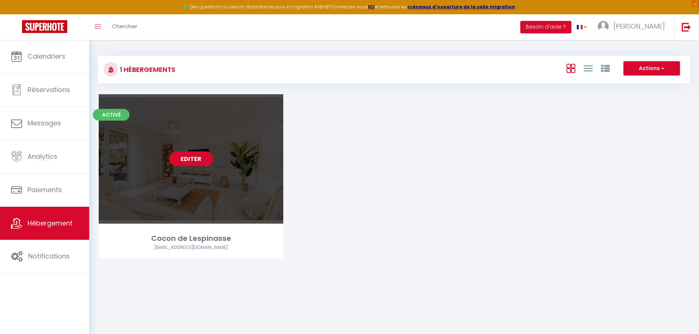
select select "1"
select select
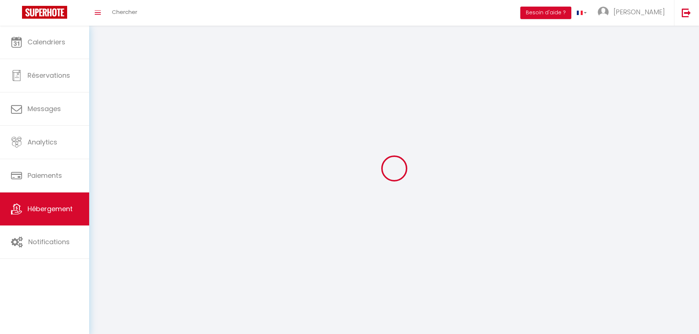
select select
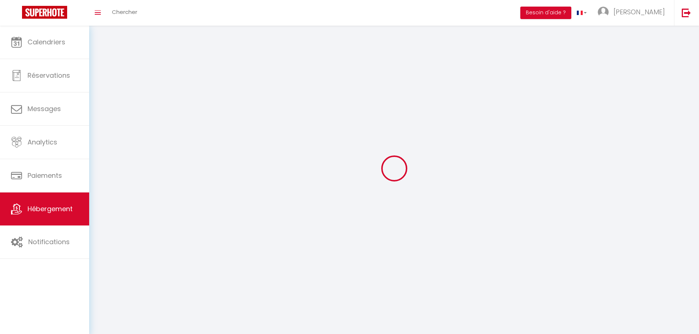
select select
checkbox input "false"
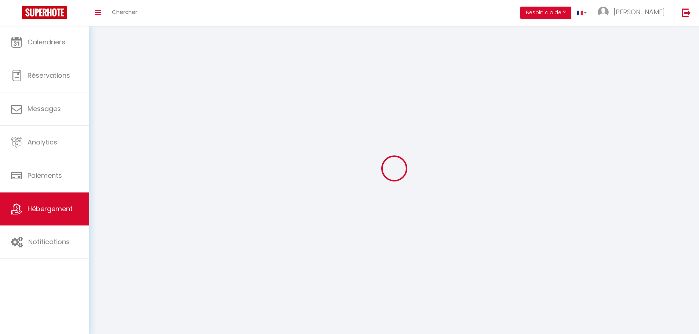
select select
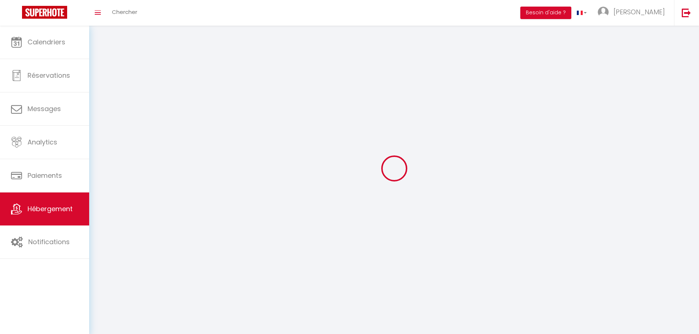
select select
checkbox input "false"
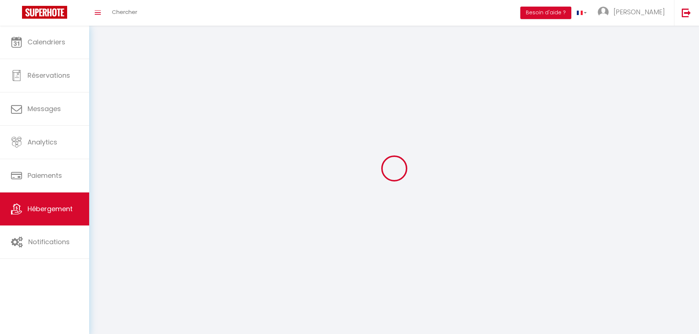
checkbox input "false"
select select
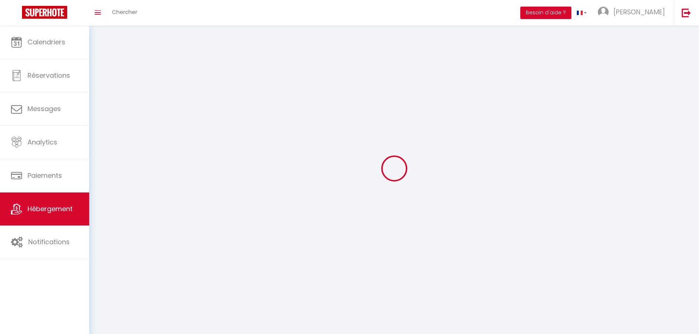
select select
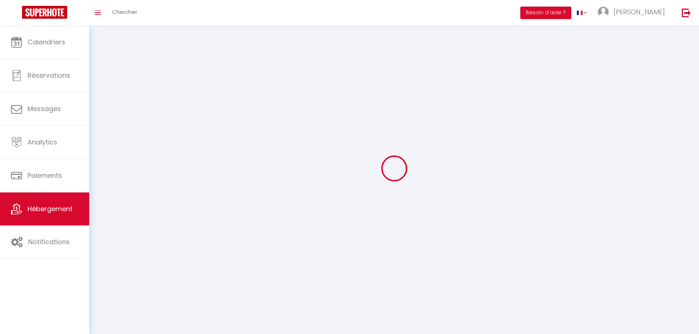
checkbox input "false"
select select
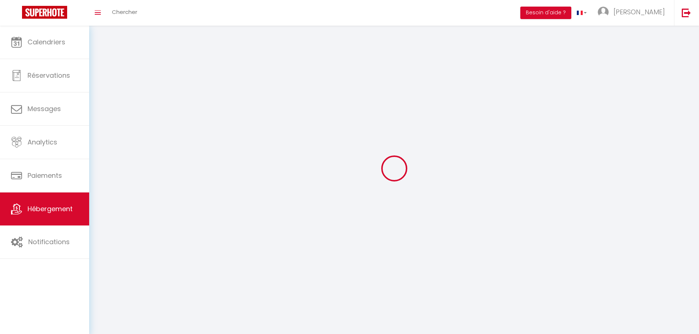
select select
select select "28"
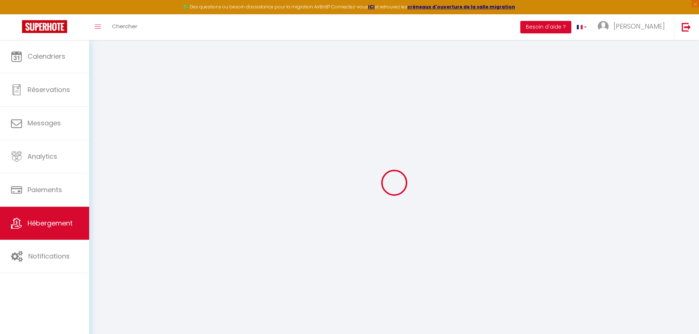
select select
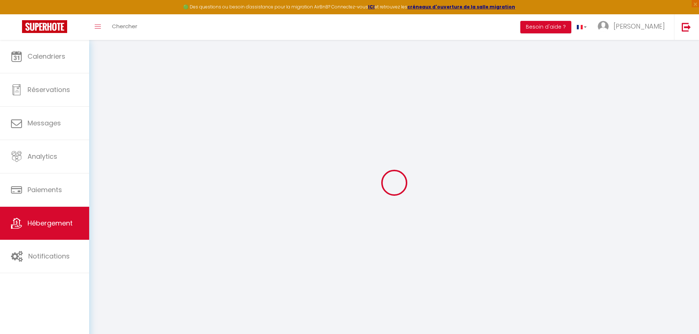
select select
checkbox input "false"
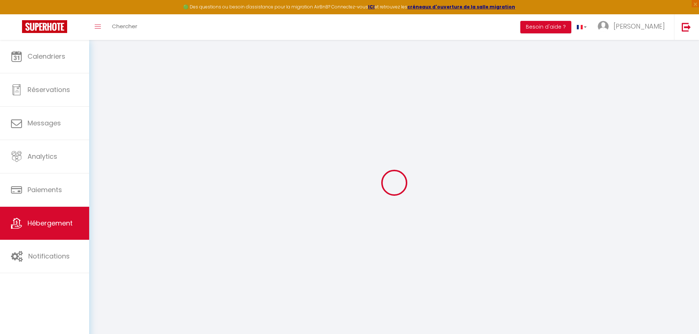
select select
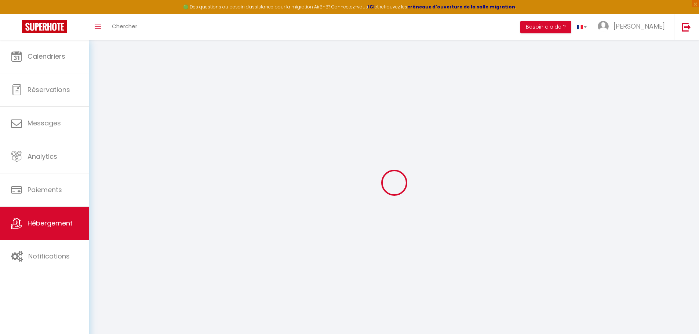
select select
checkbox input "false"
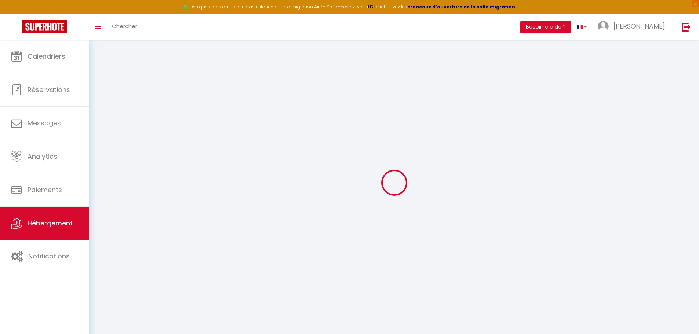
checkbox input "false"
select select
type input "Cocon de Lespinasse"
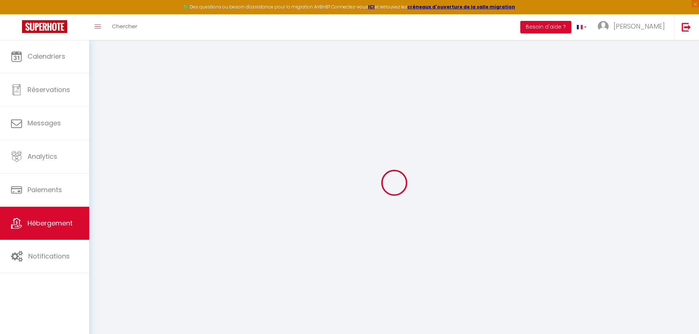
select select "6"
select select "2"
type input "64"
type input "10"
type input "70"
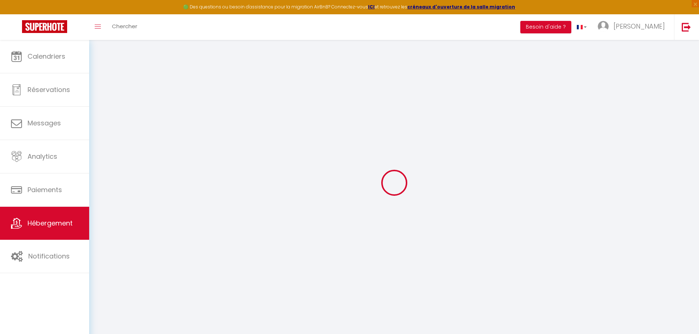
type input "8"
type input "4.61"
type input "200"
select select
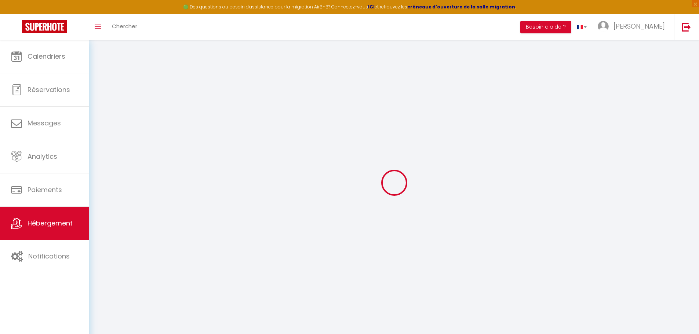
select select
type input "[STREET_ADDRESS]"
type input "31150"
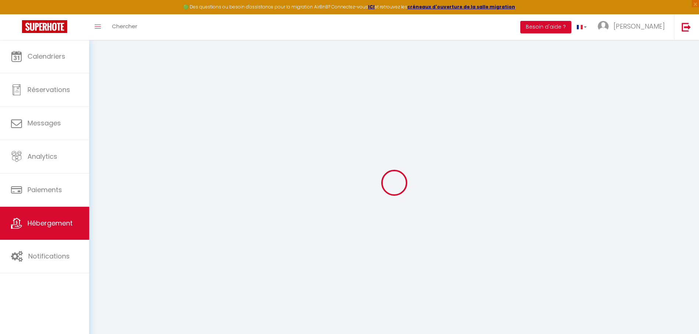
type input "Lespinasse"
type input "[EMAIL_ADDRESS][DOMAIN_NAME]"
select select "10017"
checkbox input "false"
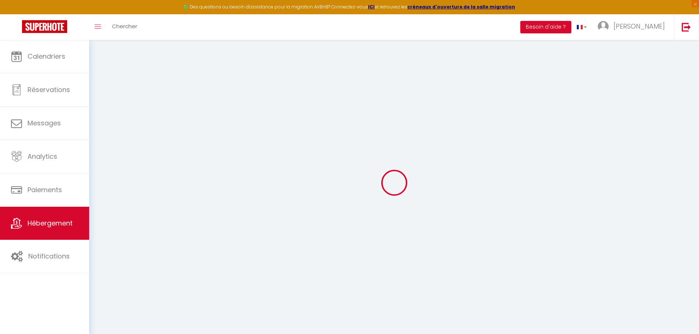
checkbox input "false"
radio input "true"
type input "0"
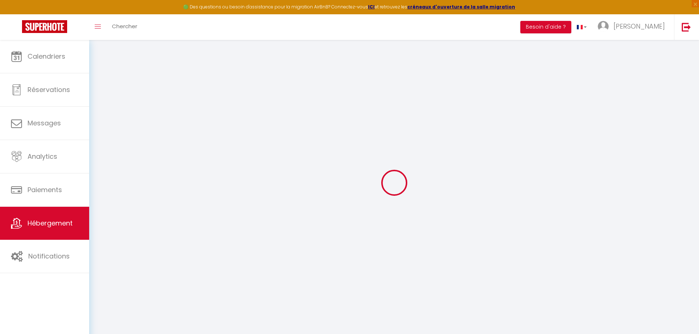
type input "0"
select select
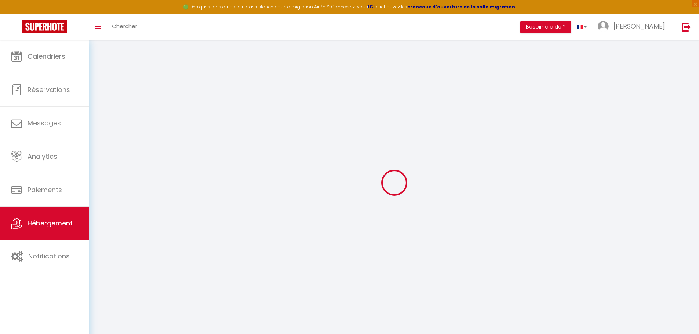
select select
checkbox input "false"
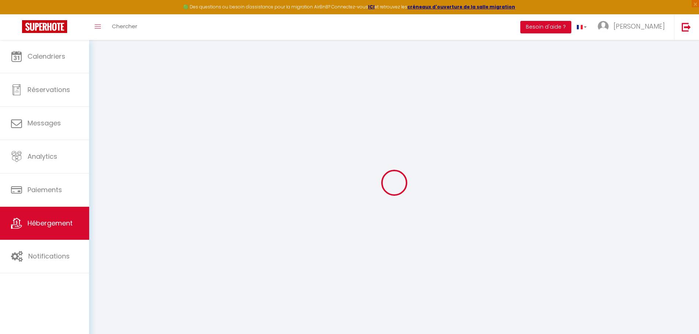
checkbox input "false"
select select
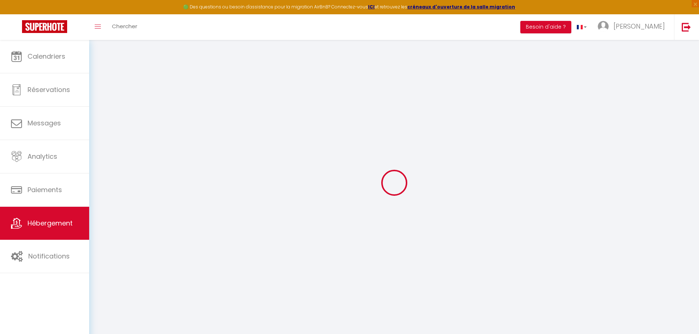
select select
checkbox input "false"
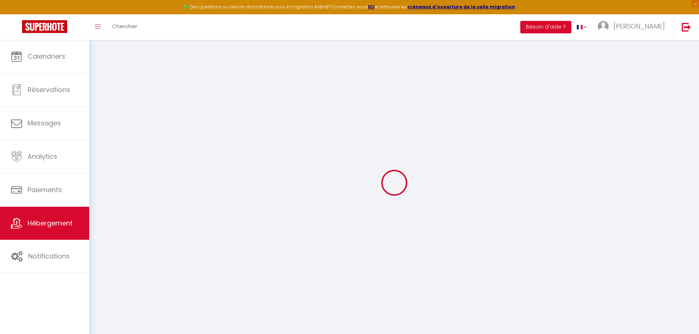
select select "47467"
select select
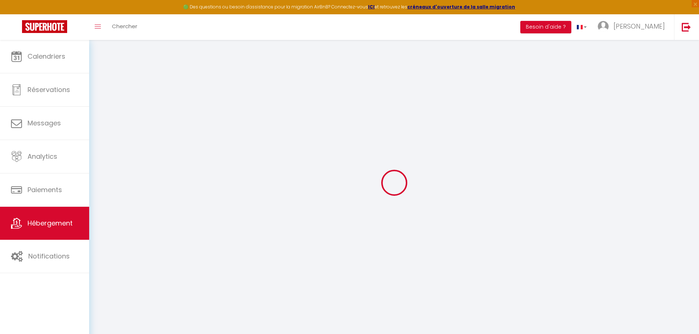
select select
checkbox input "false"
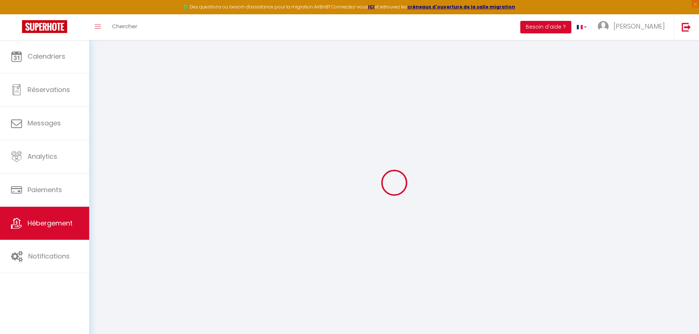
checkbox input "false"
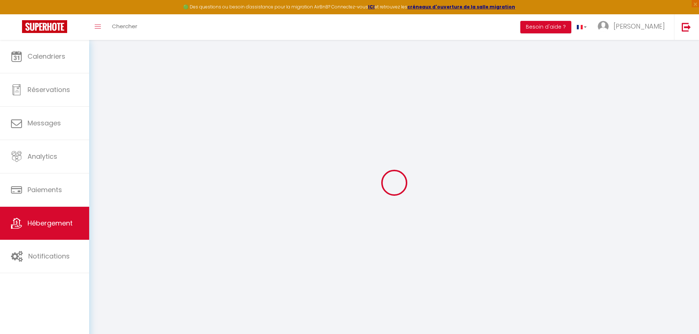
checkbox input "false"
select select "15:00"
select select
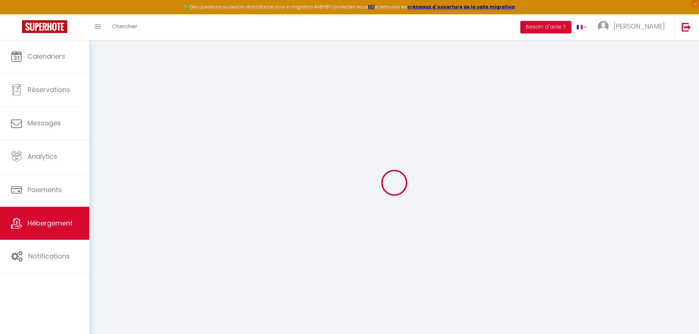
select select "10:00"
select select "30"
select select "120"
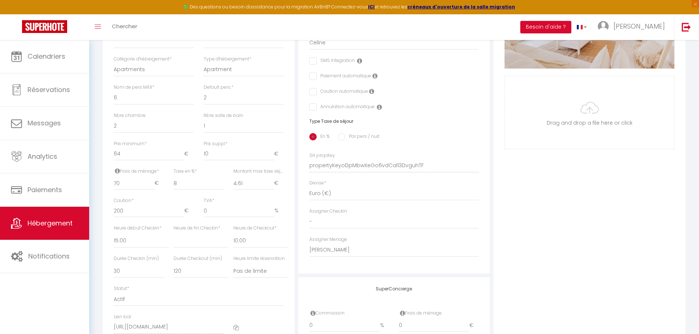
scroll to position [220, 0]
click at [210, 102] on select "1 2 3 4 5 6 7 8 9 10 11 12 13 14" at bounding box center [244, 98] width 80 height 14
select select "1"
click at [204, 96] on select "1 2 3 4 5 6 7 8 9 10 11 12 13 14" at bounding box center [244, 98] width 80 height 14
select select
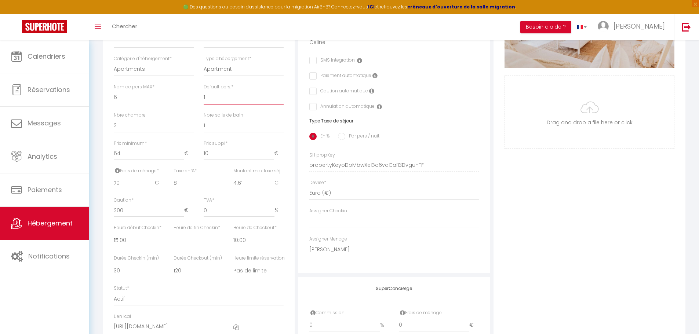
checkbox input "false"
click at [208, 101] on select "1 2 3 4 5 6 7 8 9 10 11 12 13 14" at bounding box center [244, 98] width 80 height 14
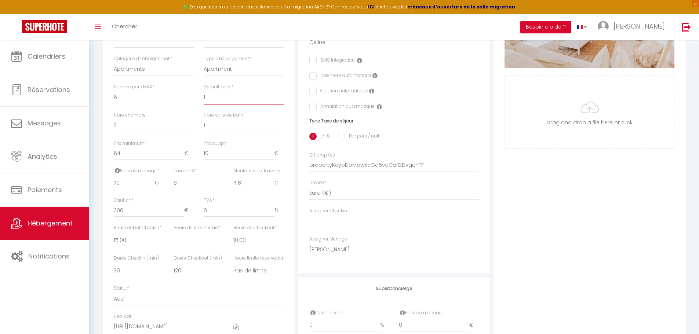
select select "2"
click at [204, 96] on select "1 2 3 4 5 6 7 8 9 10 11 12 13 14" at bounding box center [244, 98] width 80 height 14
select select
checkbox input "false"
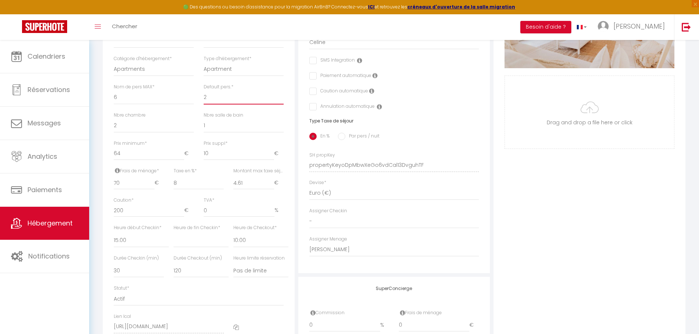
checkbox input "false"
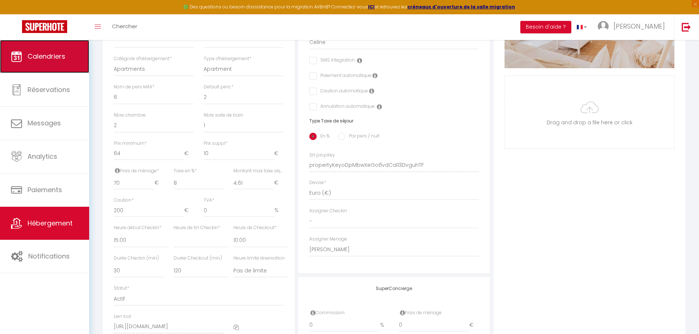
click at [39, 53] on span "Calendriers" at bounding box center [47, 56] width 38 height 9
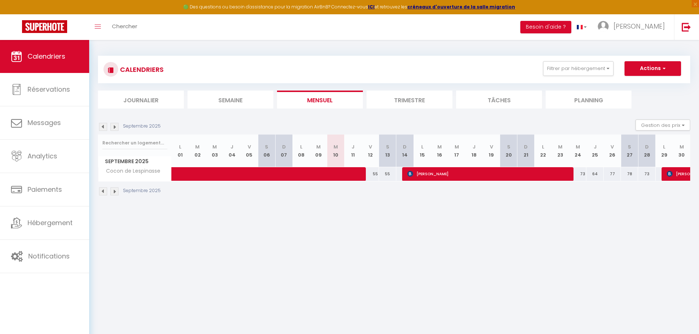
click at [412, 101] on li "Trimestre" at bounding box center [409, 100] width 86 height 18
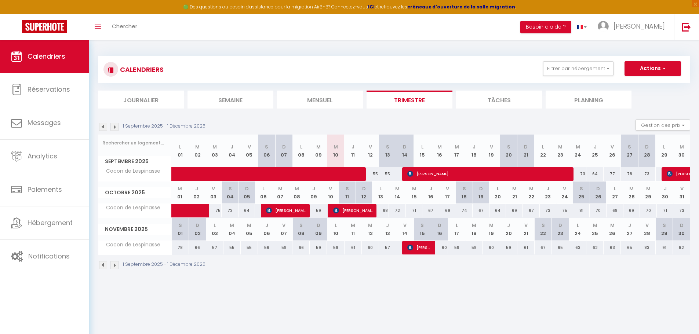
click at [104, 126] on img at bounding box center [103, 127] width 8 height 8
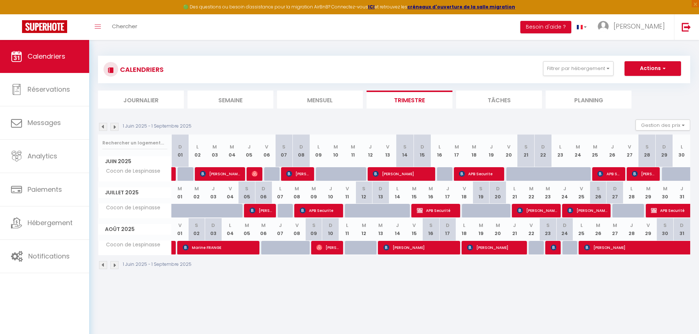
click at [104, 126] on img at bounding box center [103, 127] width 8 height 8
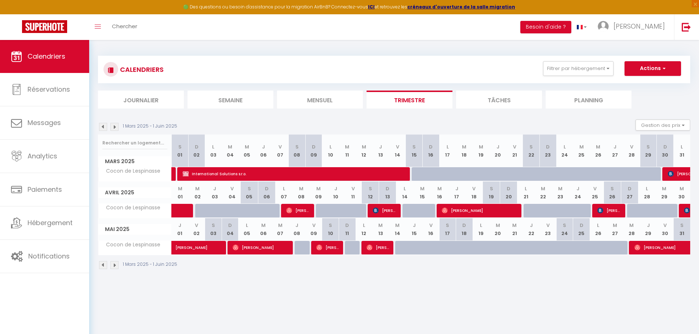
click at [104, 126] on img at bounding box center [103, 127] width 8 height 8
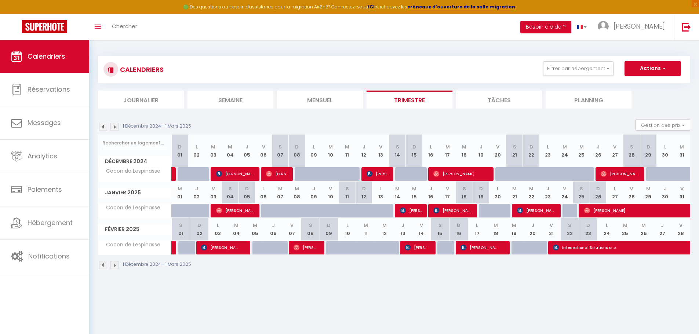
click at [117, 126] on img at bounding box center [114, 127] width 8 height 8
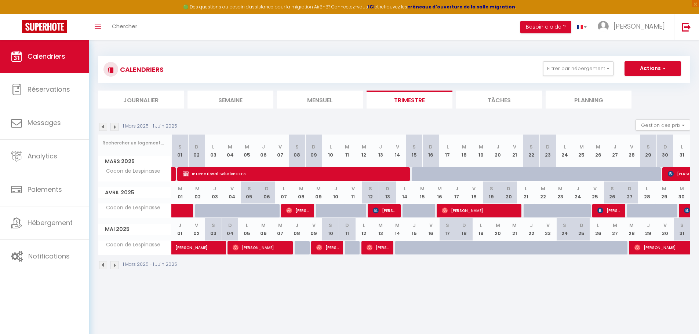
click at [117, 126] on img at bounding box center [114, 127] width 8 height 8
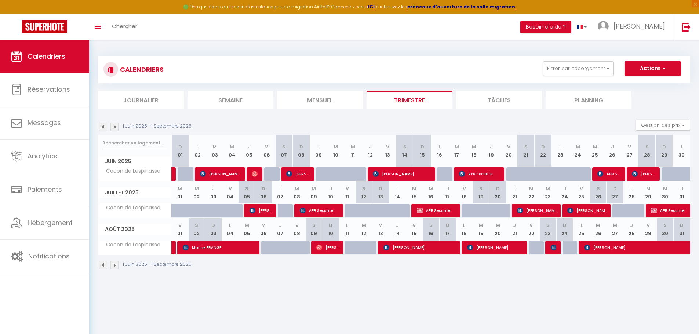
click at [117, 126] on img at bounding box center [114, 127] width 8 height 8
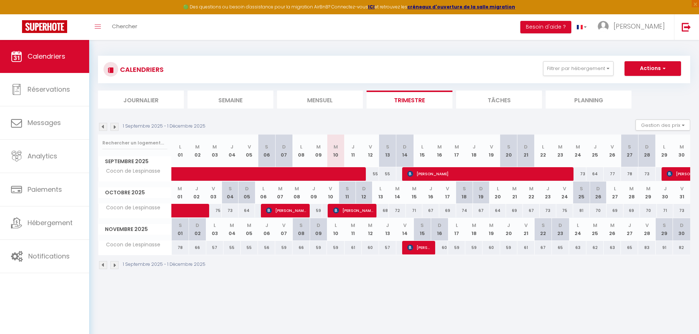
click at [447, 301] on body "🟢 Des questions ou besoin d'assistance pour la migration AirBnB? Connectez-vous…" at bounding box center [349, 207] width 699 height 334
click at [105, 125] on img at bounding box center [103, 127] width 8 height 8
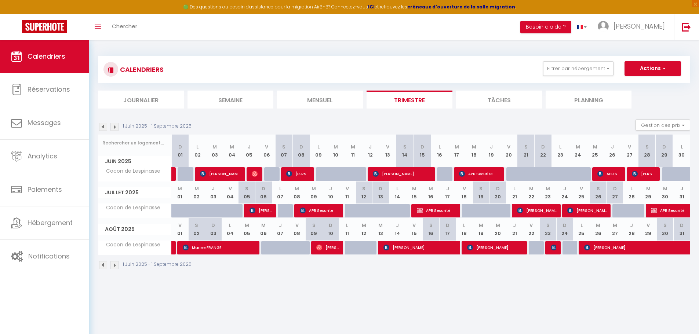
click at [100, 129] on img at bounding box center [103, 127] width 8 height 8
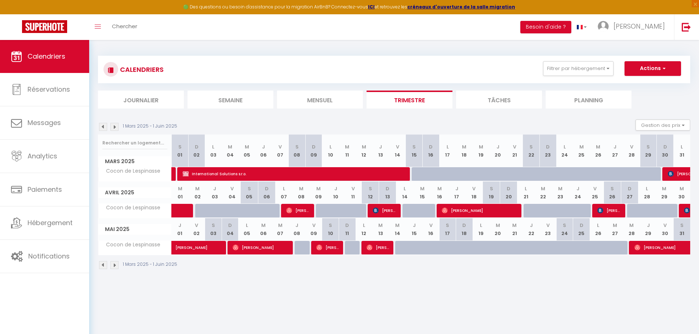
click at [116, 128] on img at bounding box center [114, 127] width 8 height 8
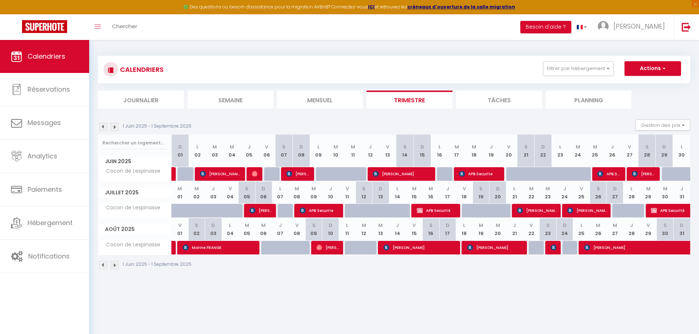
click at [116, 128] on img at bounding box center [114, 127] width 8 height 8
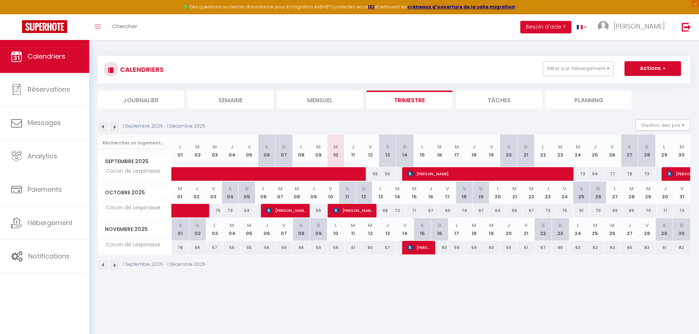
click at [116, 128] on img at bounding box center [114, 127] width 8 height 8
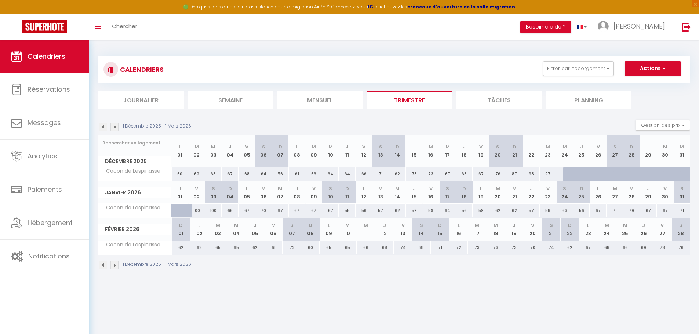
click at [103, 128] on img at bounding box center [103, 127] width 8 height 8
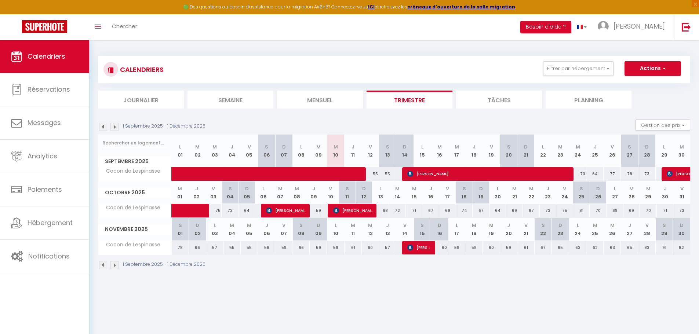
click at [496, 102] on li "Tâches" at bounding box center [499, 100] width 86 height 18
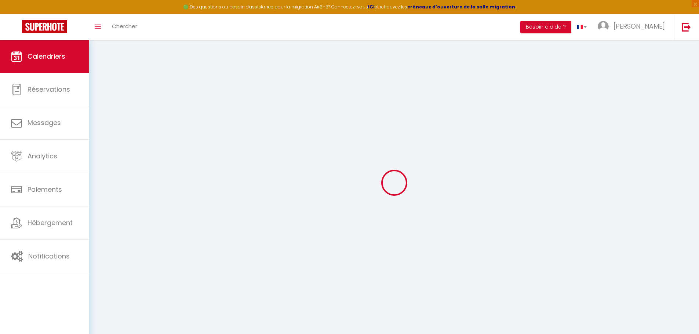
select select
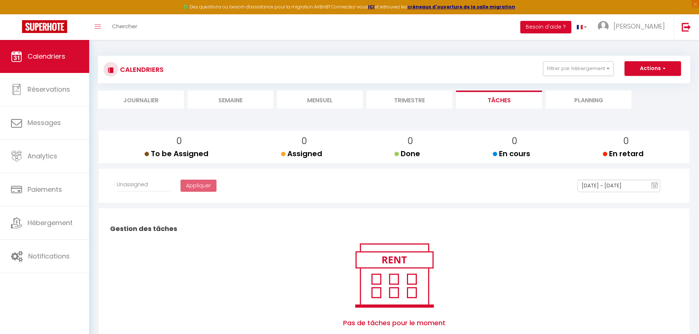
click at [597, 94] on li "Planning" at bounding box center [588, 100] width 86 height 18
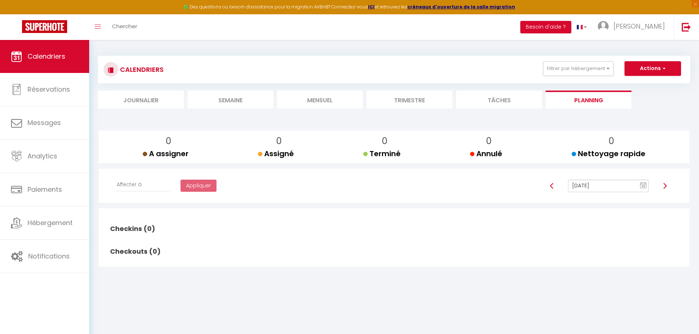
click at [129, 101] on li "Journalier" at bounding box center [141, 100] width 86 height 18
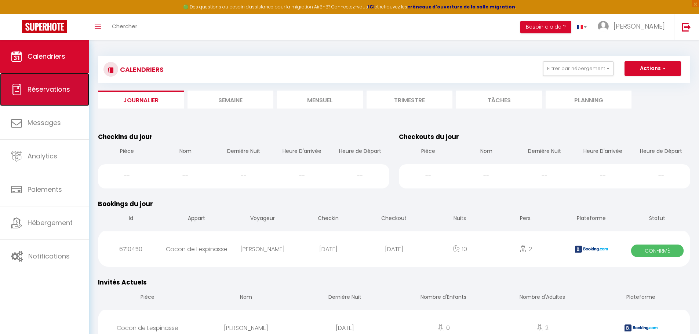
click at [46, 89] on span "Réservations" at bounding box center [49, 89] width 43 height 9
select select "not_cancelled"
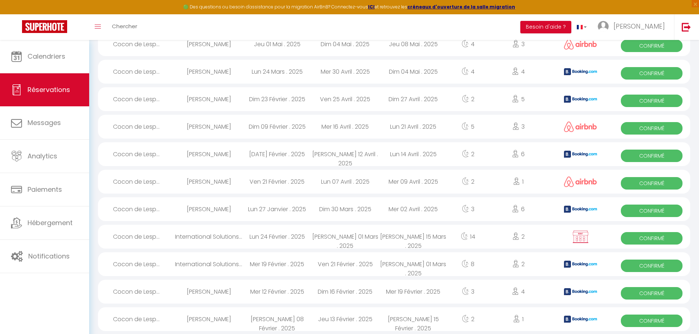
scroll to position [843, 0]
